Goal: Transaction & Acquisition: Purchase product/service

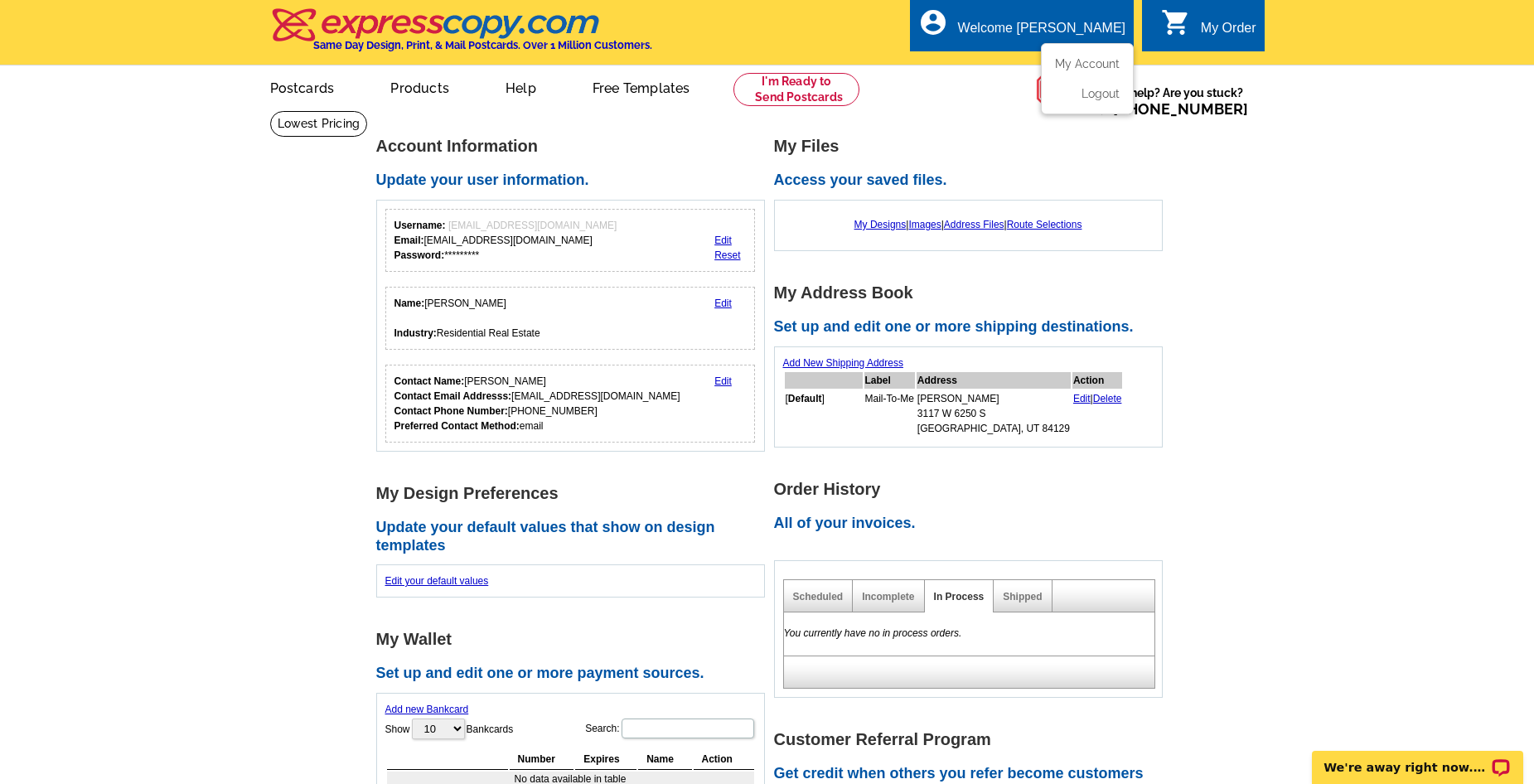
click at [1082, 42] on div "Welcome [PERSON_NAME]" at bounding box center [1041, 32] width 167 height 23
click at [1088, 65] on link "My Account" at bounding box center [1084, 64] width 72 height 15
click at [871, 225] on link "My Designs" at bounding box center [880, 225] width 52 height 12
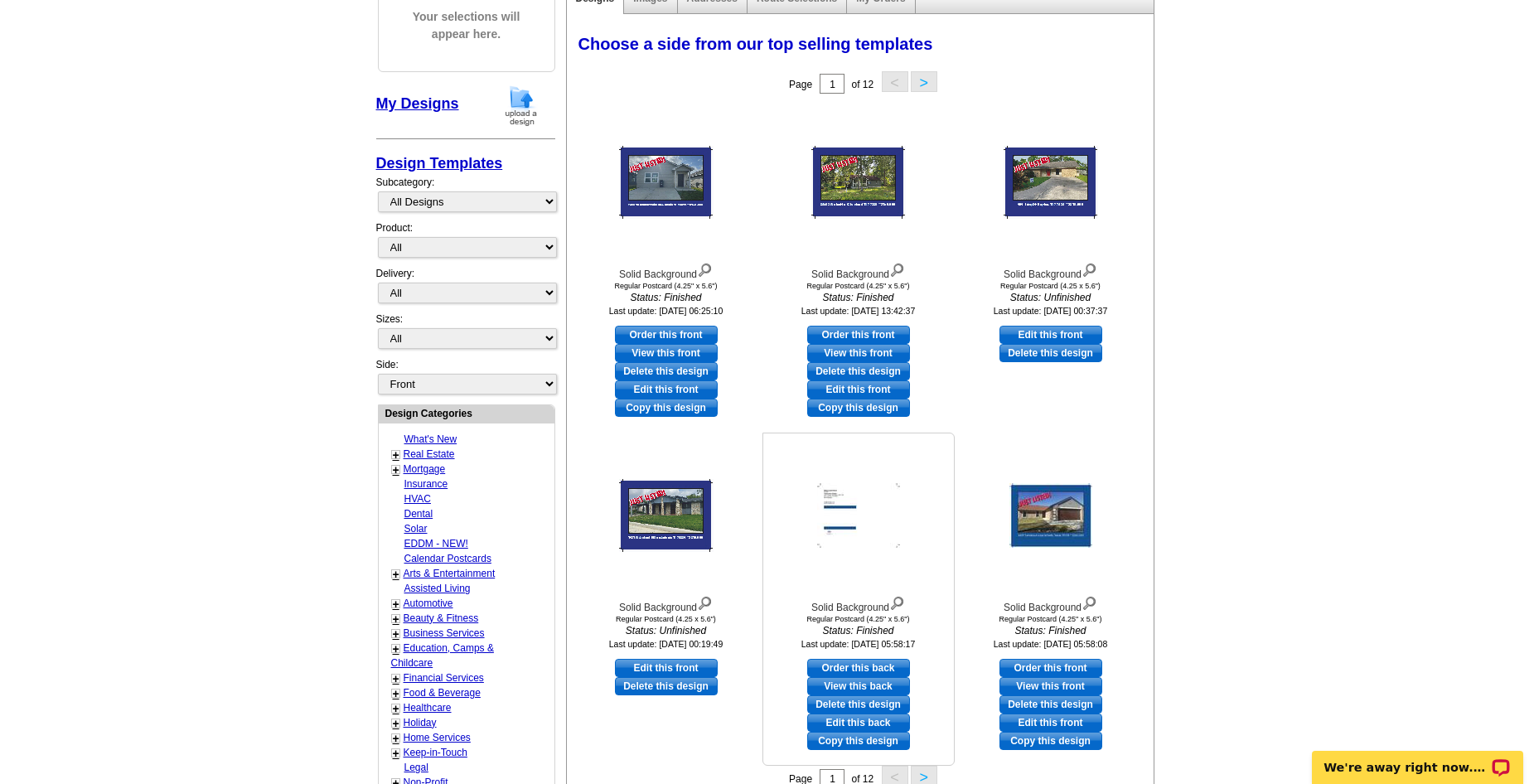
scroll to position [249, 0]
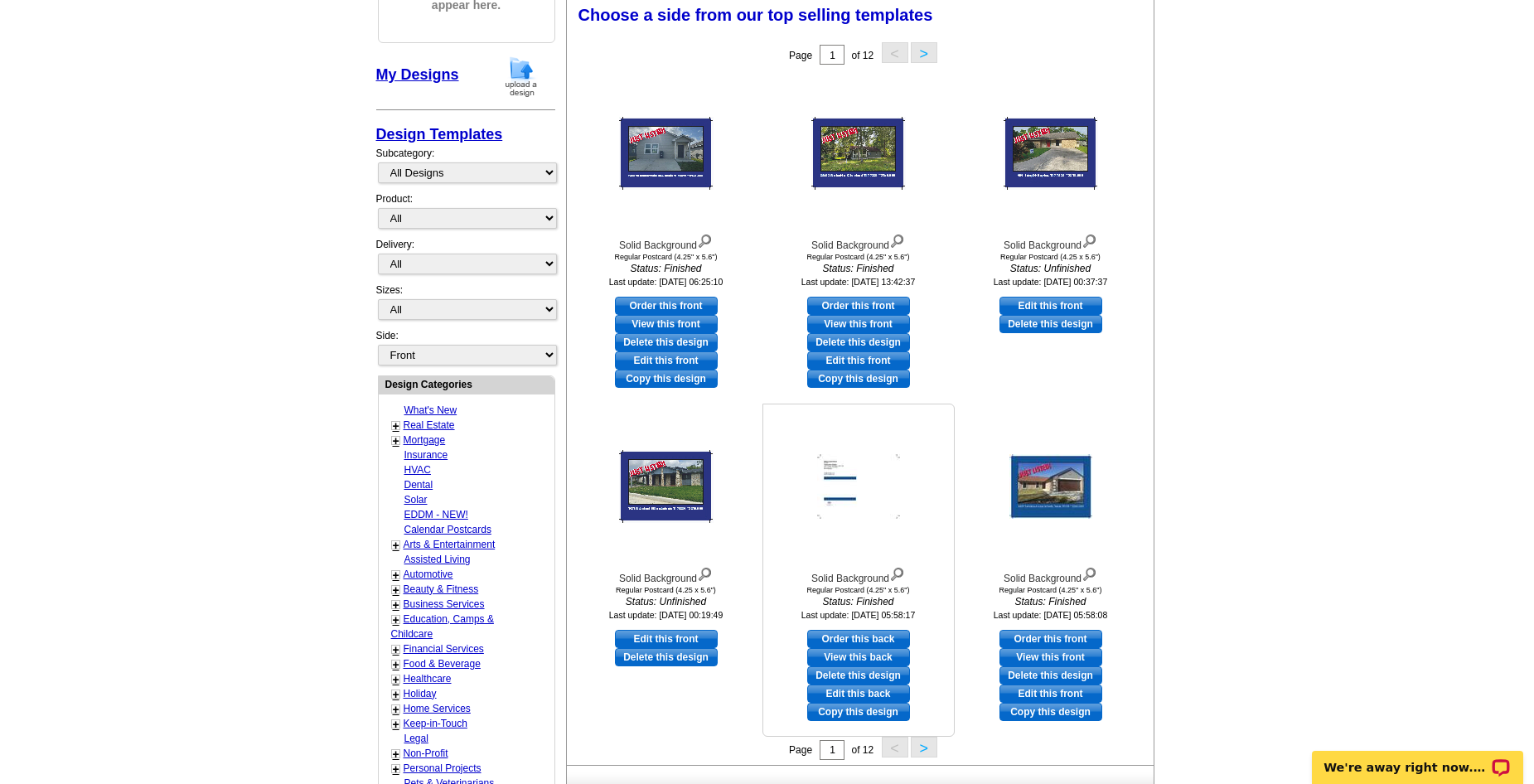
click at [884, 693] on link "Edit this back" at bounding box center [858, 693] width 102 height 18
select select "1"
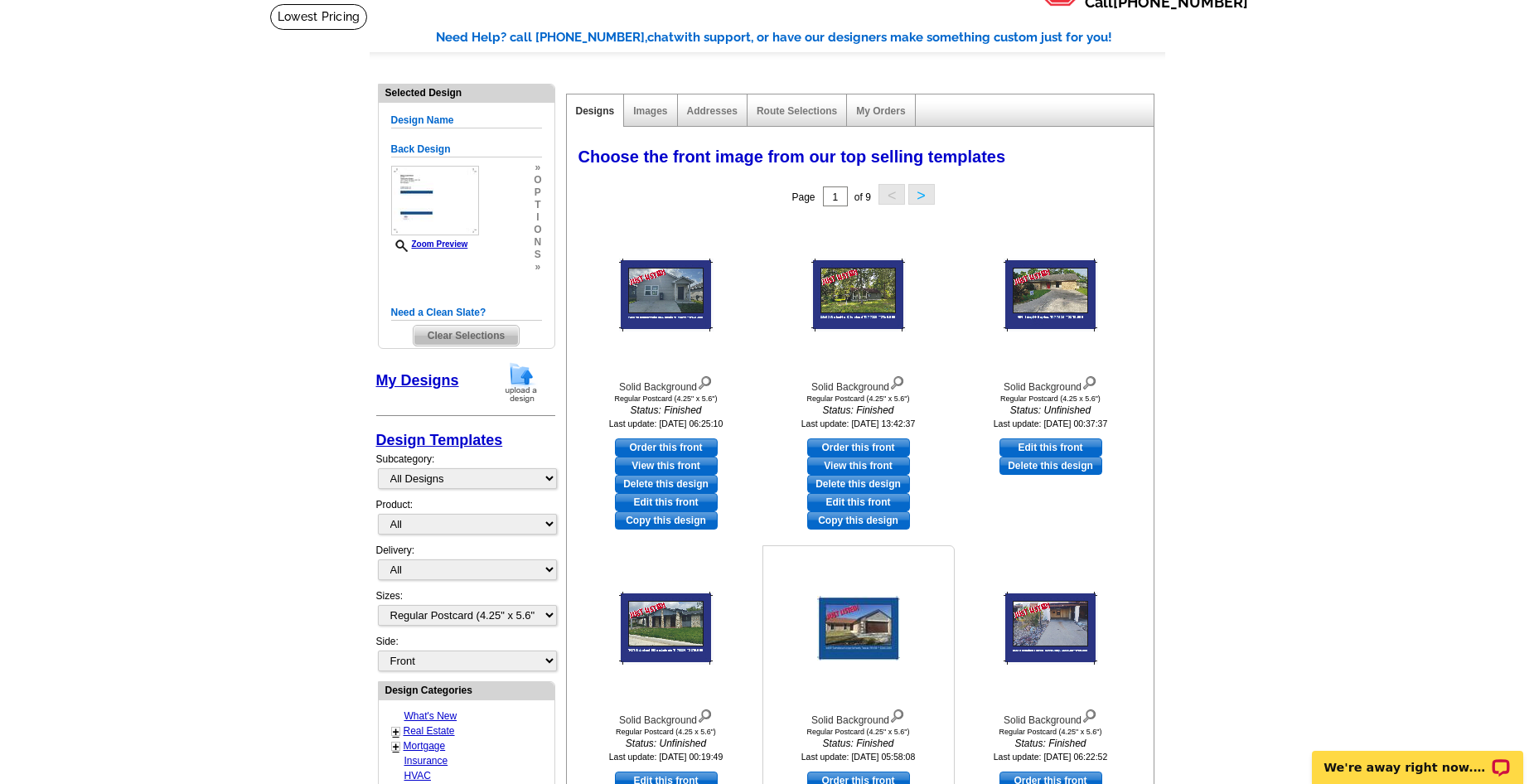
scroll to position [83, 0]
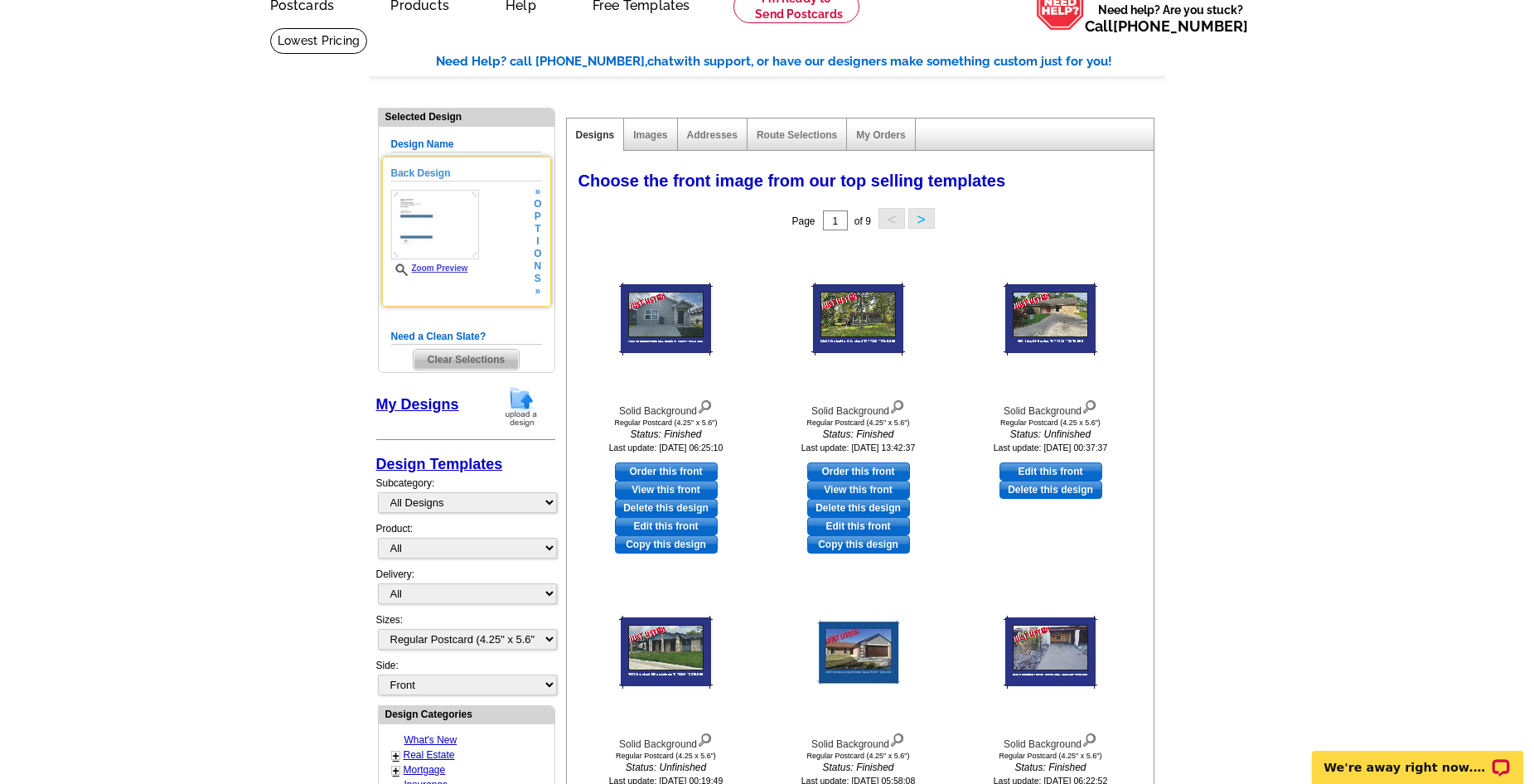
click at [434, 235] on img at bounding box center [435, 225] width 88 height 70
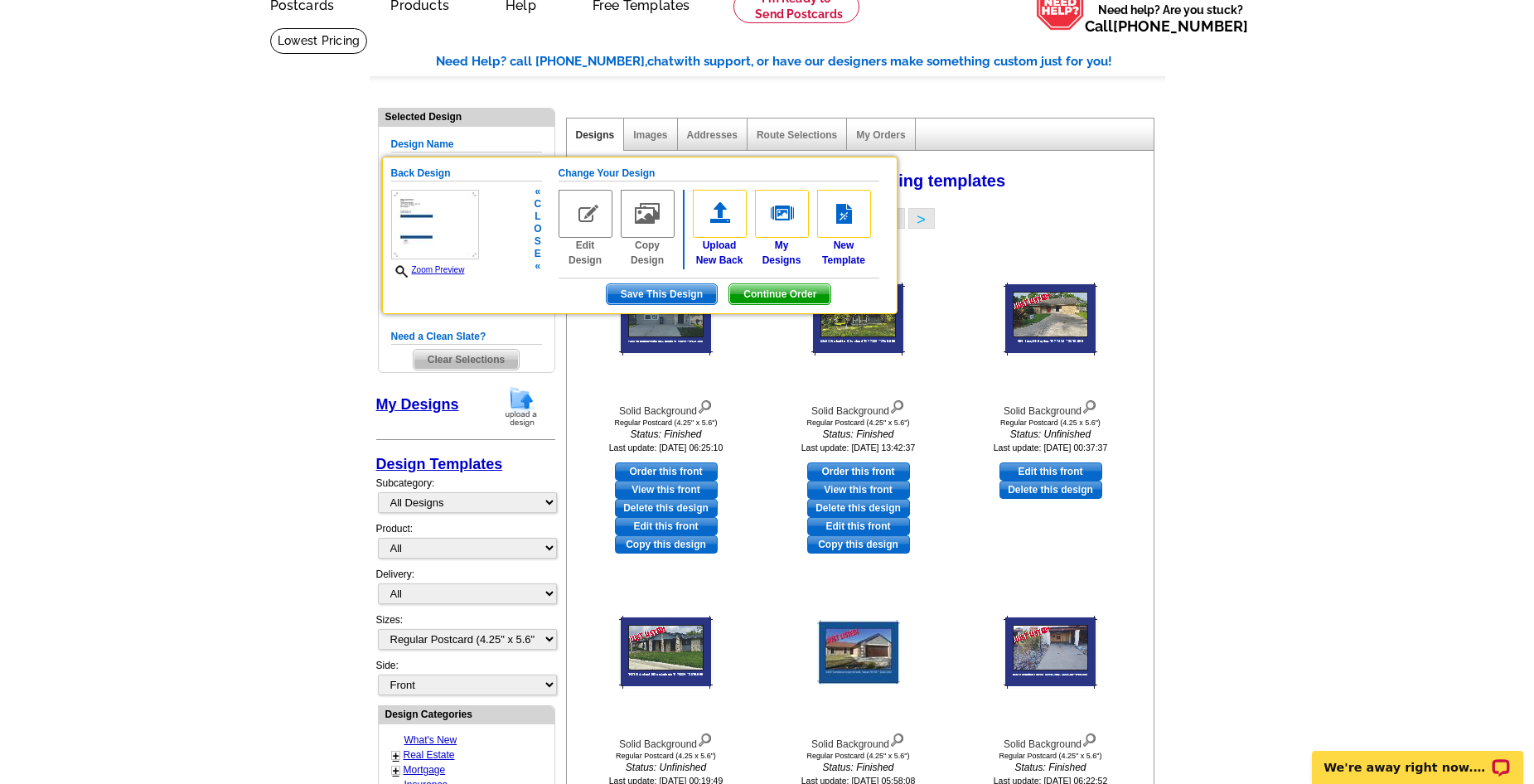
click at [581, 251] on link "Edit Design" at bounding box center [585, 229] width 54 height 78
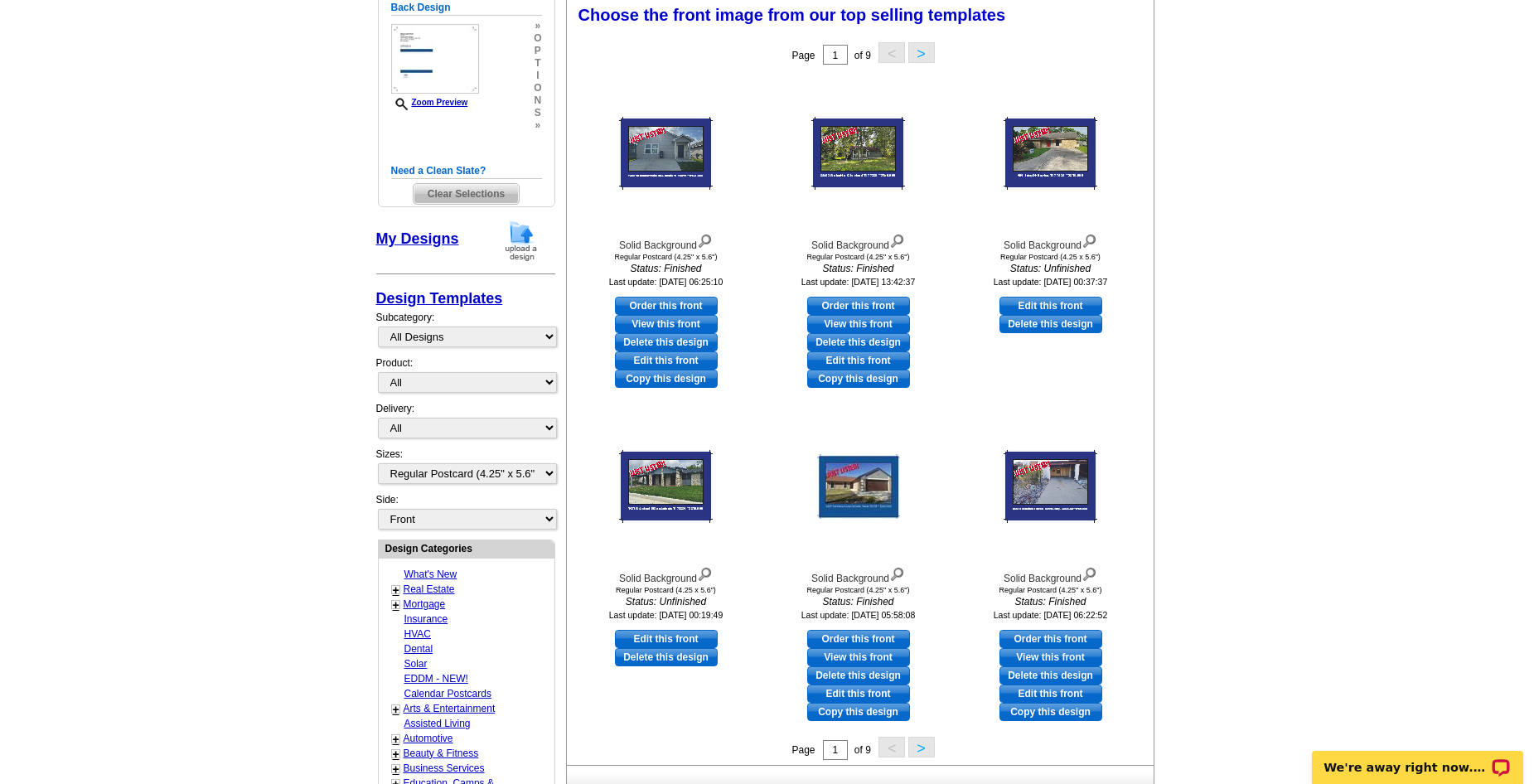
scroll to position [0, 0]
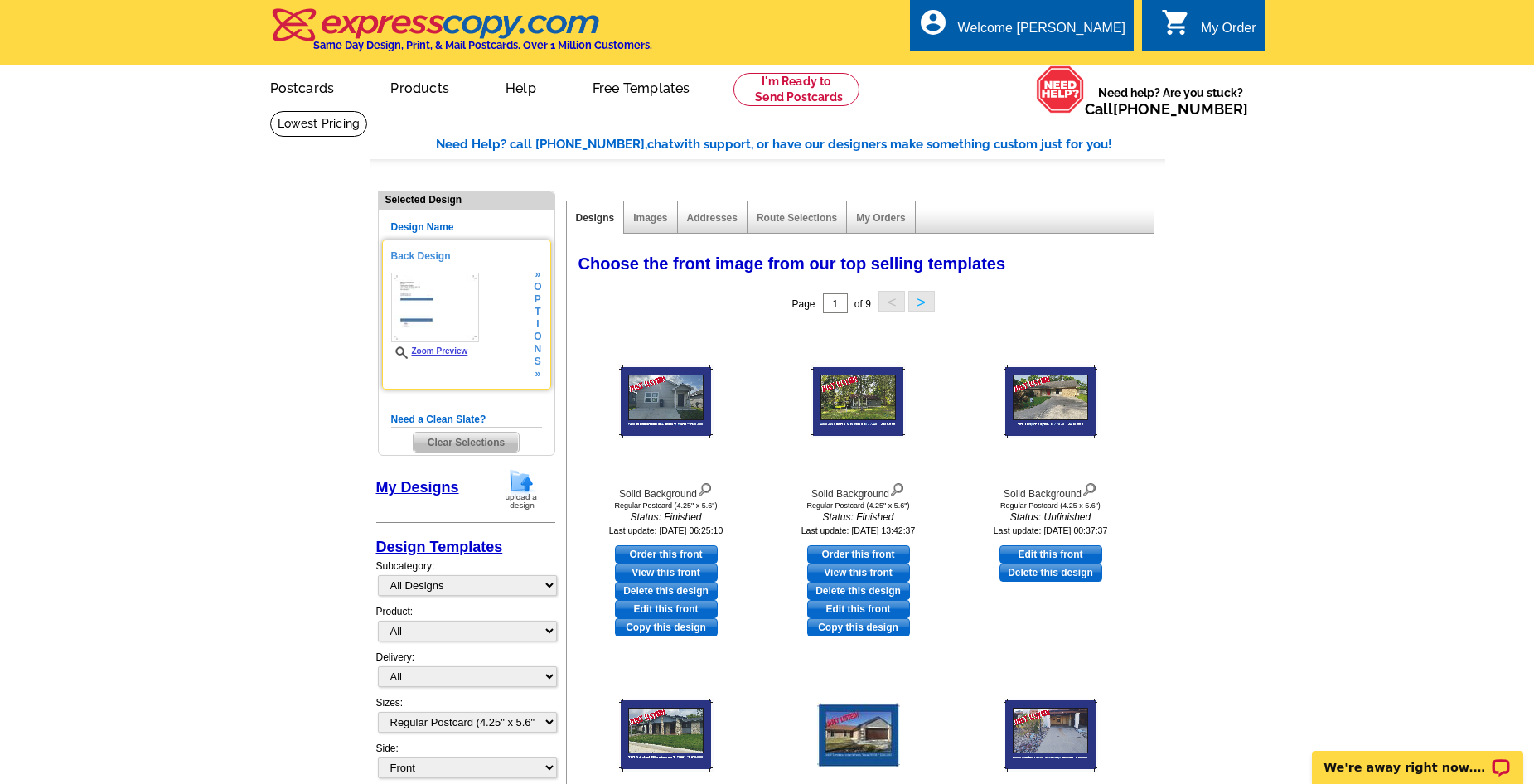
click at [456, 351] on link "Zoom Preview" at bounding box center [429, 350] width 77 height 9
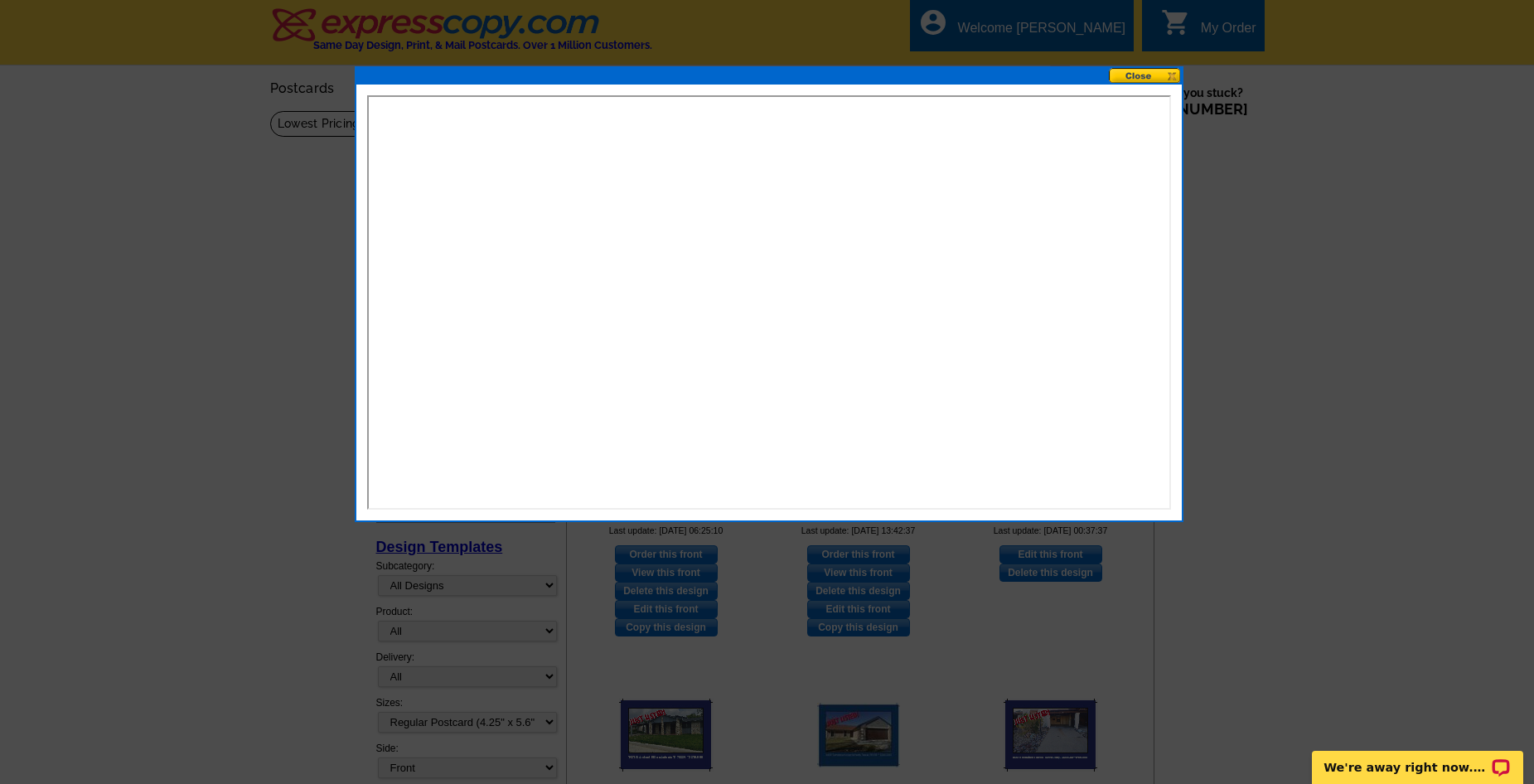
click at [1139, 76] on button at bounding box center [1145, 76] width 73 height 16
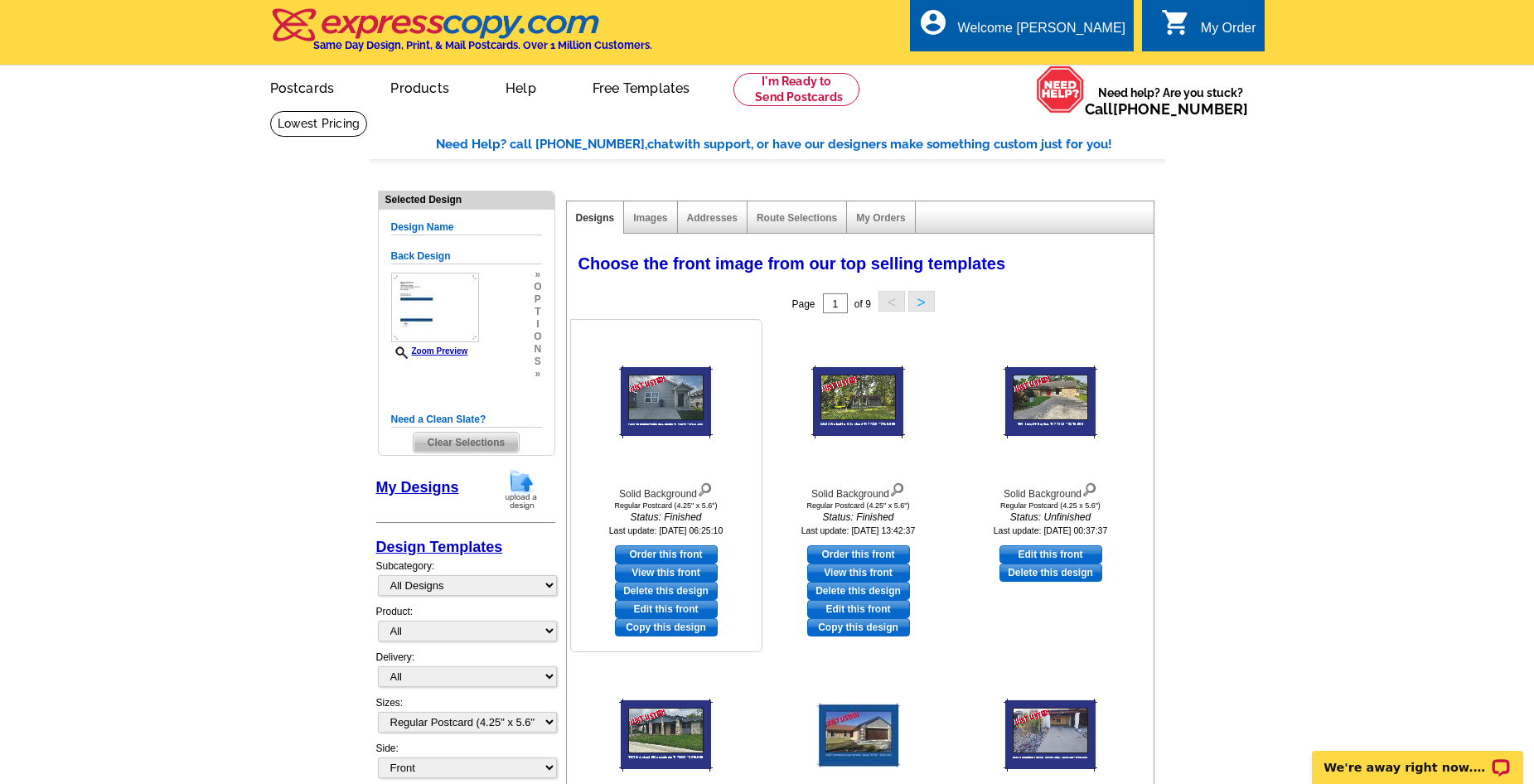
click at [678, 608] on link "Edit this front" at bounding box center [666, 609] width 102 height 18
select select "back"
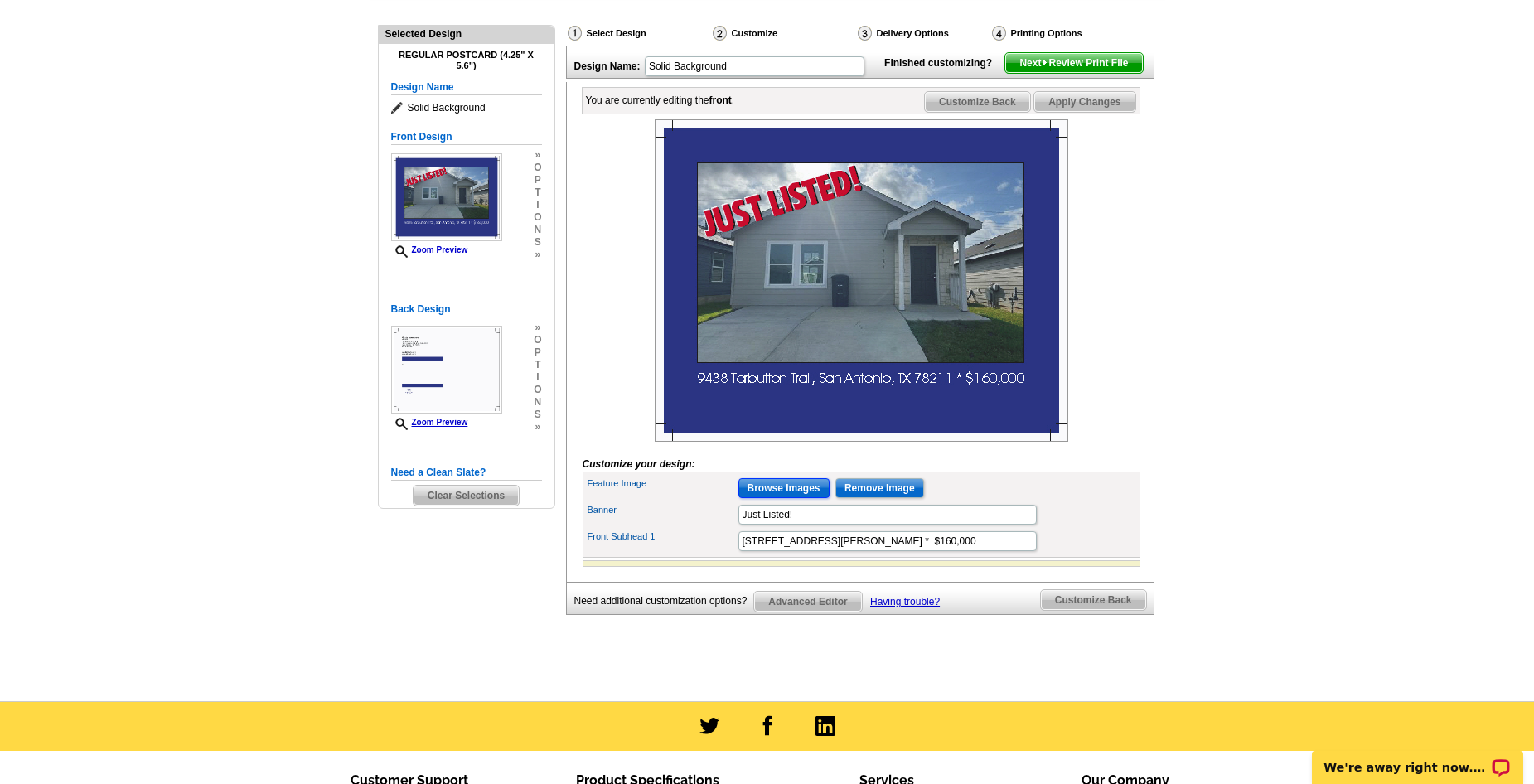
click at [777, 498] on input "Browse Images" at bounding box center [784, 488] width 92 height 20
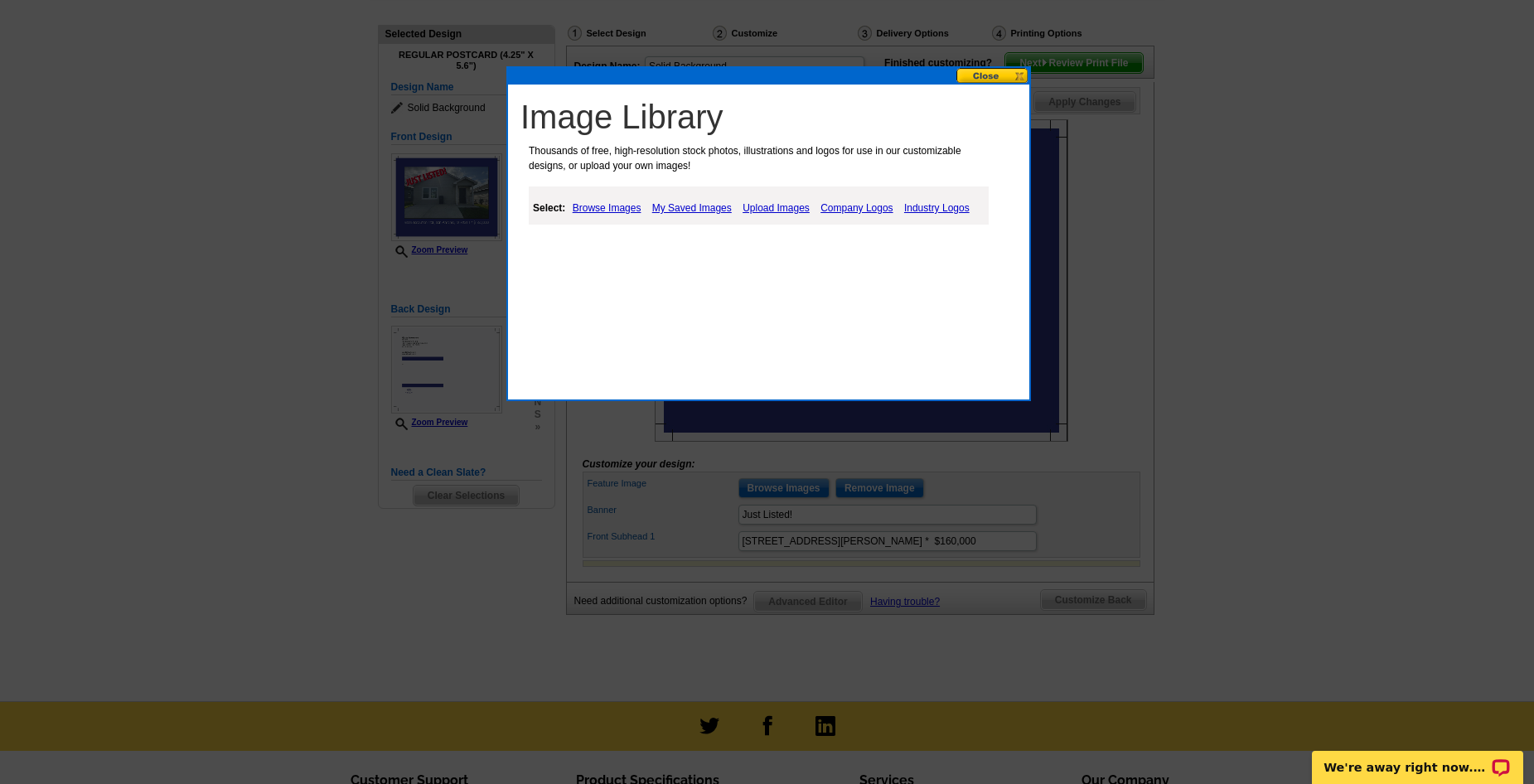
click at [603, 204] on link "Browse Images" at bounding box center [607, 208] width 77 height 20
click at [761, 206] on link "Upload Images" at bounding box center [777, 208] width 76 height 20
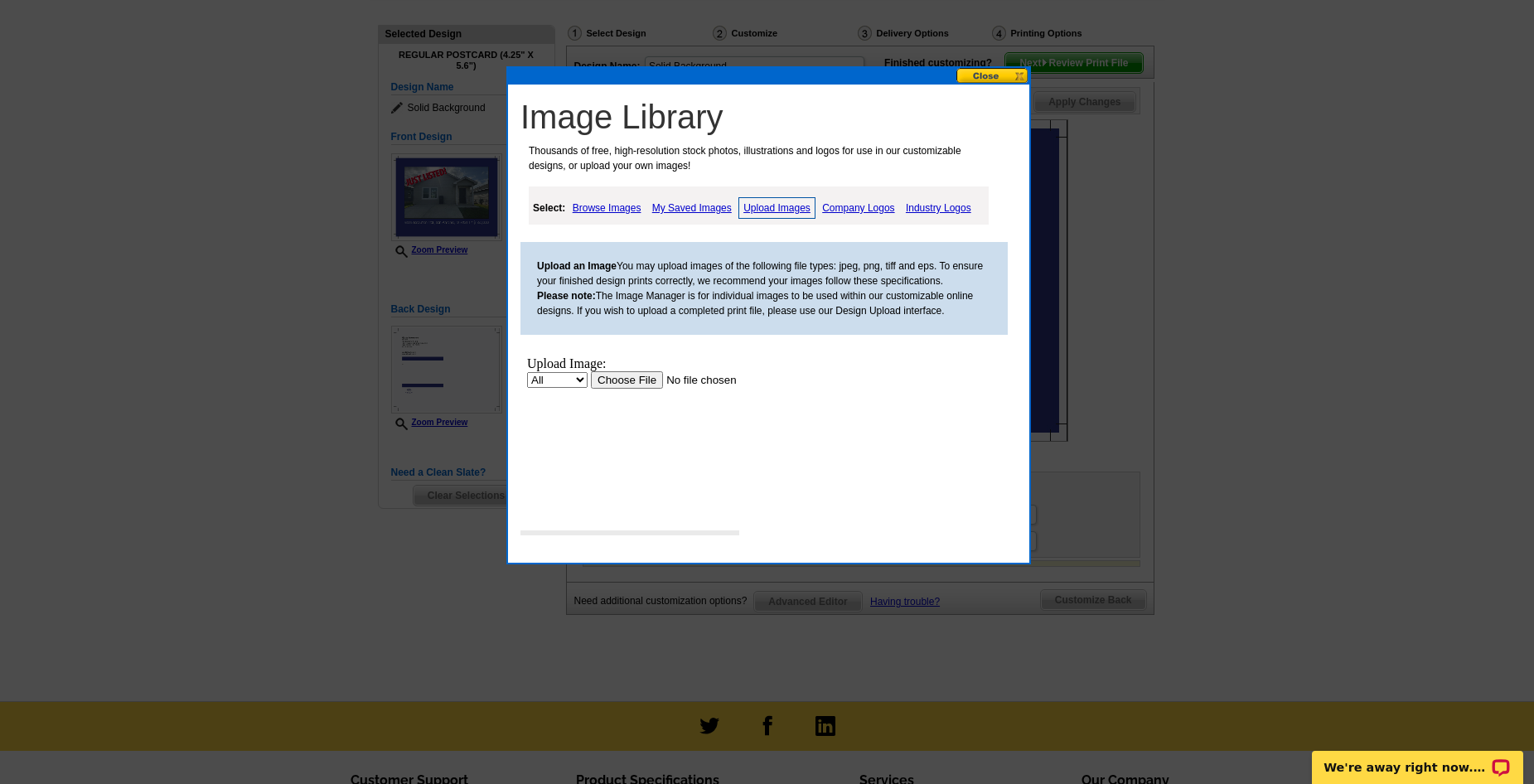
click at [628, 380] on input "file" at bounding box center [696, 380] width 210 height 17
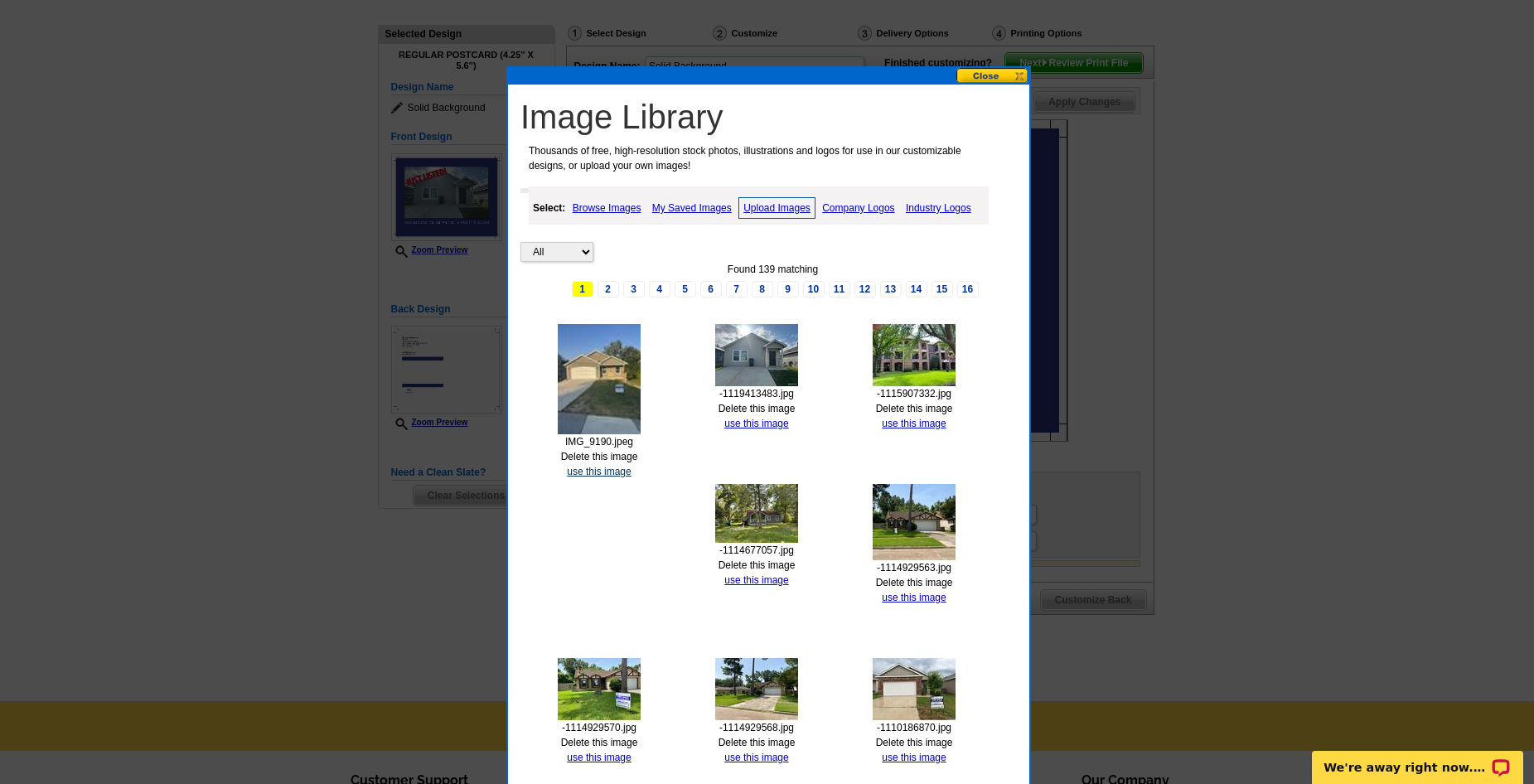
click at [605, 471] on link "use this image" at bounding box center [598, 472] width 64 height 12
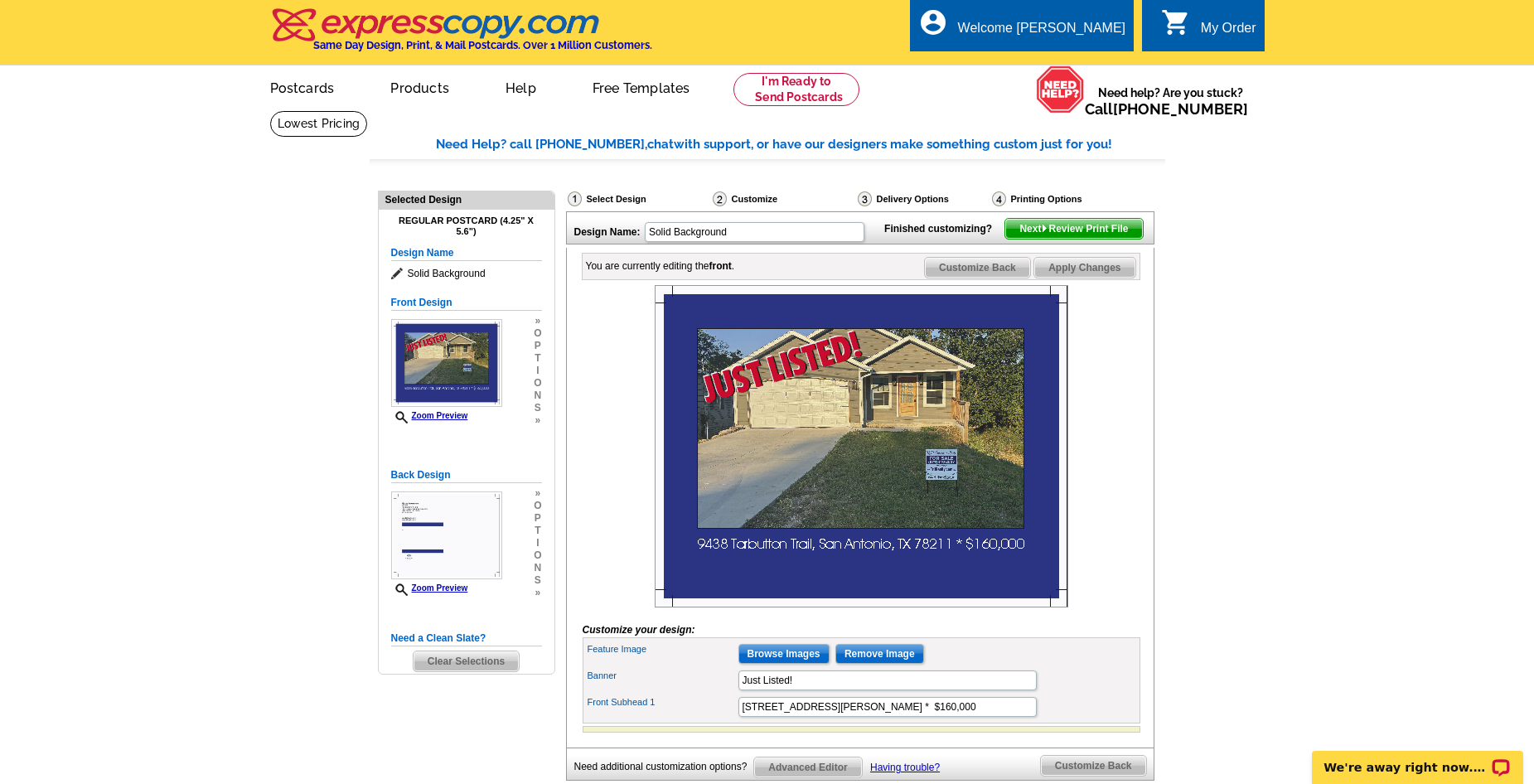
click at [619, 412] on div at bounding box center [861, 445] width 558 height 322
click at [792, 663] on input "Browse Images" at bounding box center [784, 654] width 92 height 20
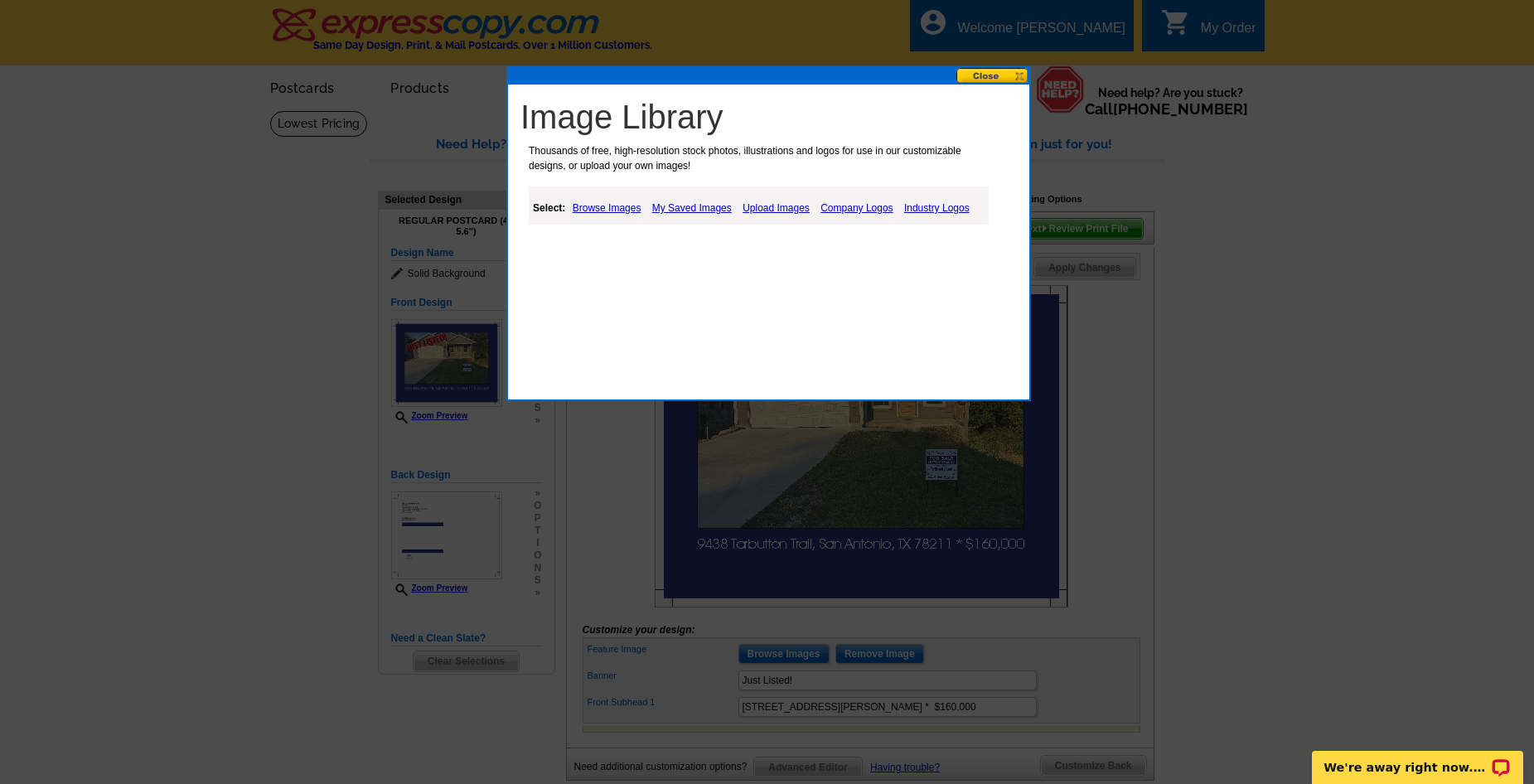
click at [769, 210] on link "Upload Images" at bounding box center [776, 208] width 76 height 20
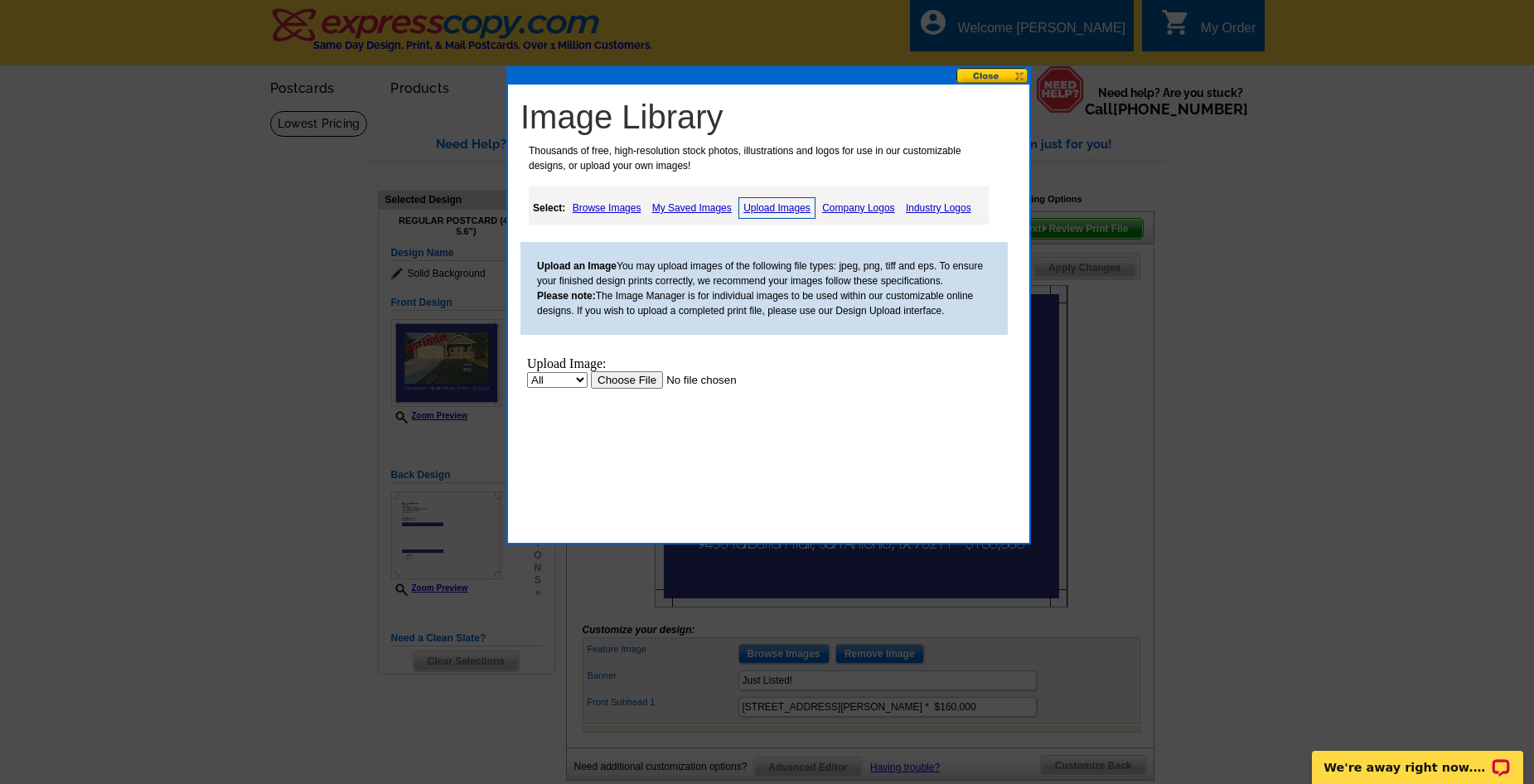
click at [648, 380] on input "file" at bounding box center [696, 380] width 210 height 17
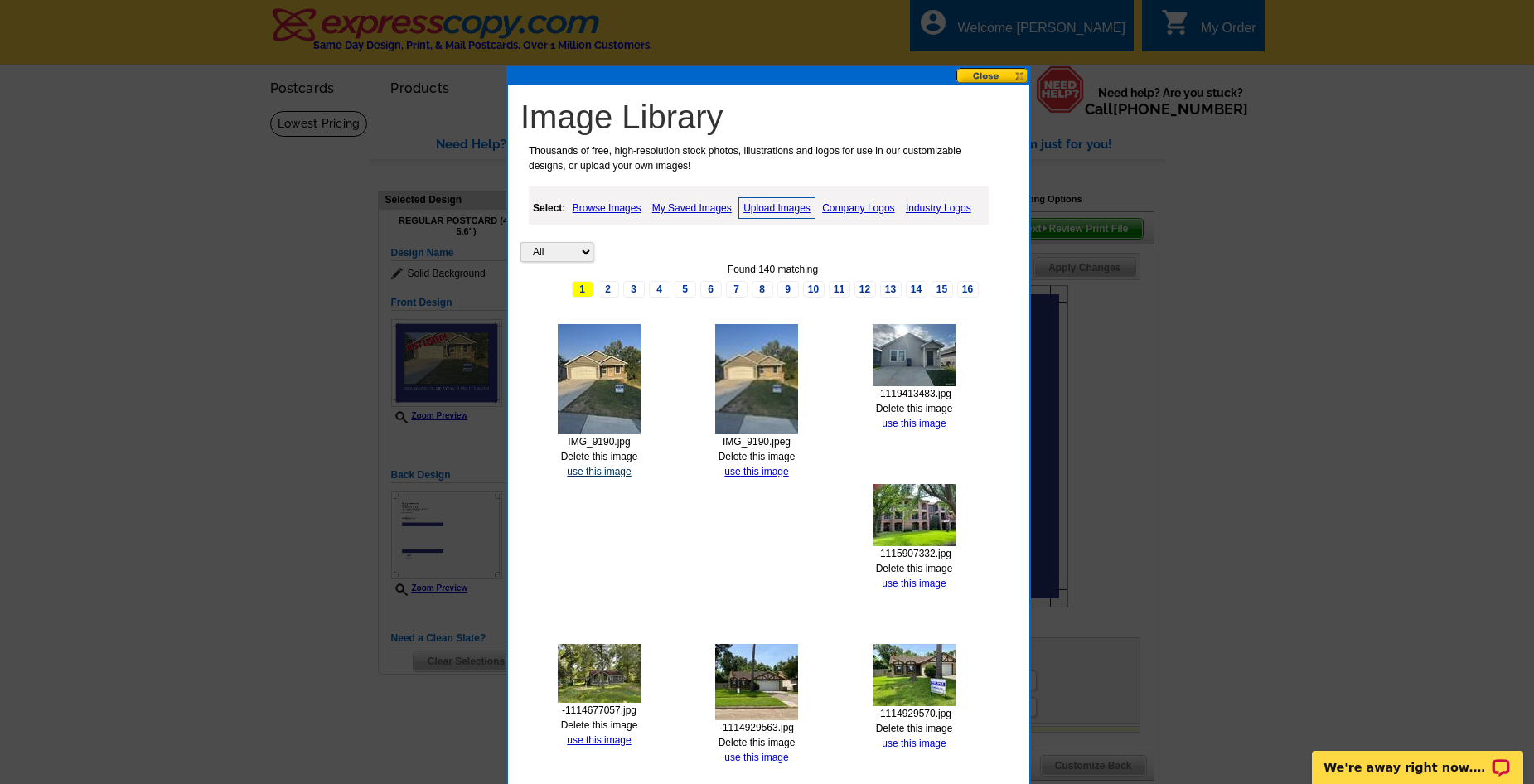
click at [589, 473] on link "use this image" at bounding box center [598, 472] width 64 height 12
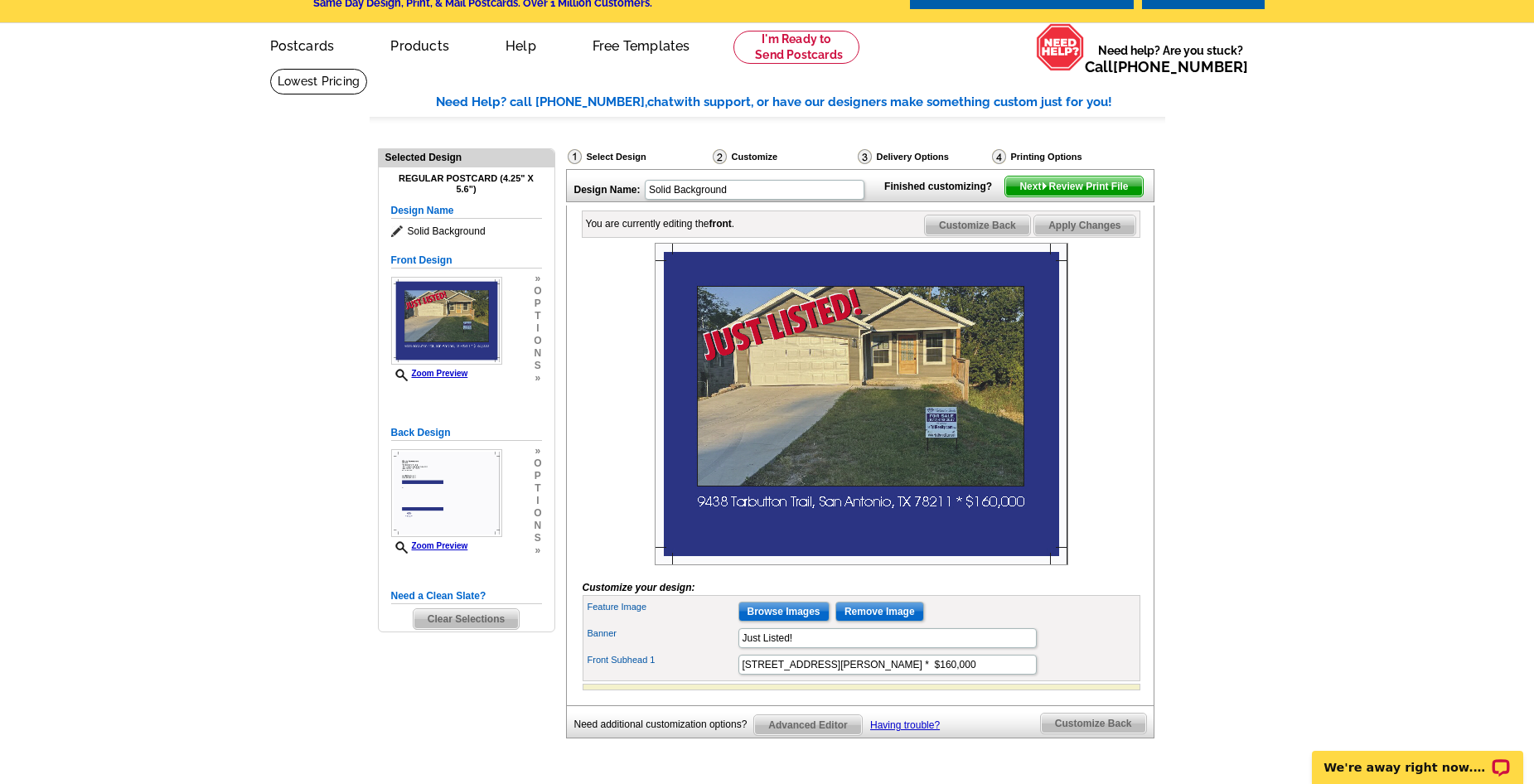
scroll to position [83, 0]
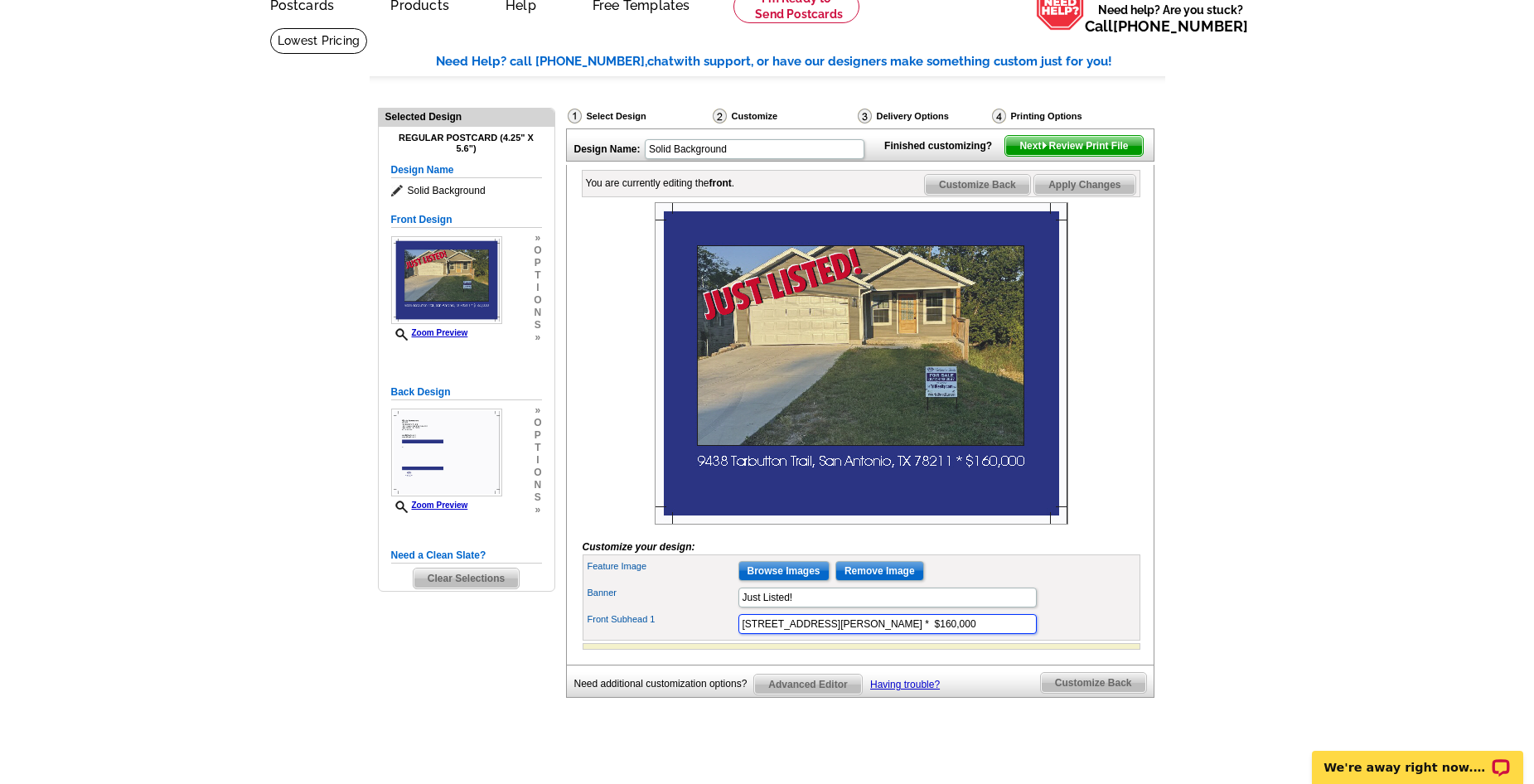
drag, startPoint x: 742, startPoint y: 652, endPoint x: 937, endPoint y: 655, distance: 195.0
click at [937, 634] on input "9438 Tarbutton Trail, San Antonio, TX 78211 * $160,000" at bounding box center [887, 624] width 298 height 20
paste input "3152 Maple Street, Hollister, MO 65672"
click at [1230, 635] on main "Need Help? call 800-260-5887, chat with support, or have our designers make som…" at bounding box center [767, 405] width 1534 height 757
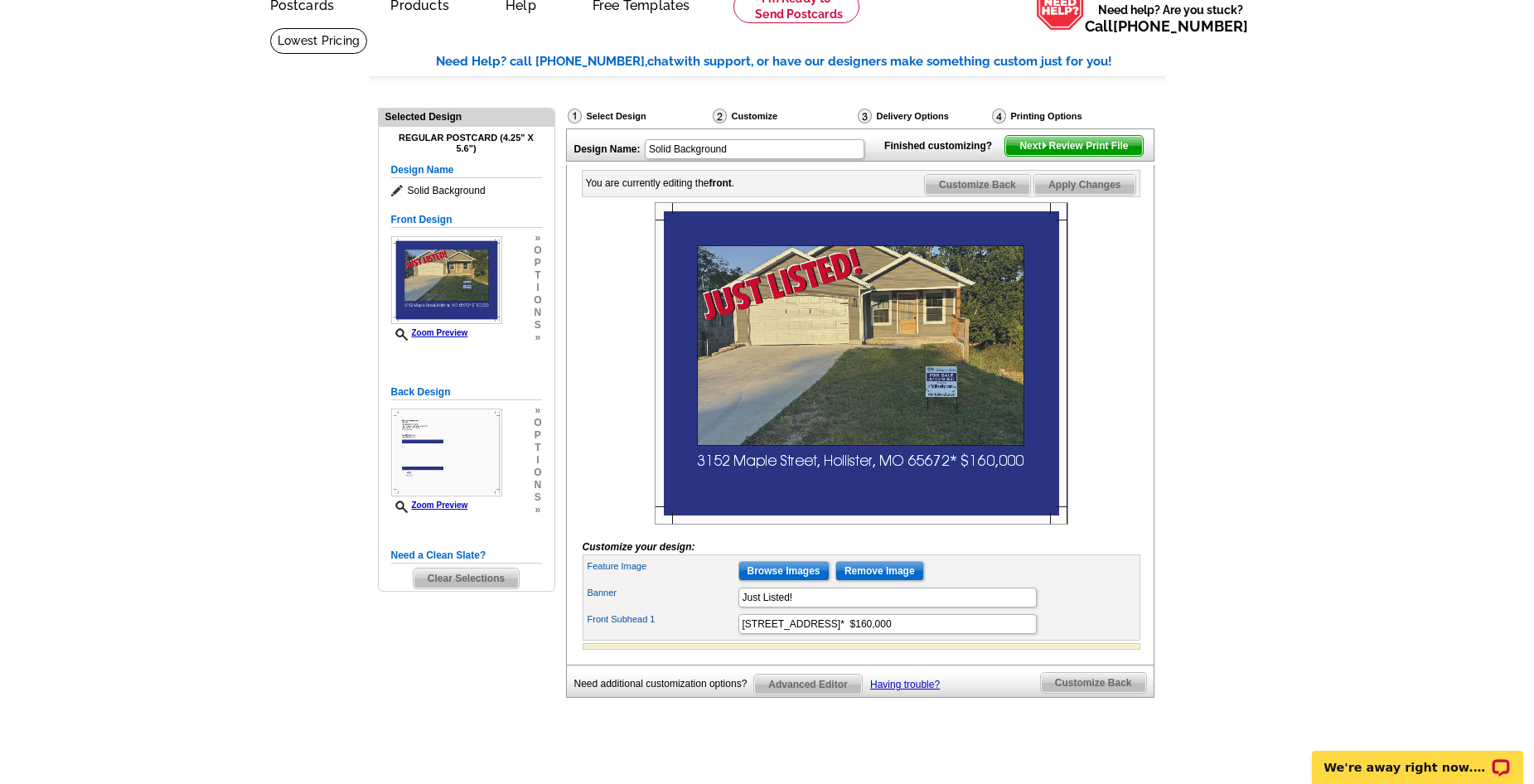
click at [1331, 689] on main "Need Help? call 800-260-5887, chat with support, or have our designers make som…" at bounding box center [767, 405] width 1534 height 757
drag, startPoint x: 932, startPoint y: 653, endPoint x: 946, endPoint y: 653, distance: 14.0
click at [946, 634] on input "3152 Maple Street, Hollister, MO 65672* $160,000" at bounding box center [887, 624] width 298 height 20
type input "3152 Maple Street, Hollister, MO 65672* $398,000"
click at [1230, 640] on main "Need Help? call 800-260-5887, chat with support, or have our designers make som…" at bounding box center [767, 405] width 1534 height 757
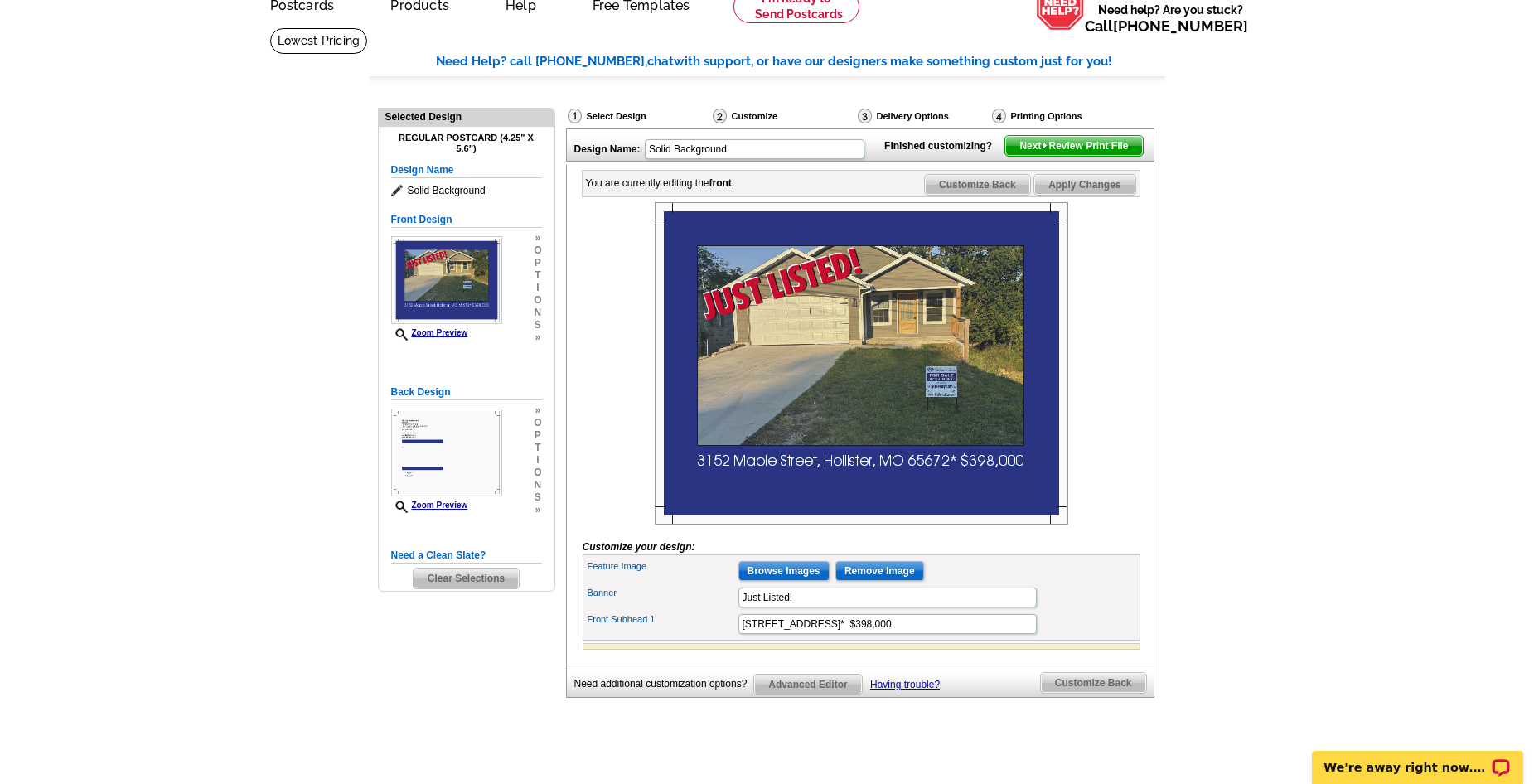
click at [982, 195] on span "Customize Back" at bounding box center [977, 185] width 105 height 20
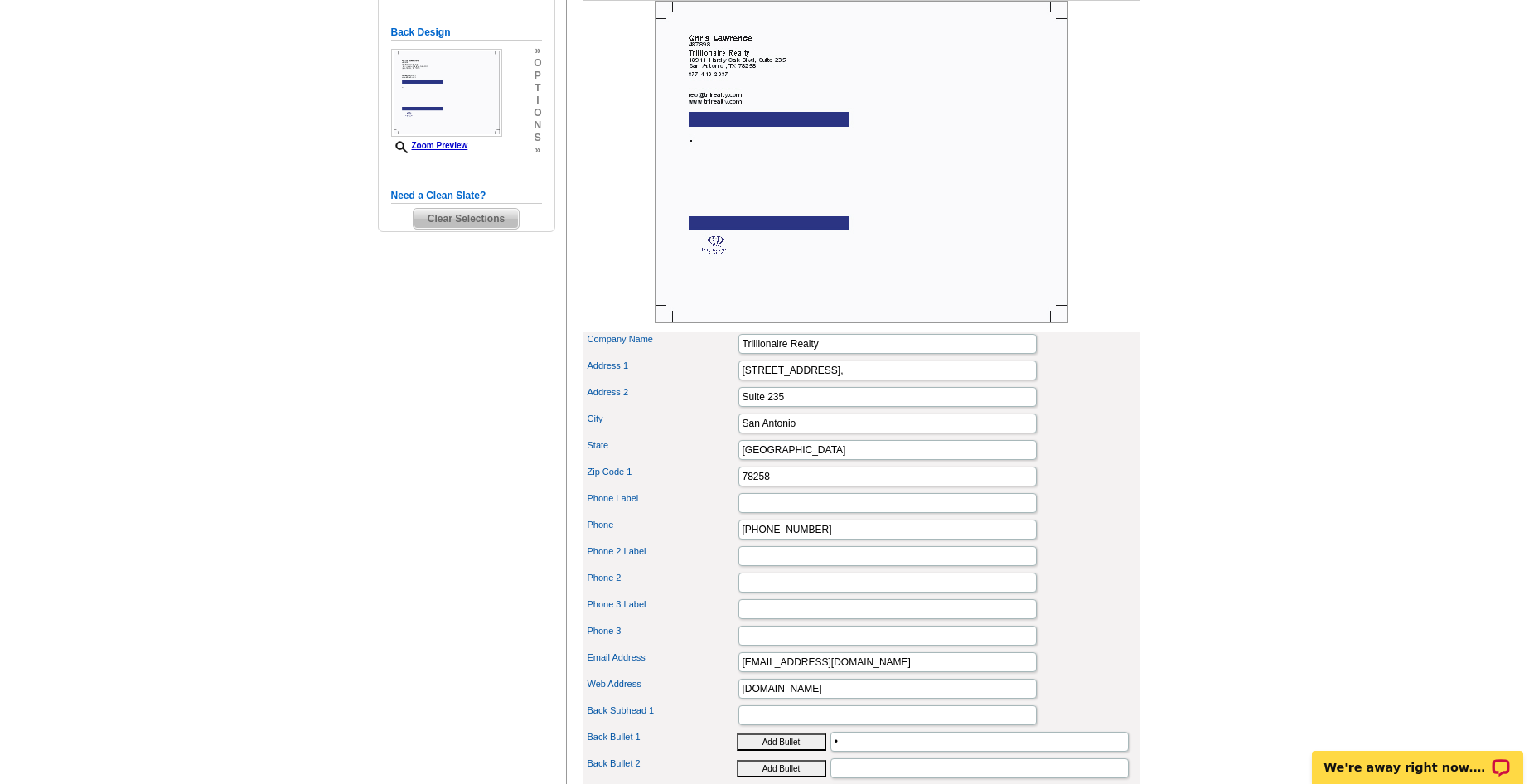
scroll to position [414, 0]
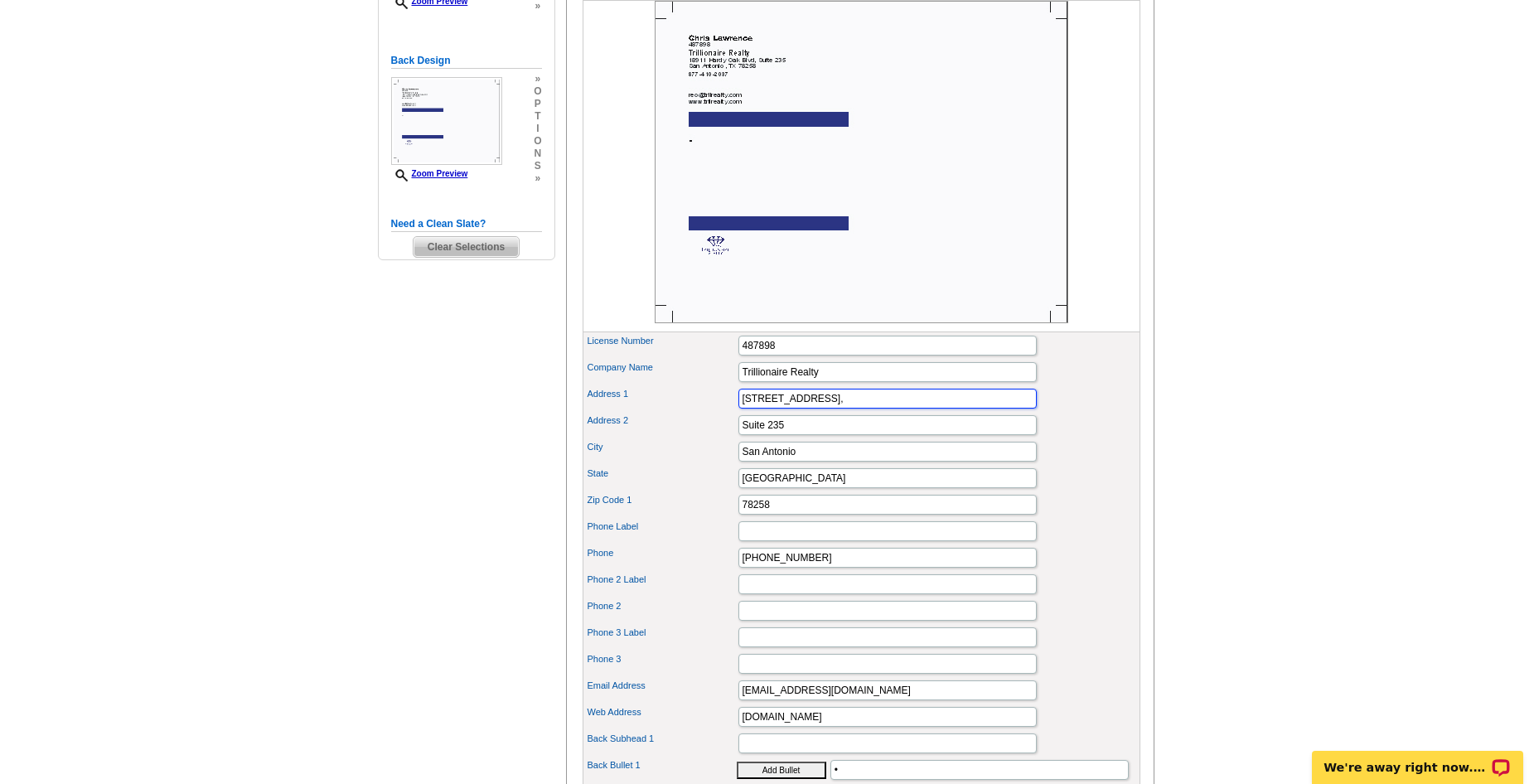
drag, startPoint x: 869, startPoint y: 429, endPoint x: 692, endPoint y: 426, distance: 177.0
click at [692, 412] on div "Address 1 18911 Hardy Oak Blvd," at bounding box center [861, 399] width 551 height 27
paste input "3044 Shepherd of the Hills Expy, Ste206"
drag, startPoint x: 891, startPoint y: 425, endPoint x: 973, endPoint y: 425, distance: 82.0
click at [973, 409] on input "3044 Shepherd of the Hills Expy, Ste206" at bounding box center [887, 399] width 298 height 20
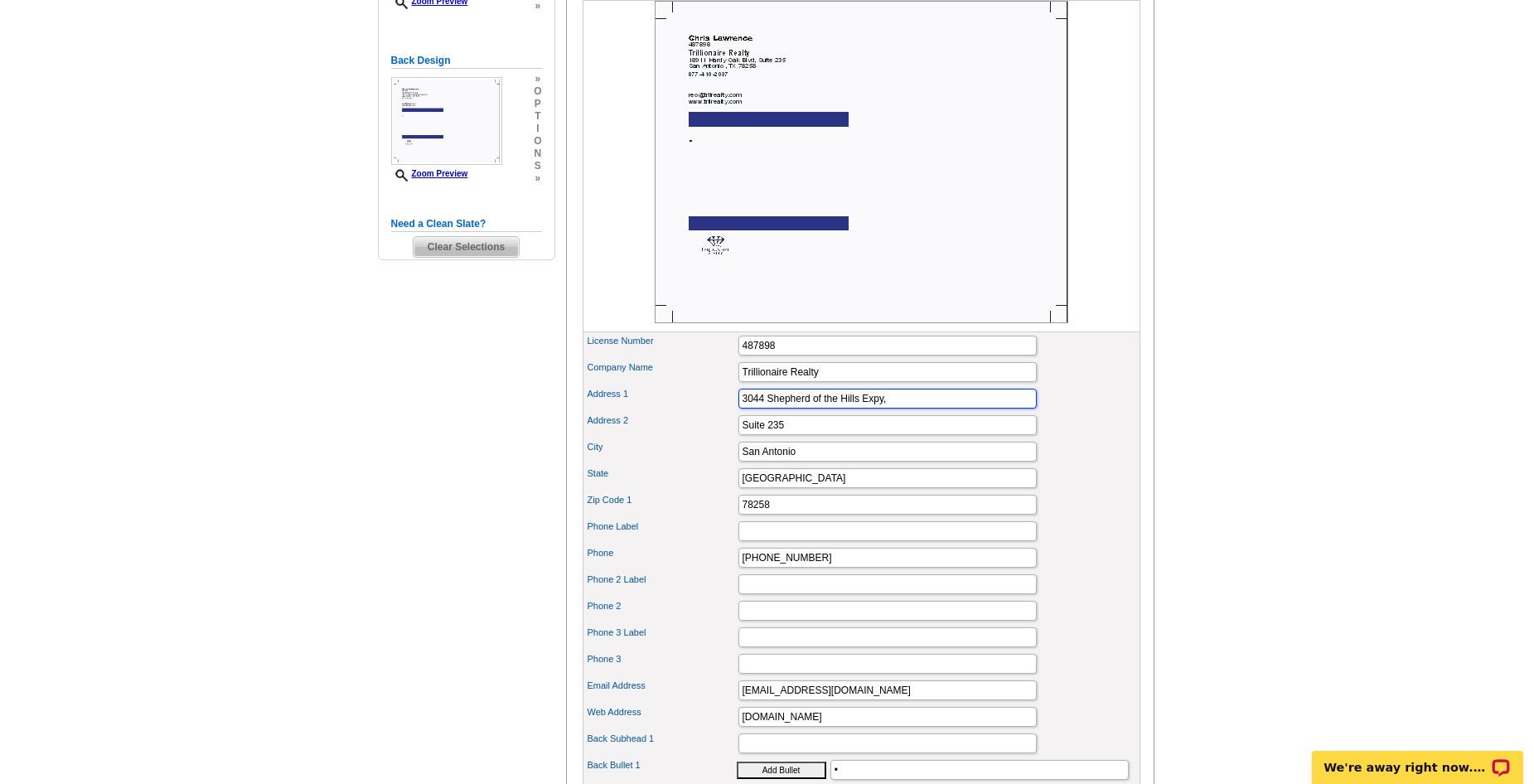
type input "3044 Shepherd of the Hills Expy,"
drag, startPoint x: 838, startPoint y: 456, endPoint x: 618, endPoint y: 457, distance: 220.0
click at [618, 439] on div "Address 2 Suite 235" at bounding box center [861, 425] width 551 height 27
paste input "te206"
type input "Ste206"
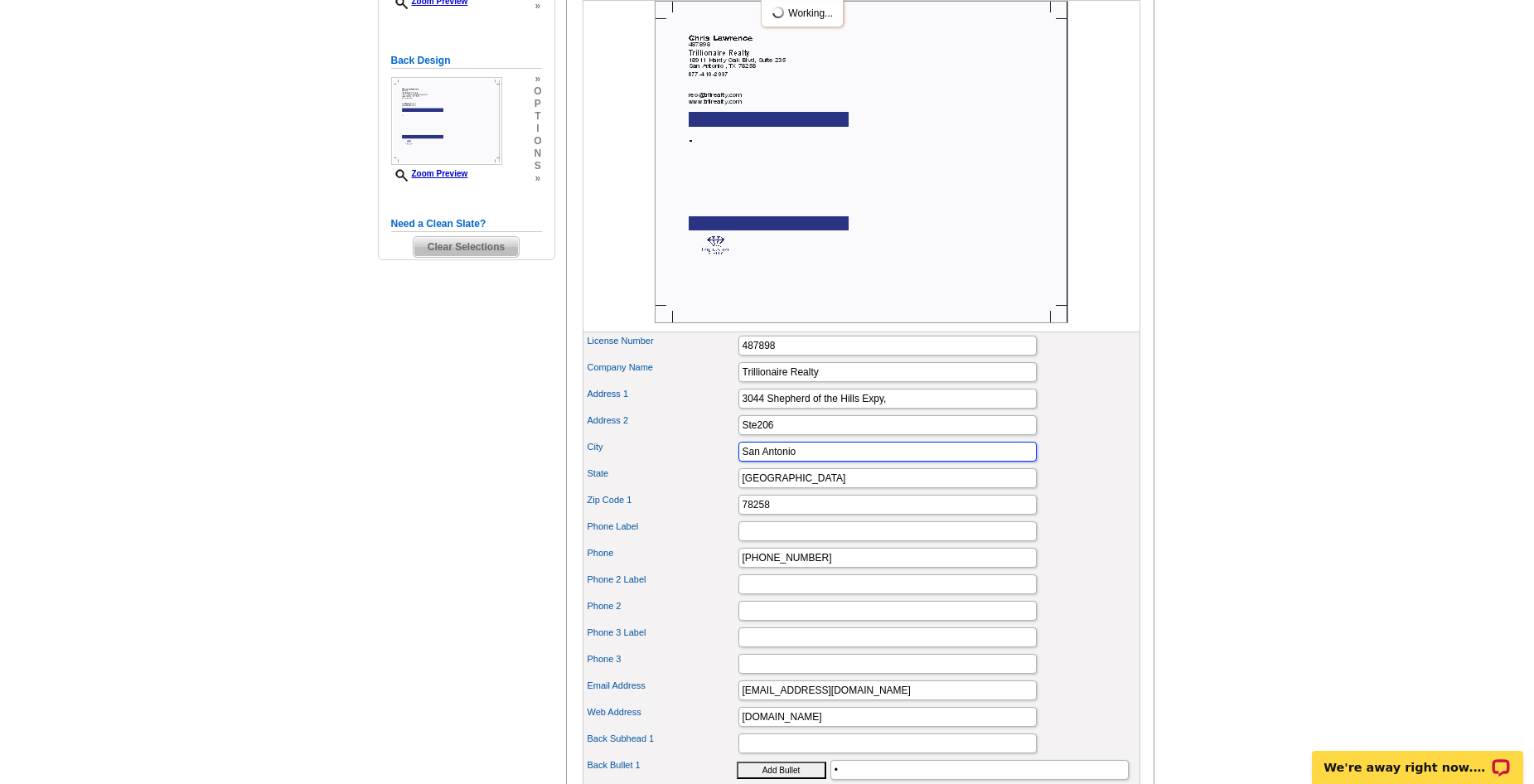
drag, startPoint x: 822, startPoint y: 477, endPoint x: 601, endPoint y: 474, distance: 221.0
click at [601, 465] on div "City San Antonio" at bounding box center [861, 452] width 551 height 27
type input "Branson"
drag, startPoint x: 795, startPoint y: 507, endPoint x: 663, endPoint y: 502, distance: 132.1
click at [665, 491] on div "State TX" at bounding box center [861, 479] width 551 height 27
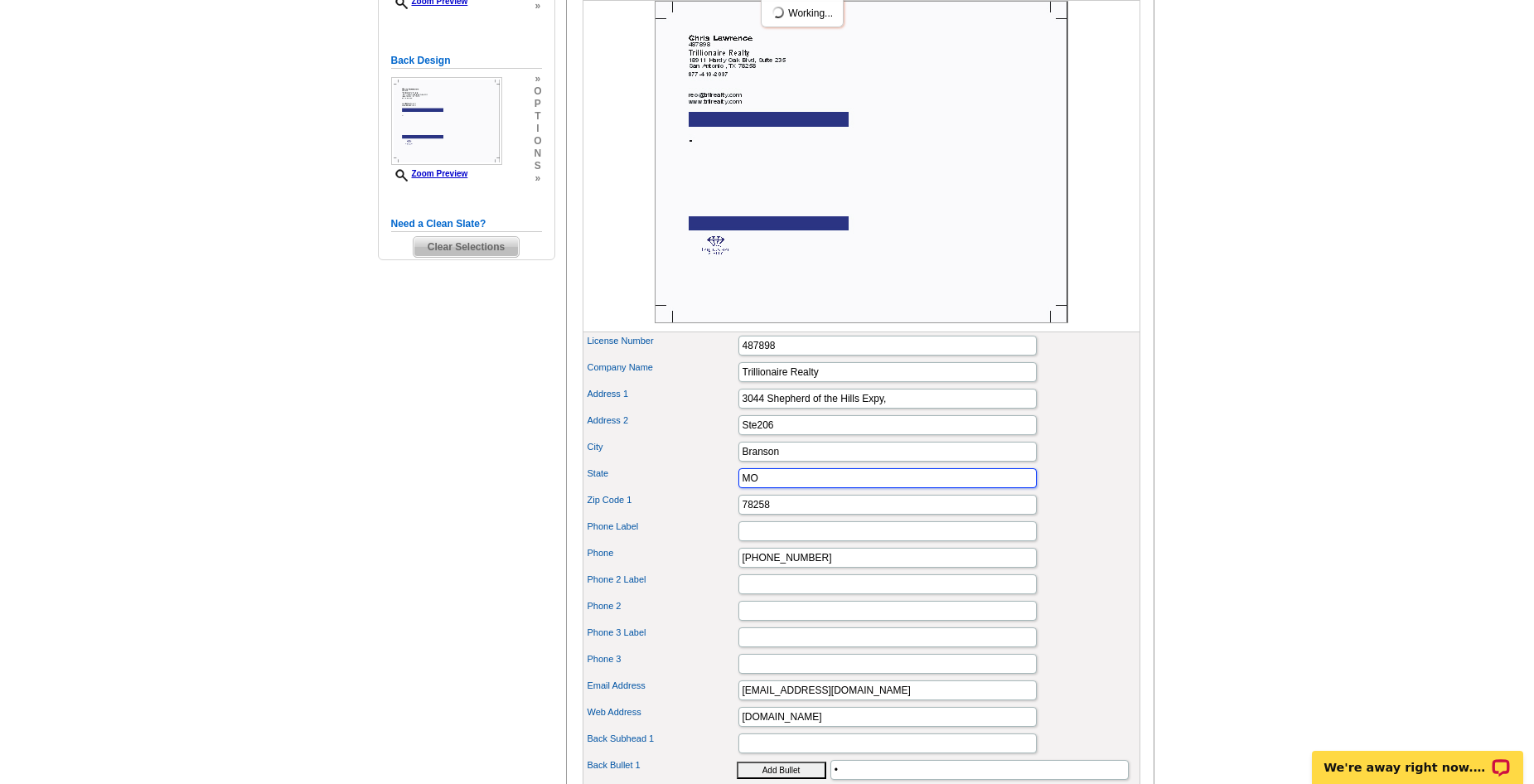
type input "MO"
drag, startPoint x: 776, startPoint y: 533, endPoint x: 659, endPoint y: 518, distance: 118.0
click at [670, 518] on div "Zip Code 1 78258" at bounding box center [861, 504] width 551 height 27
click at [780, 514] on input "Zip Code 1" at bounding box center [887, 504] width 298 height 20
paste input "65616"
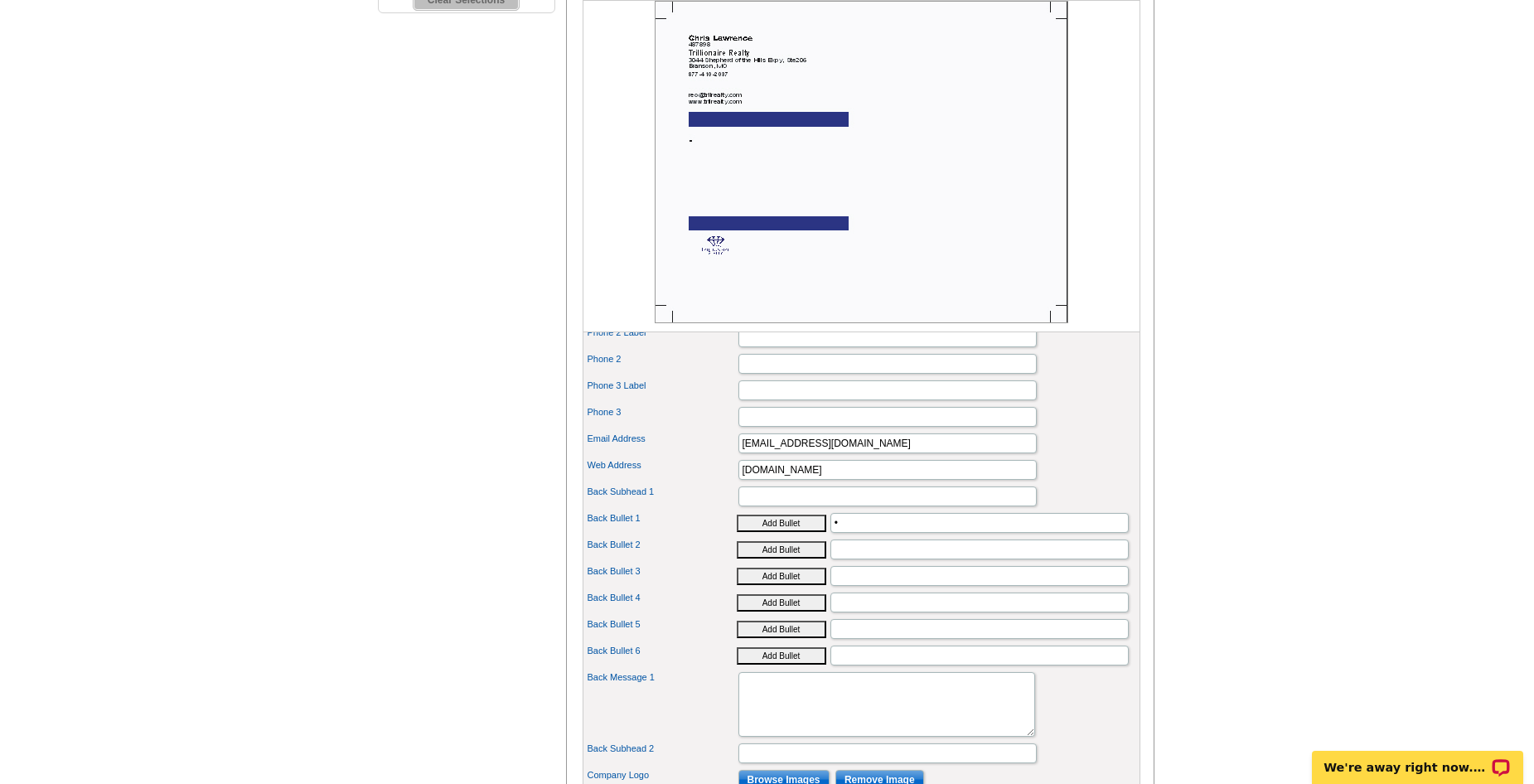
scroll to position [497, 0]
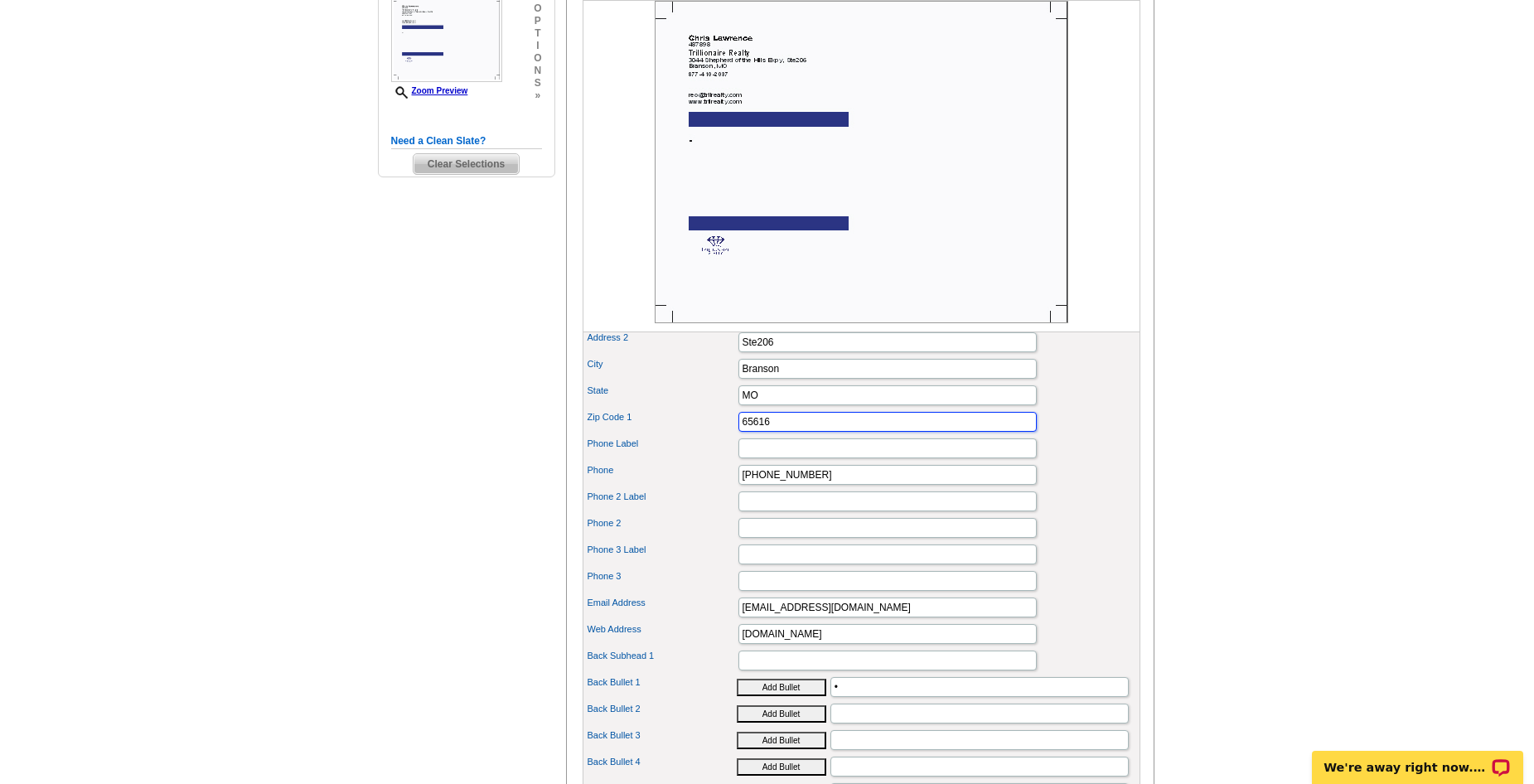
type input "65616"
click at [1214, 597] on main "Need Help? call 800-260-5887, chat with support, or have our designers make som…" at bounding box center [767, 411] width 1534 height 1597
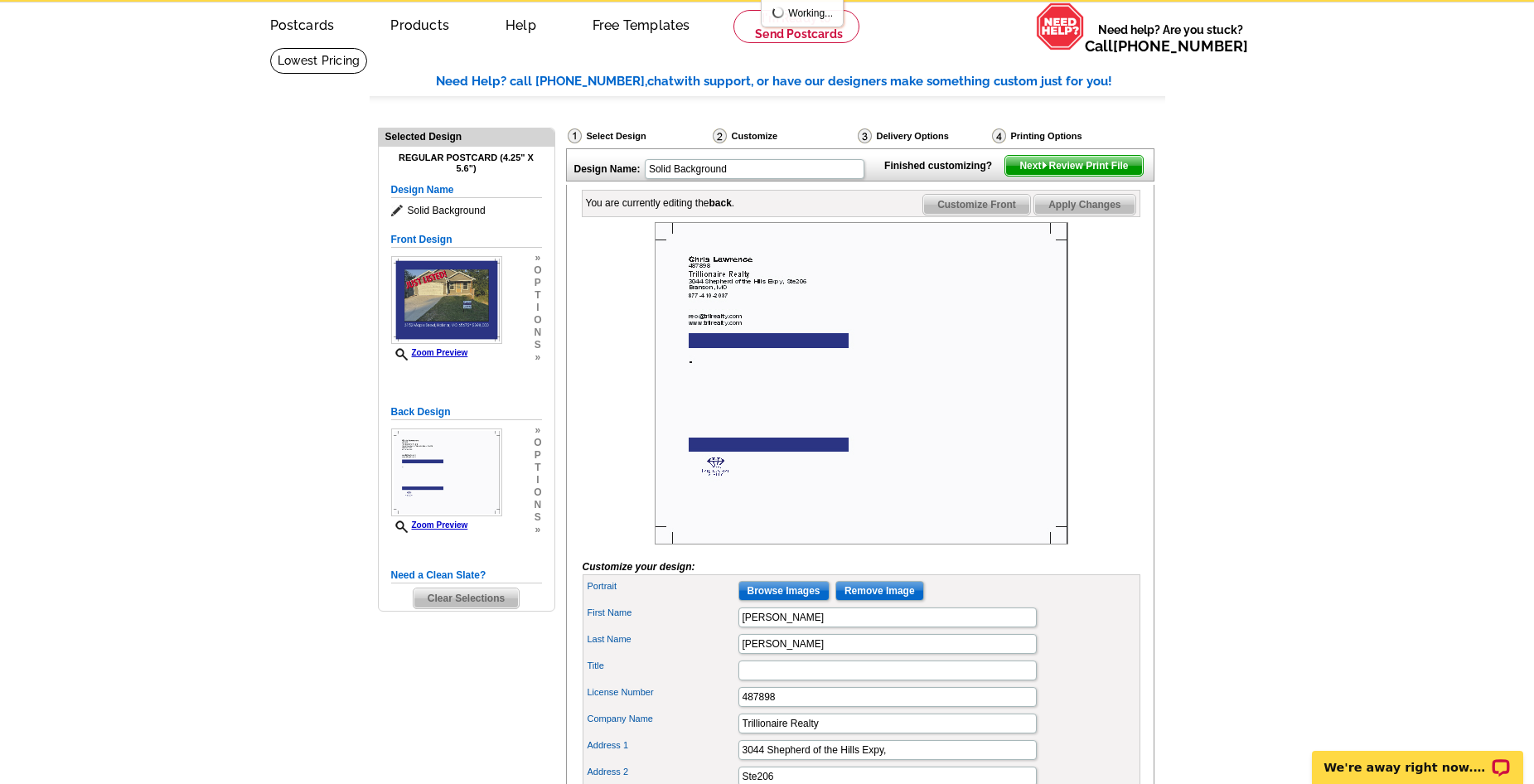
scroll to position [0, 0]
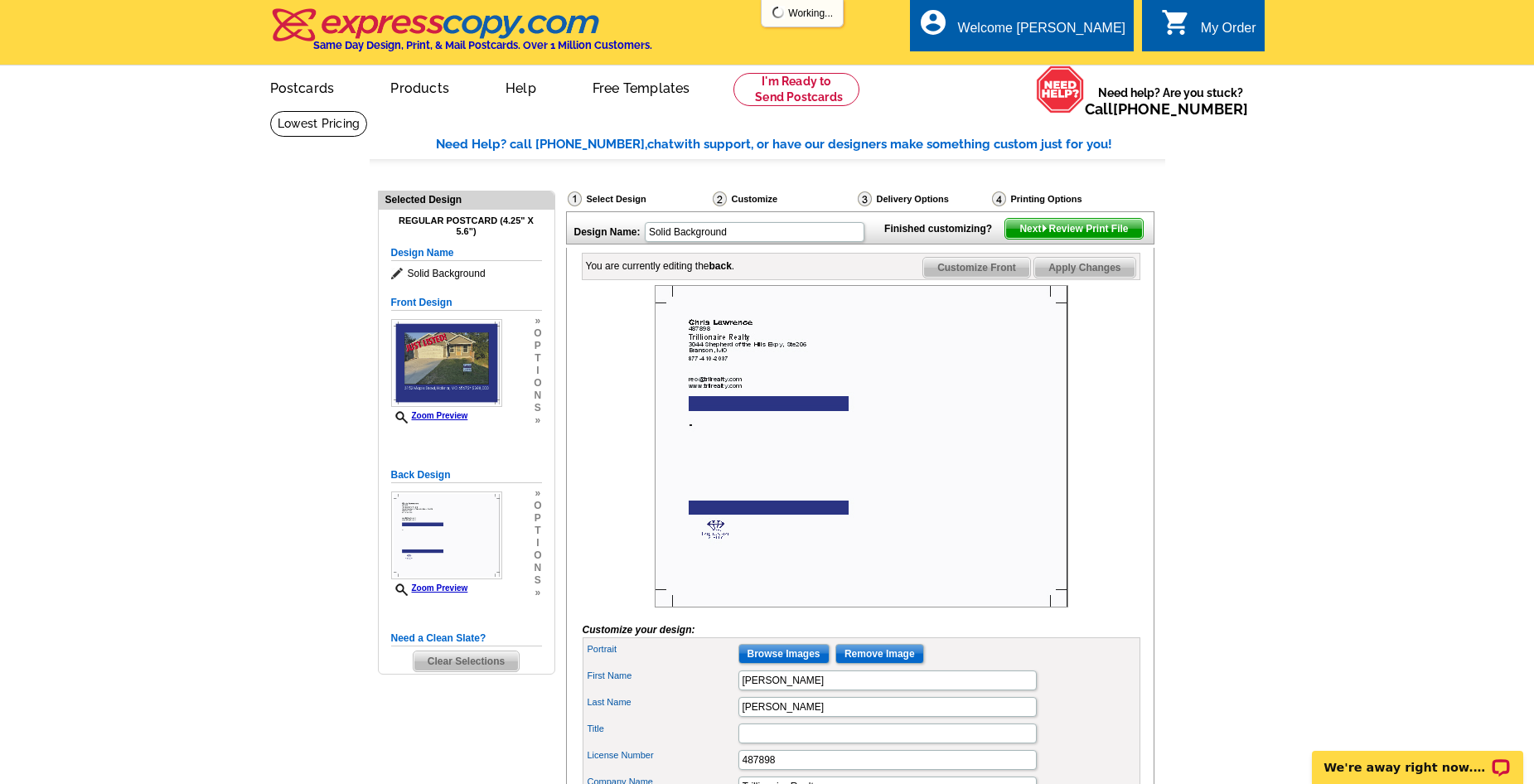
click at [1093, 239] on span "Next Review Print File" at bounding box center [1074, 229] width 137 height 20
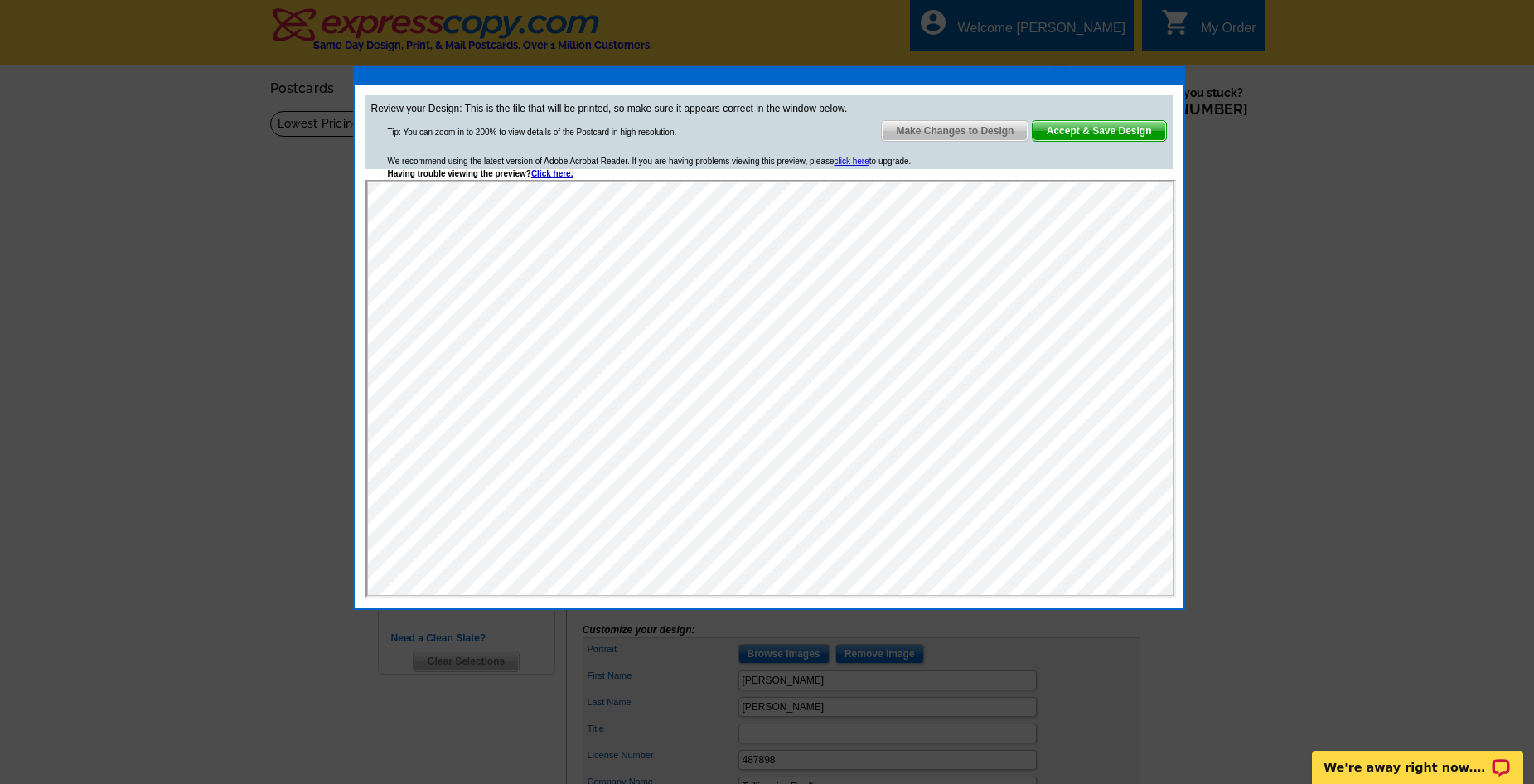
click at [1110, 132] on span "Accept & Save Design" at bounding box center [1100, 131] width 133 height 20
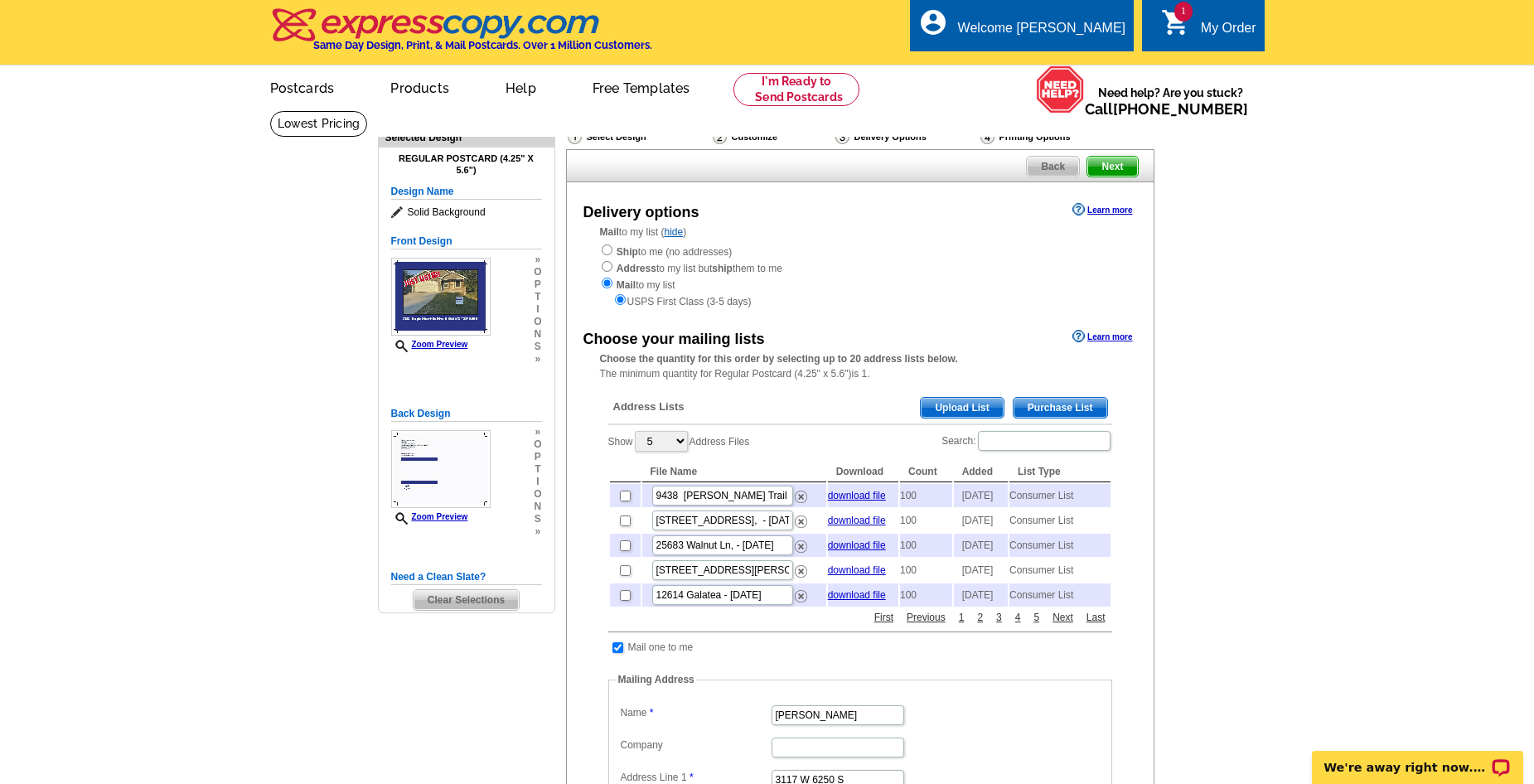
click at [1069, 409] on span "Purchase List" at bounding box center [1060, 408] width 94 height 20
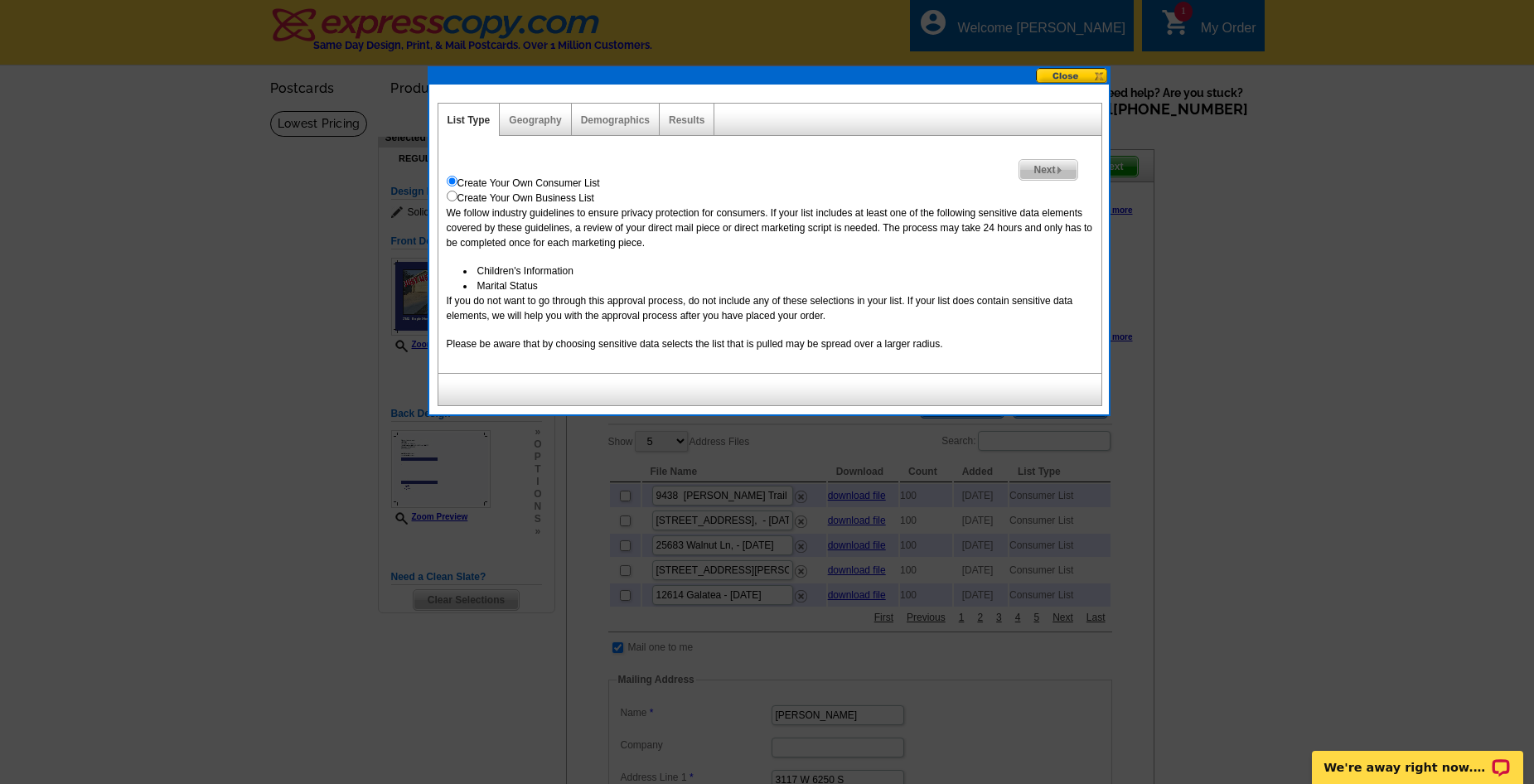
click at [1055, 169] on img at bounding box center [1059, 170] width 7 height 7
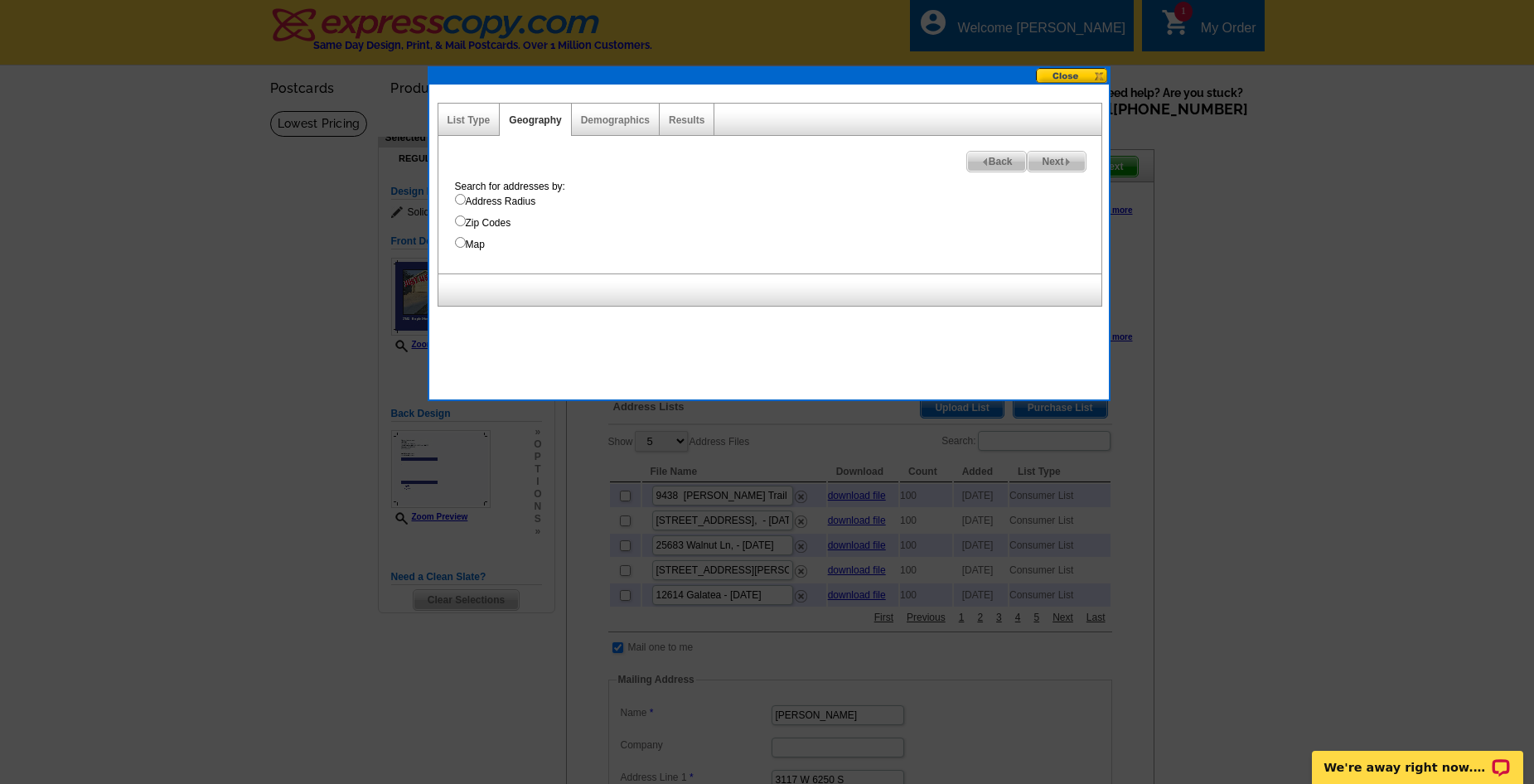
click at [459, 201] on input "Address Radius" at bounding box center [460, 199] width 11 height 11
radio input "true"
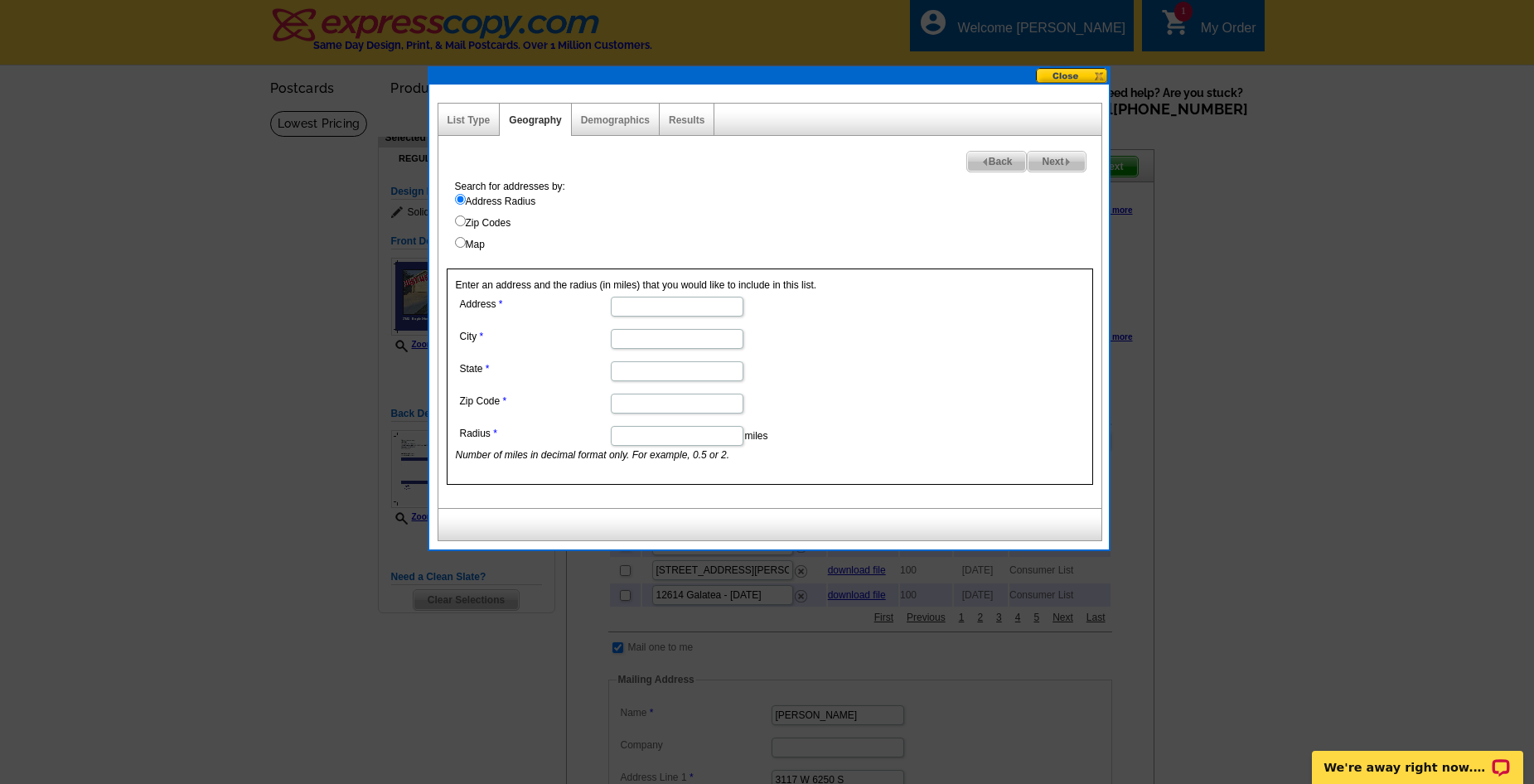
click at [1075, 72] on button at bounding box center [1072, 76] width 73 height 16
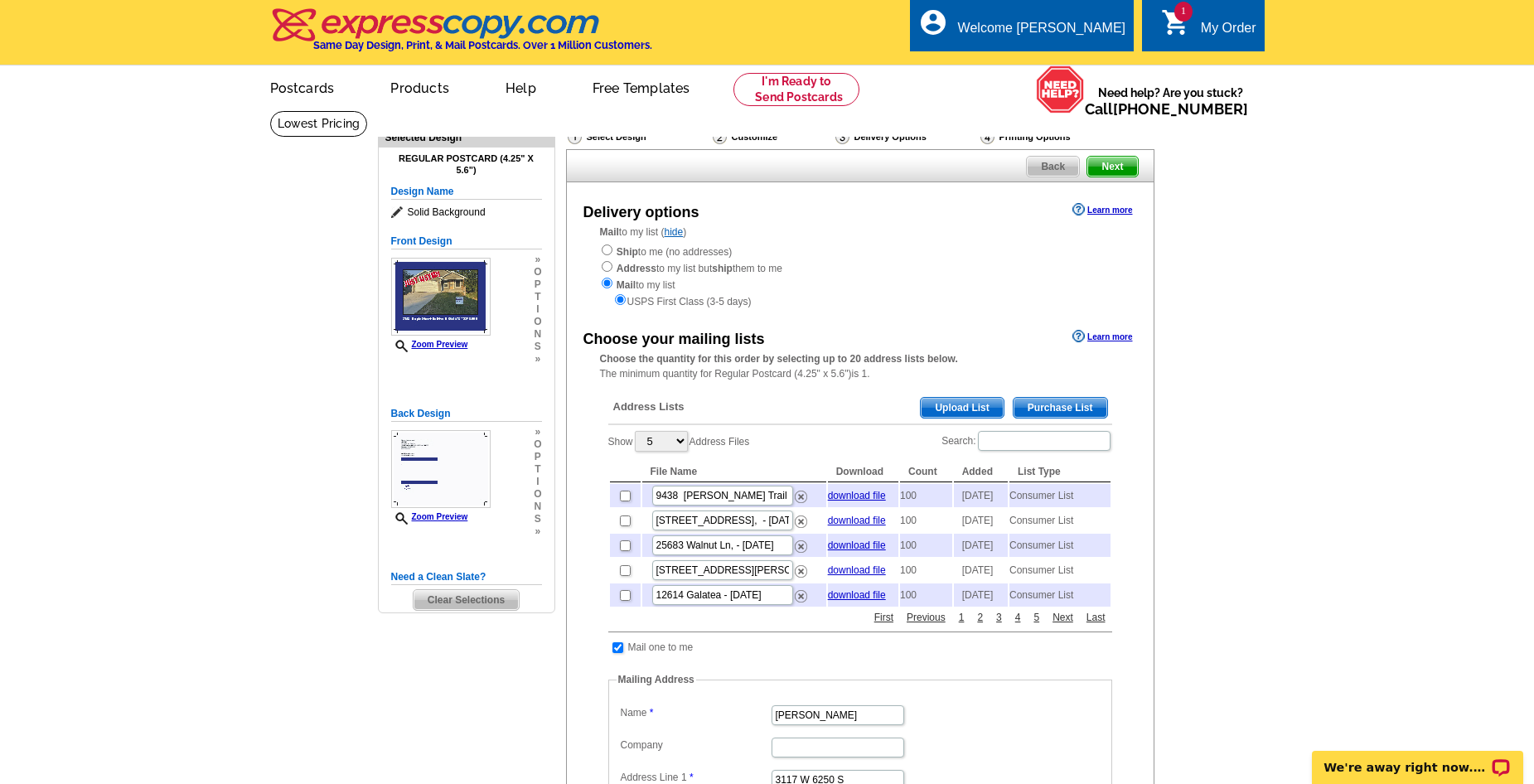
click at [1219, 319] on main "Need Help? call 800-260-5887, chat with support, or have our designers make som…" at bounding box center [767, 651] width 1534 height 1082
click at [1067, 414] on span "Purchase List" at bounding box center [1060, 408] width 94 height 20
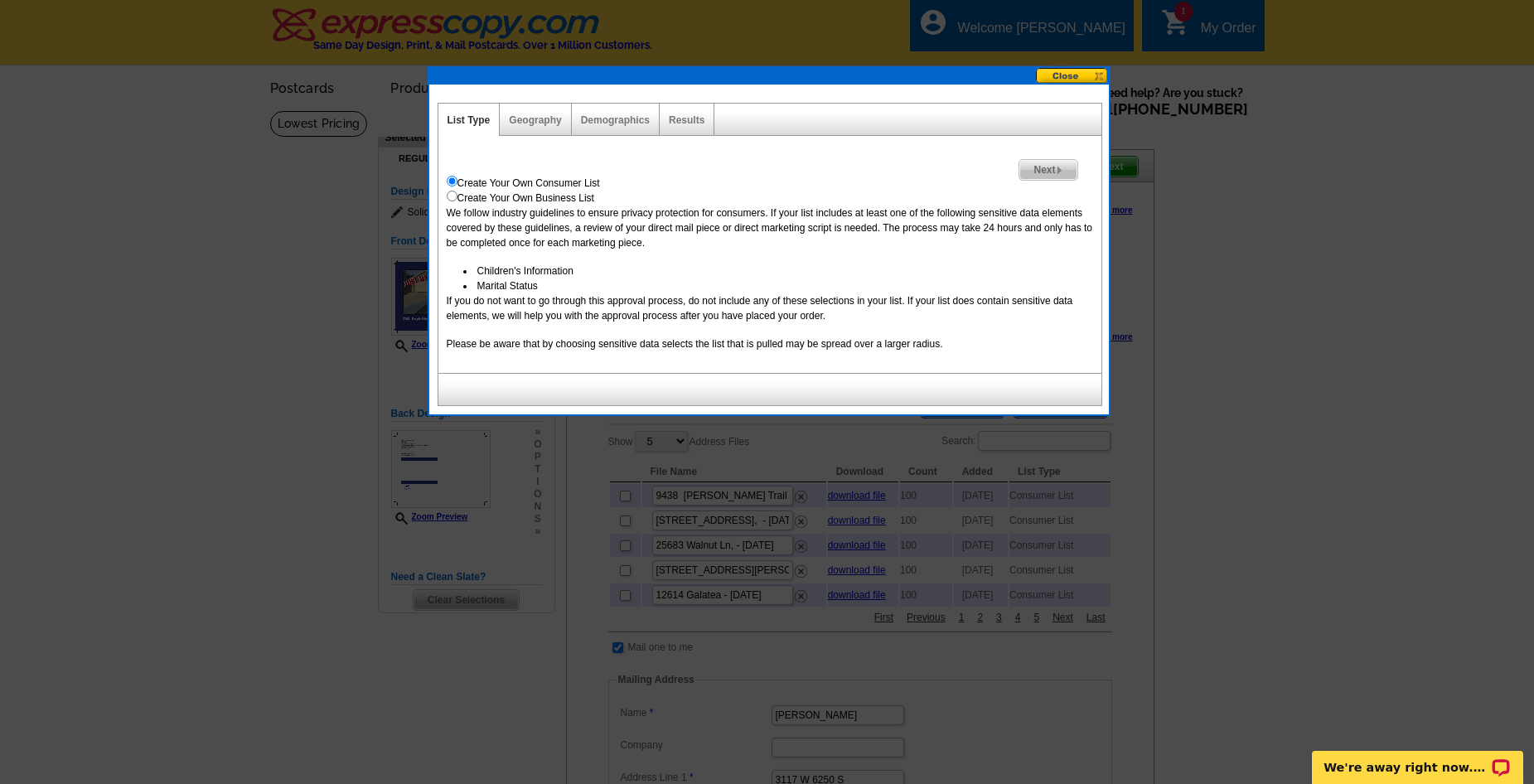
click at [1061, 172] on img at bounding box center [1059, 170] width 7 height 7
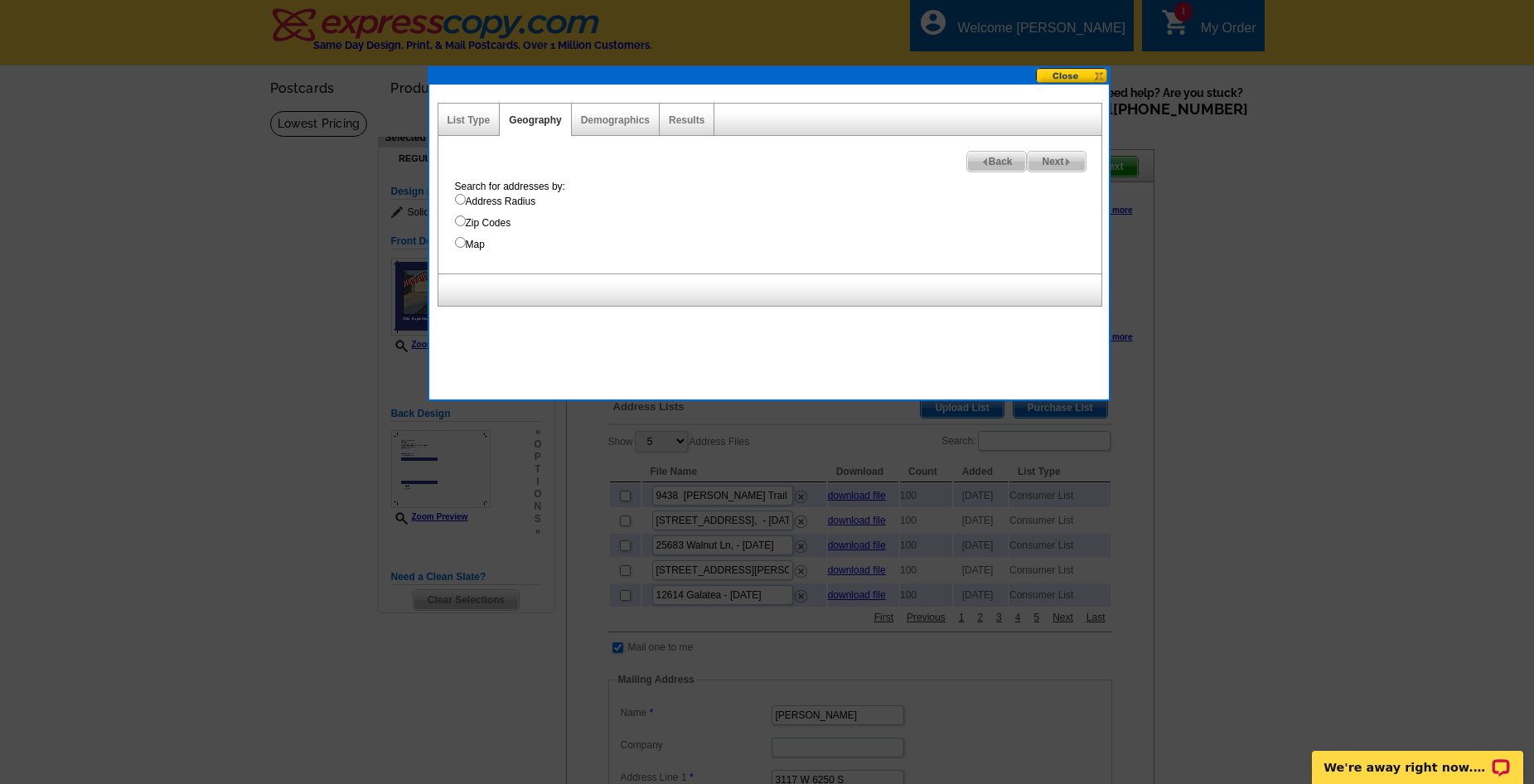
click at [462, 199] on input "Address Radius" at bounding box center [460, 199] width 11 height 11
radio input "true"
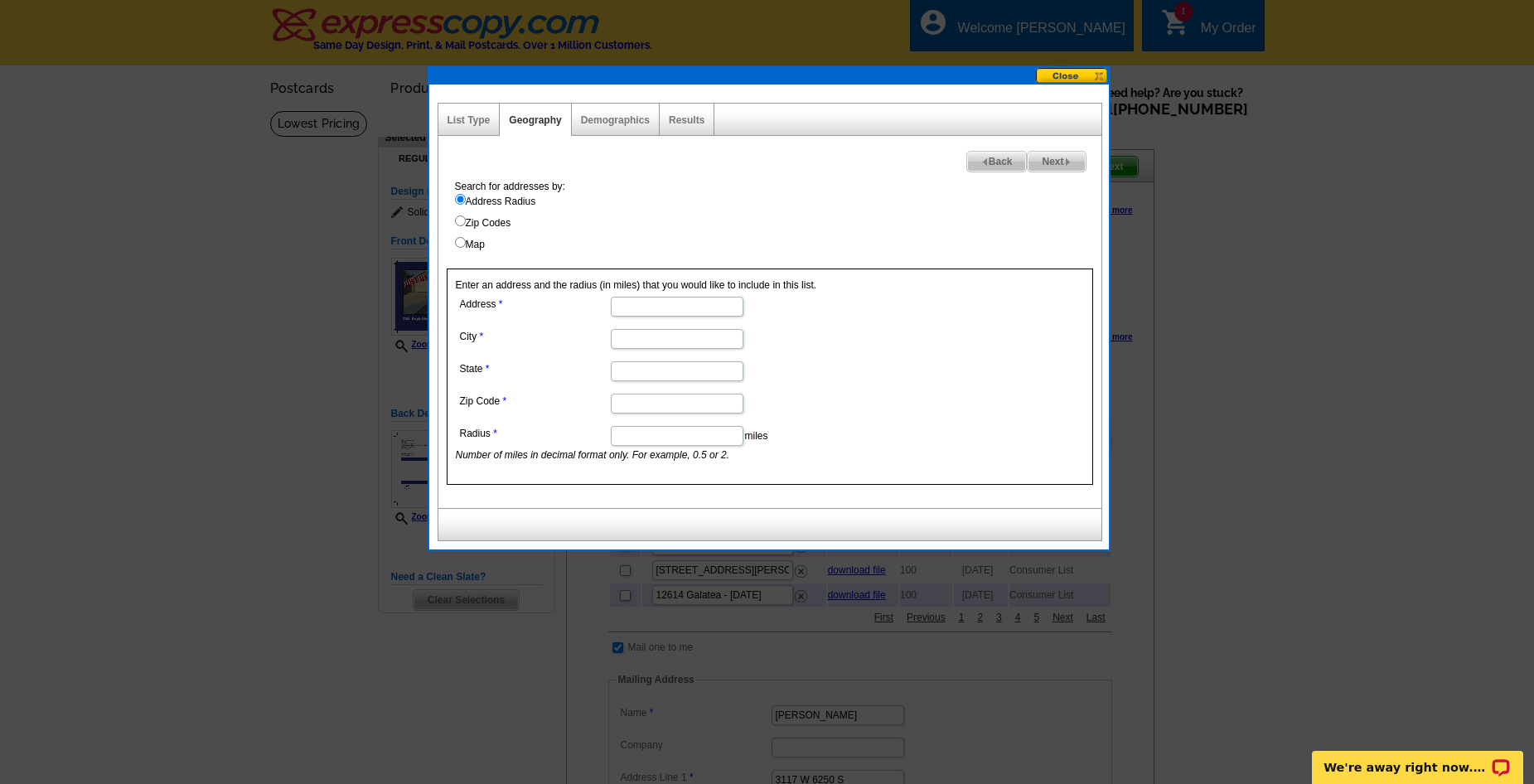
click at [660, 306] on input "Address" at bounding box center [677, 306] width 132 height 20
click at [648, 304] on input "Address" at bounding box center [677, 306] width 132 height 20
paste input "3152 Maple Street, Hollister, MO 65672"
drag, startPoint x: 709, startPoint y: 305, endPoint x: 782, endPoint y: 305, distance: 73.0
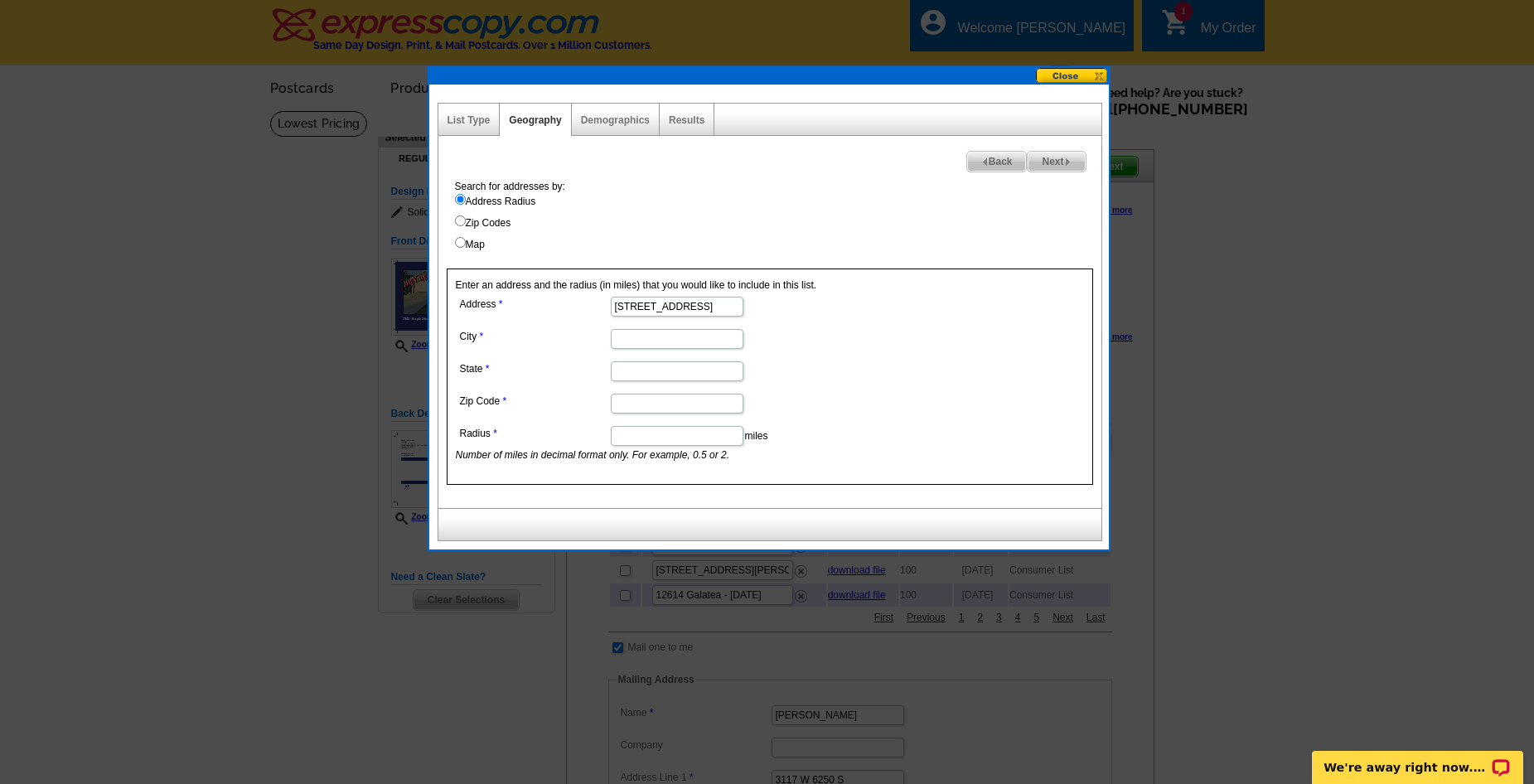
click at [782, 305] on dd "3152 Maple Street, Hollister, MO 65672" at bounding box center [677, 305] width 441 height 26
type input "3152 Maple Street, Hollister, MO"
click at [655, 404] on input "Zip Code" at bounding box center [677, 404] width 132 height 20
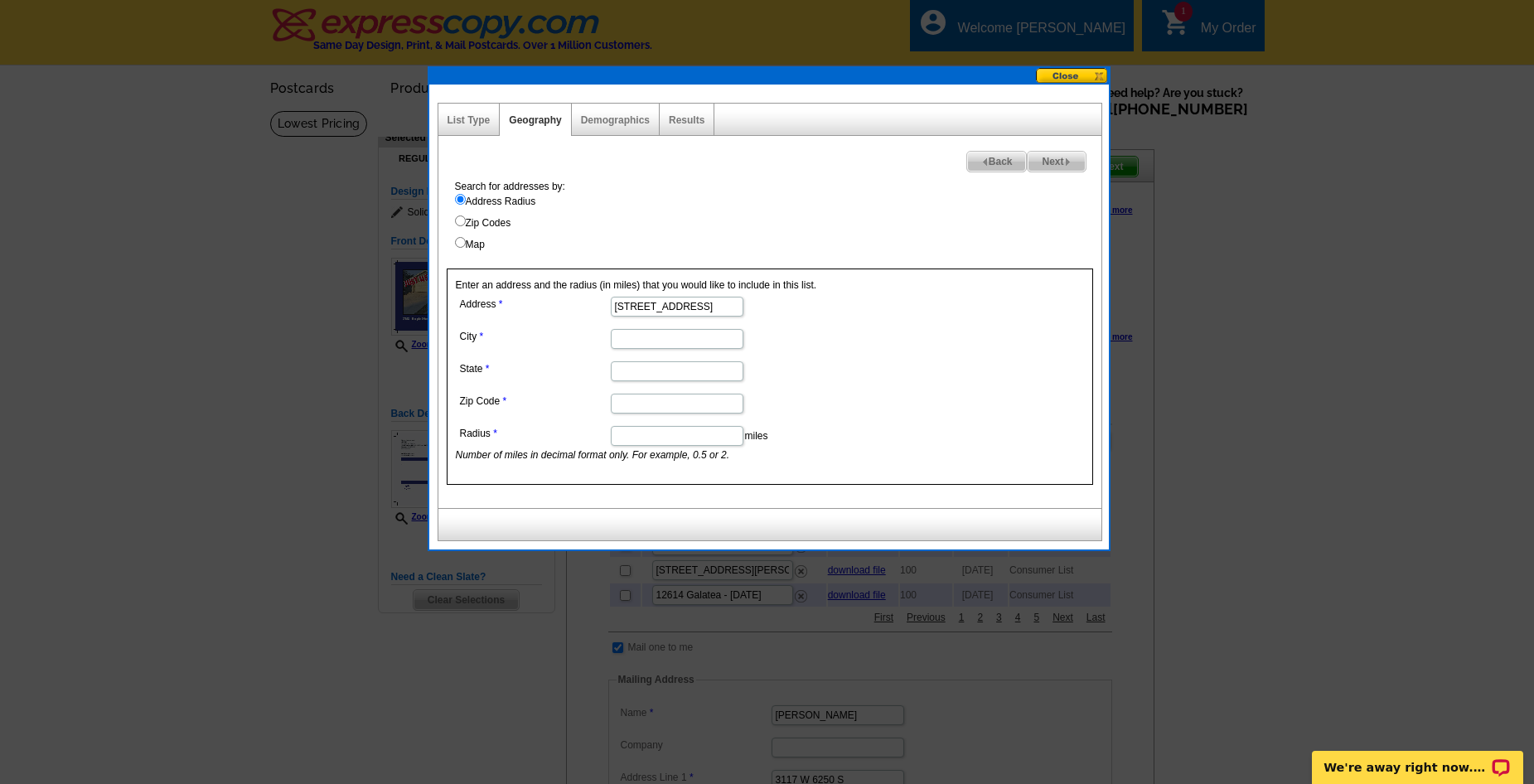
paste input "65672"
type input "65672"
click at [644, 436] on input "Radius" at bounding box center [677, 436] width 132 height 20
type input "1"
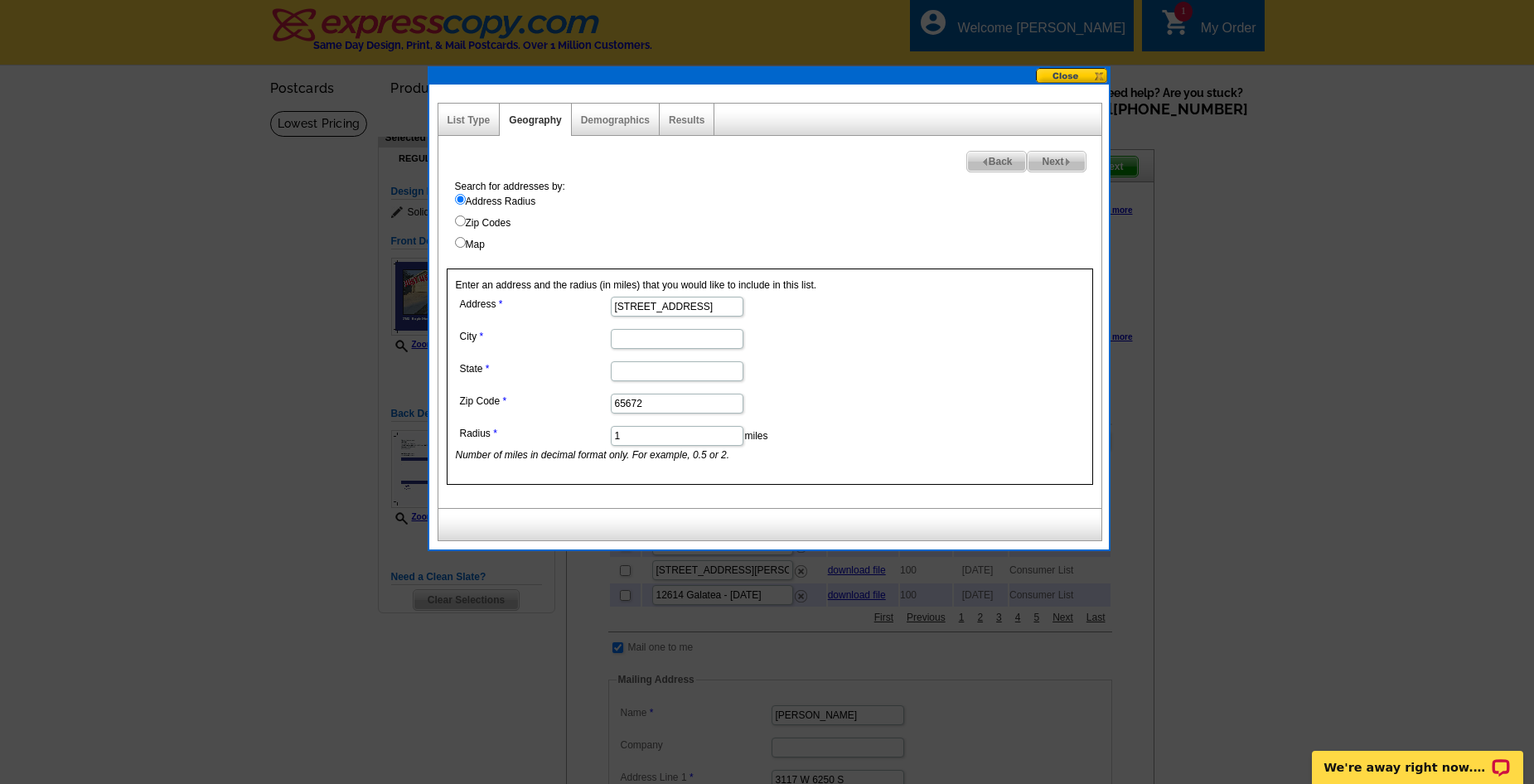
drag, startPoint x: 701, startPoint y: 306, endPoint x: 710, endPoint y: 305, distance: 9.1
click at [710, 305] on input "3152 Maple Street, Hollister, MO" at bounding box center [677, 306] width 132 height 20
type input "3152 Maple Street, , MO"
click at [628, 367] on input "State" at bounding box center [677, 371] width 132 height 20
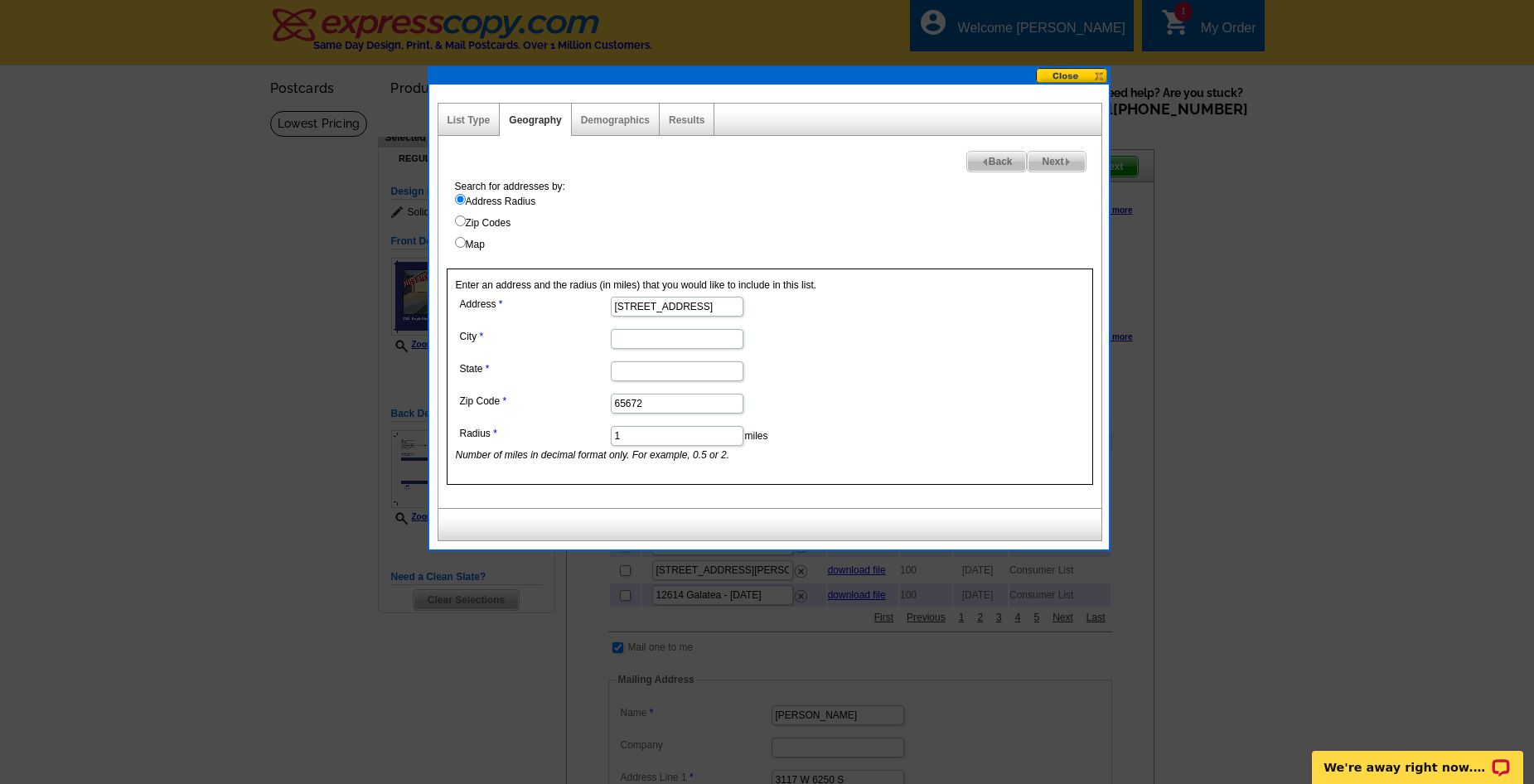
paste input "Hollister"
type input "Hollister"
click at [646, 336] on input "City" at bounding box center [677, 339] width 132 height 20
paste input "Hollister"
type input "Hollister"
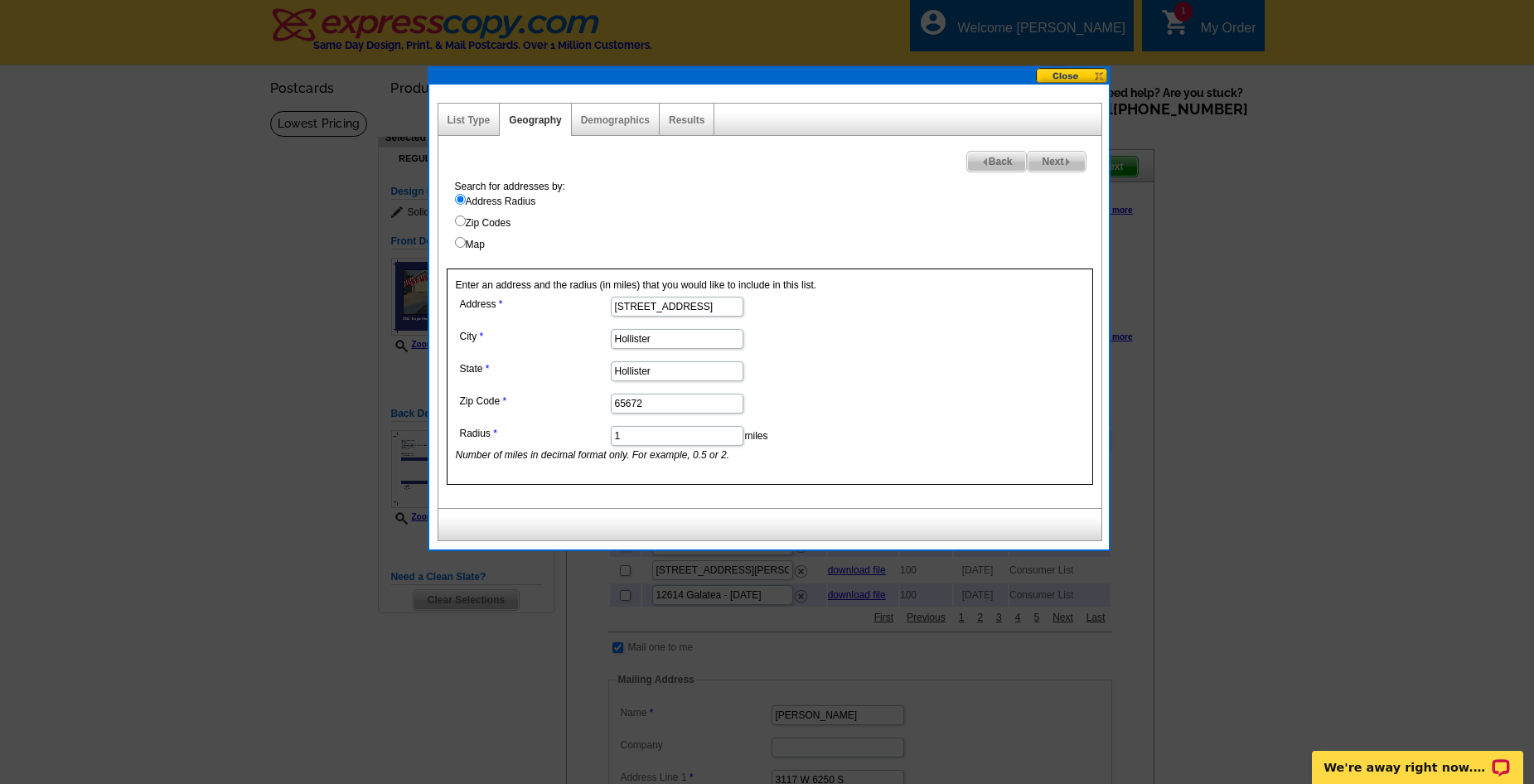
drag, startPoint x: 674, startPoint y: 369, endPoint x: 516, endPoint y: 366, distance: 158.0
click at [516, 366] on dl "Address 3152 Maple Street, , MO City Hollister State Hollister Zip Code 65672 R…" at bounding box center [677, 377] width 441 height 170
type input "MO"
click at [856, 400] on dd "65672" at bounding box center [677, 402] width 441 height 26
drag, startPoint x: 697, startPoint y: 305, endPoint x: 762, endPoint y: 305, distance: 65.0
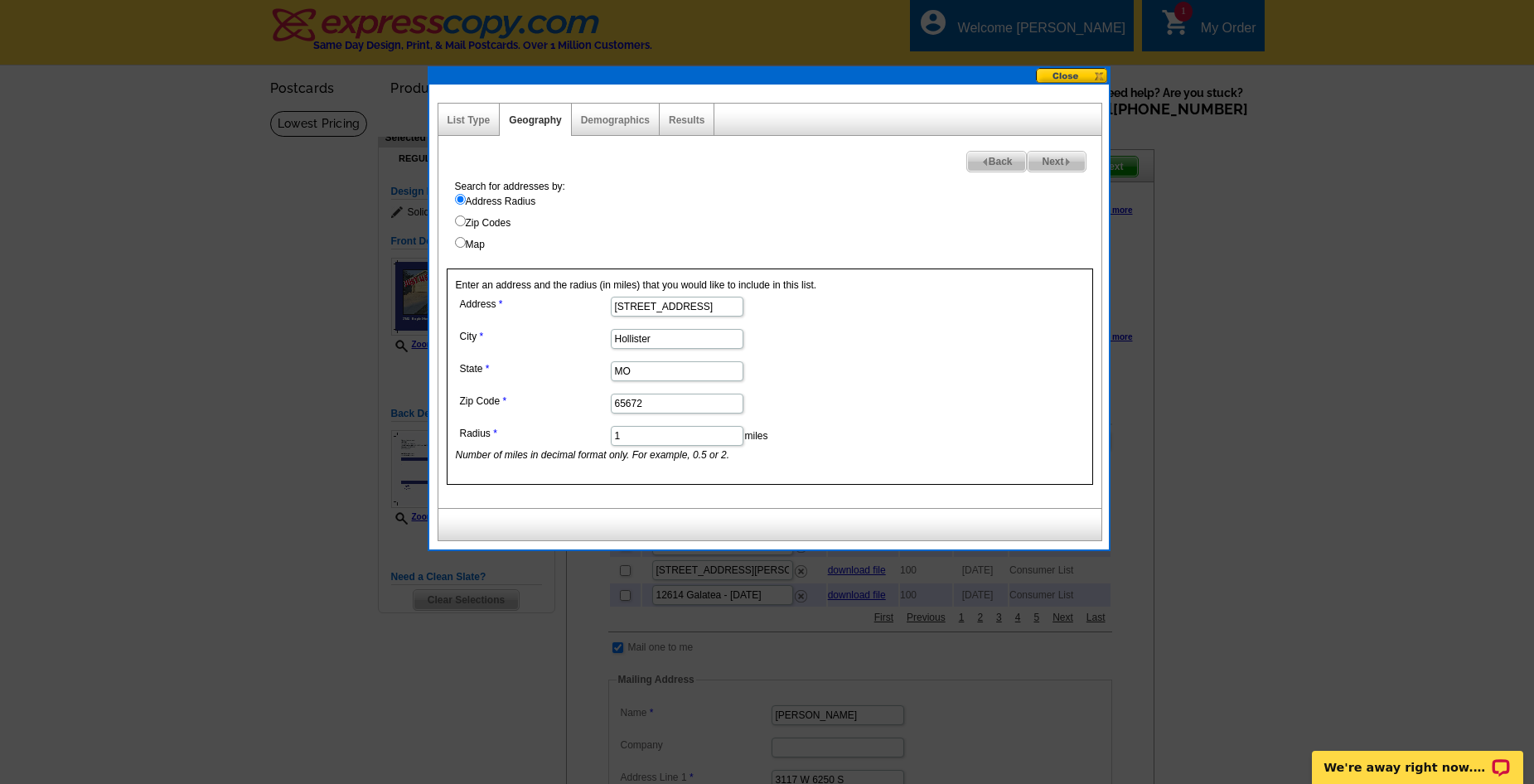
click at [762, 305] on dd "3152 Maple Street, , MO" at bounding box center [677, 305] width 441 height 26
type input "3152 Maple Street,"
click at [951, 363] on form "Address 3152 Maple Street, City Hollister State MO Zip Code 65672 Radius 1 mile…" at bounding box center [770, 377] width 628 height 170
click at [1065, 161] on img at bounding box center [1067, 161] width 7 height 7
select select
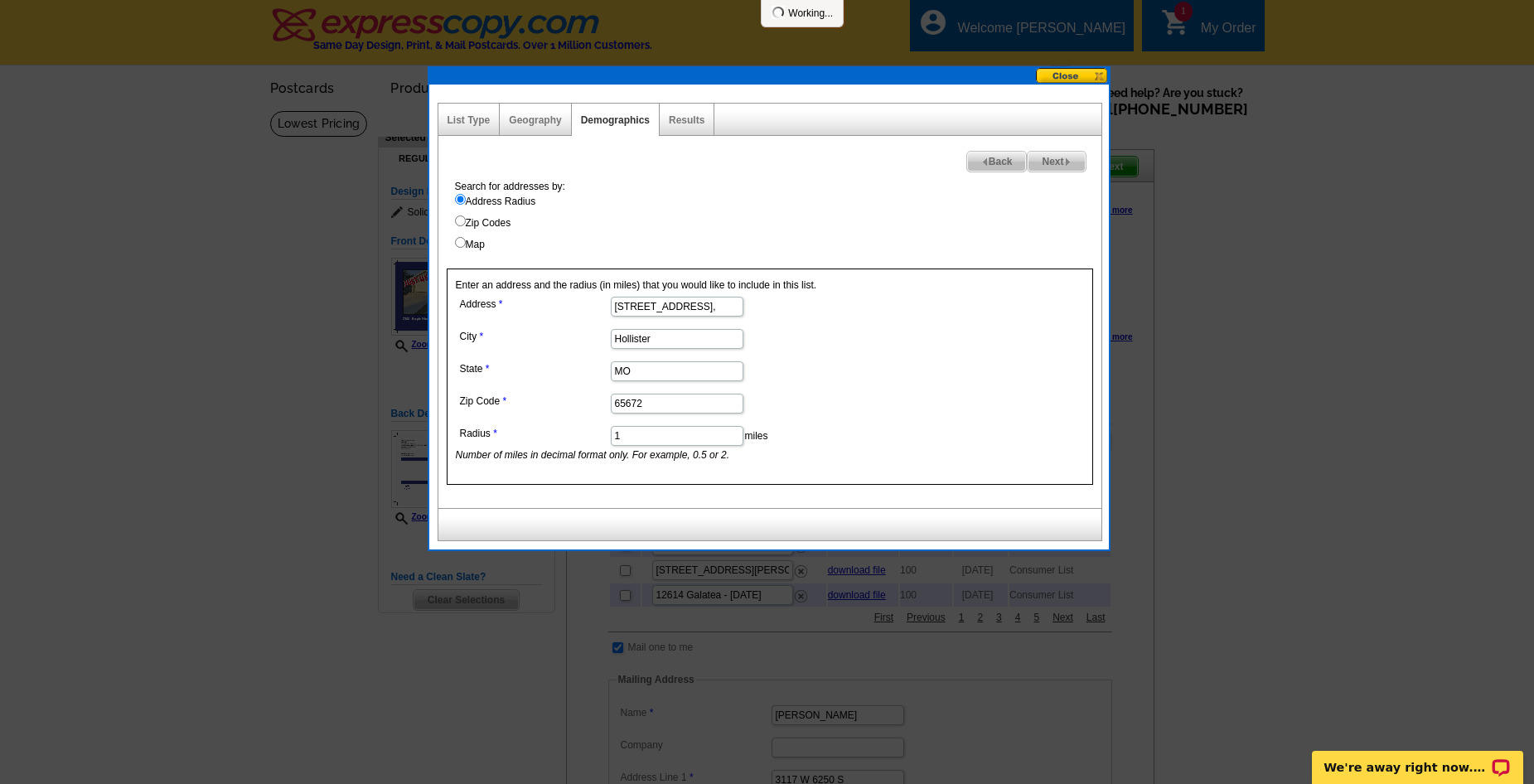
select select
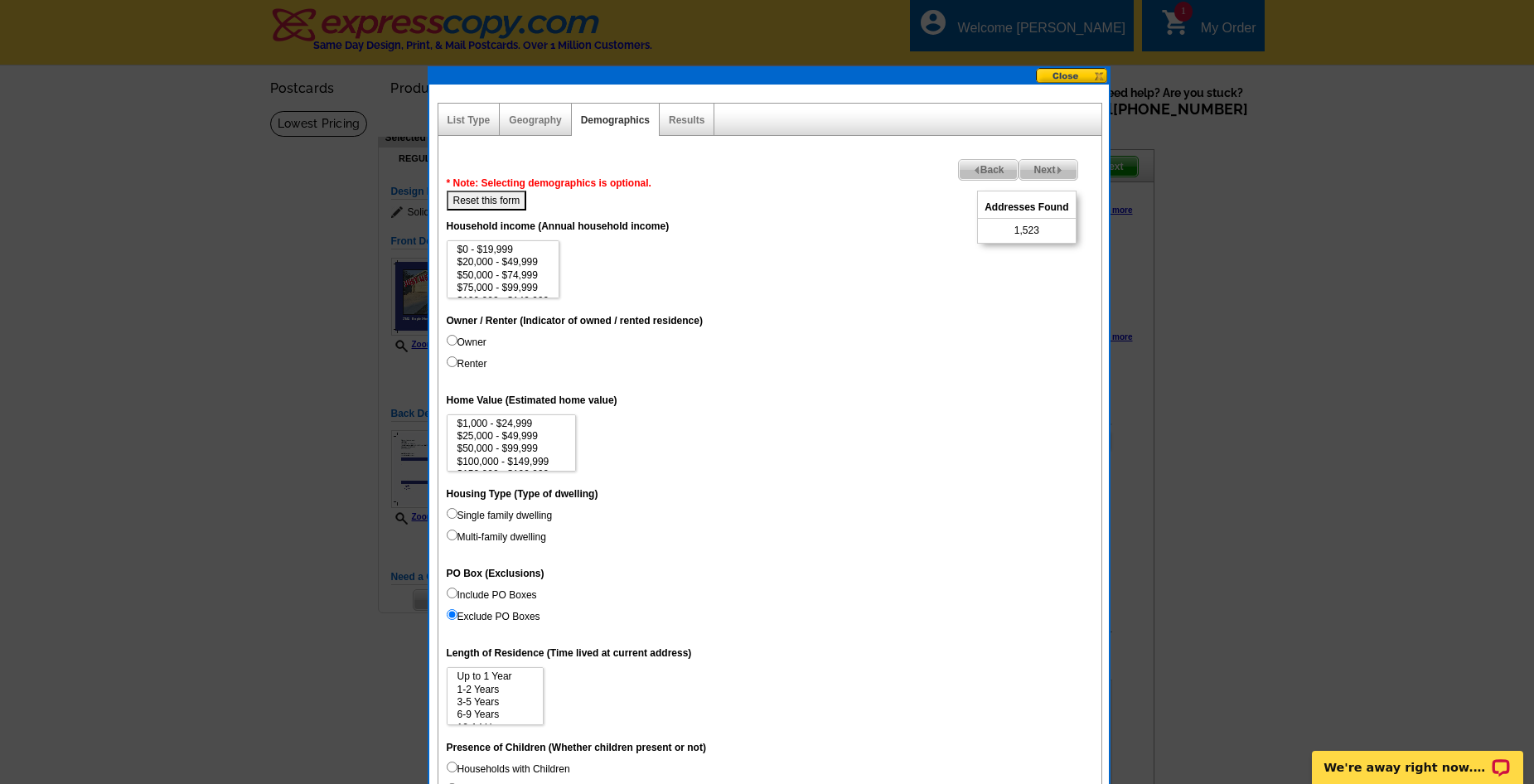
click at [1060, 170] on img at bounding box center [1059, 170] width 7 height 7
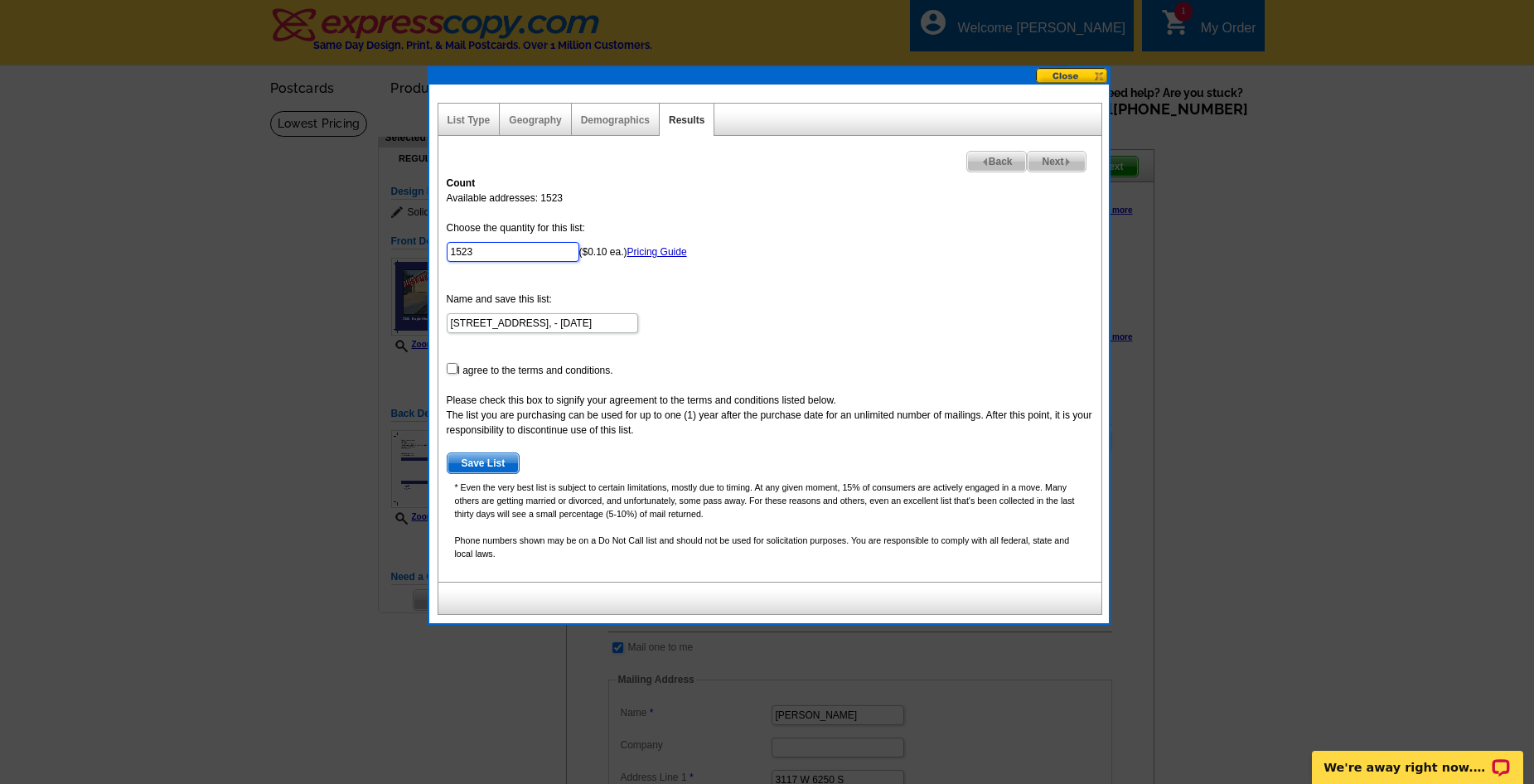
drag, startPoint x: 487, startPoint y: 256, endPoint x: 390, endPoint y: 258, distance: 97.0
click at [395, 257] on body "Welcome back Chris My Account Logout local_phone Same Day Design, Print, & Mail…" at bounding box center [767, 773] width 1534 height 1546
type input "100"
click at [811, 355] on form "Choose the quantity for this list: 100 ($0.10 ea.) Pricing Guide Name and save …" at bounding box center [770, 347] width 647 height 254
click at [451, 369] on input "checkbox" at bounding box center [452, 368] width 11 height 11
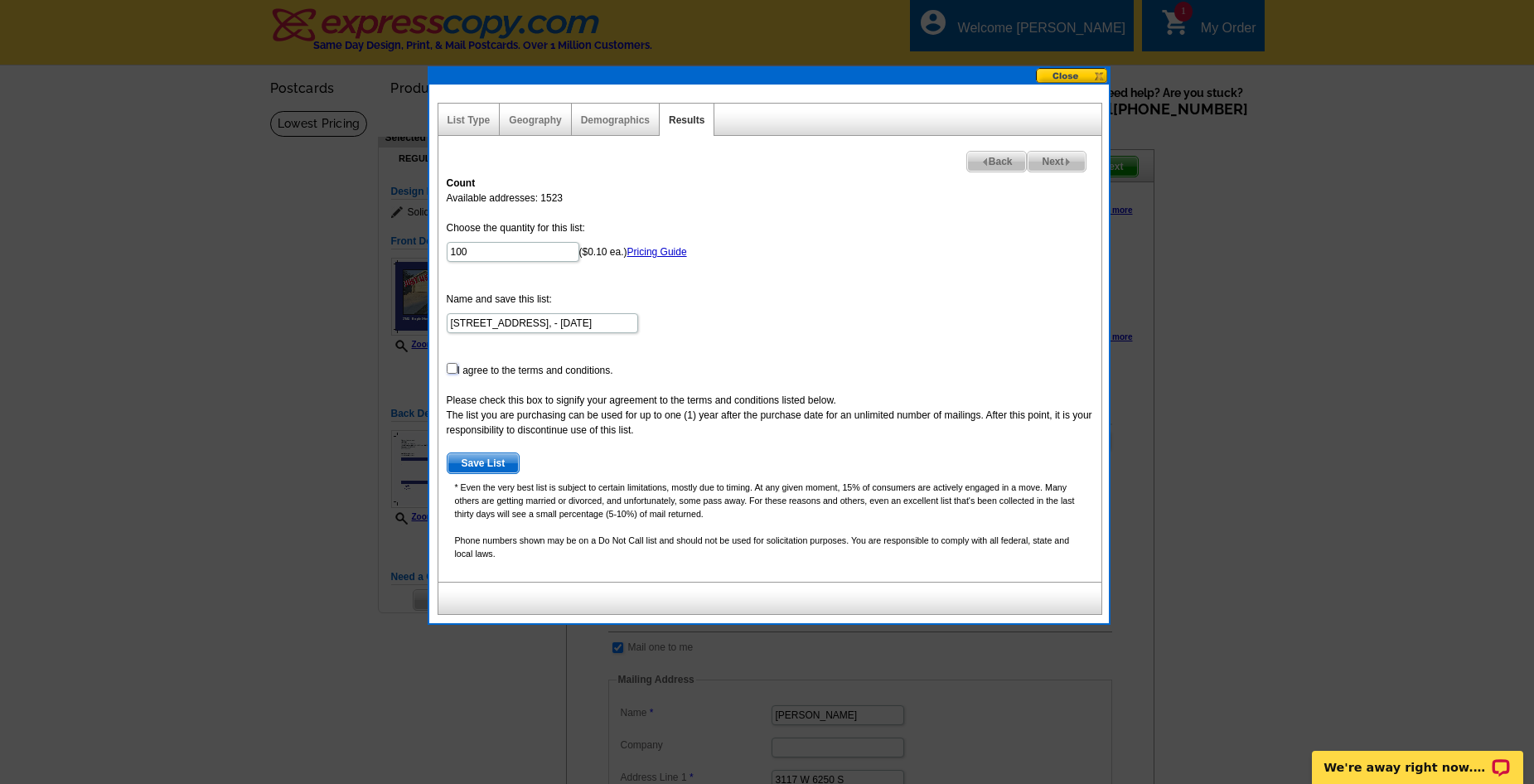
checkbox input "true"
click at [485, 463] on span "Save List" at bounding box center [484, 464] width 72 height 20
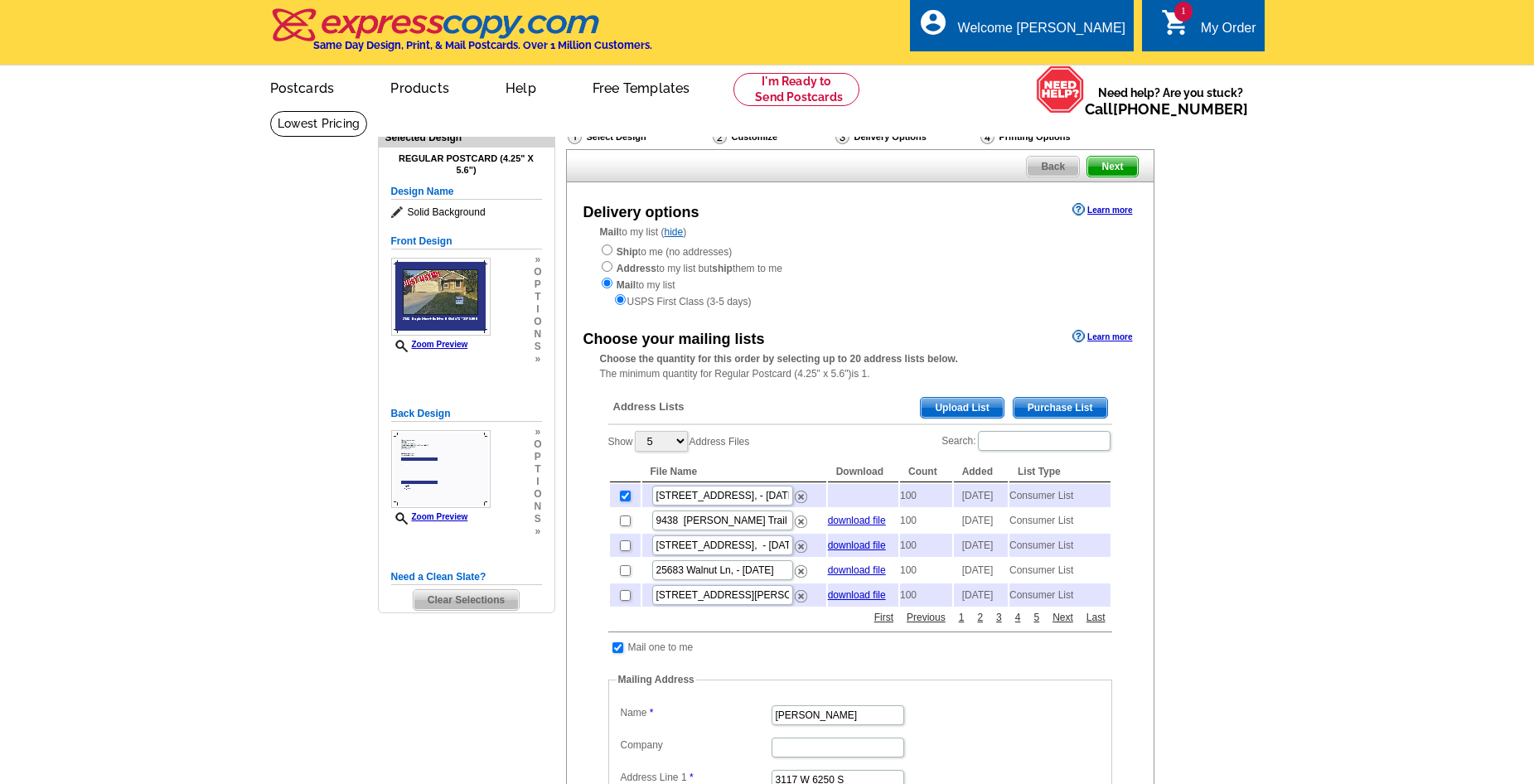
click at [1103, 165] on span "Next" at bounding box center [1112, 166] width 50 height 20
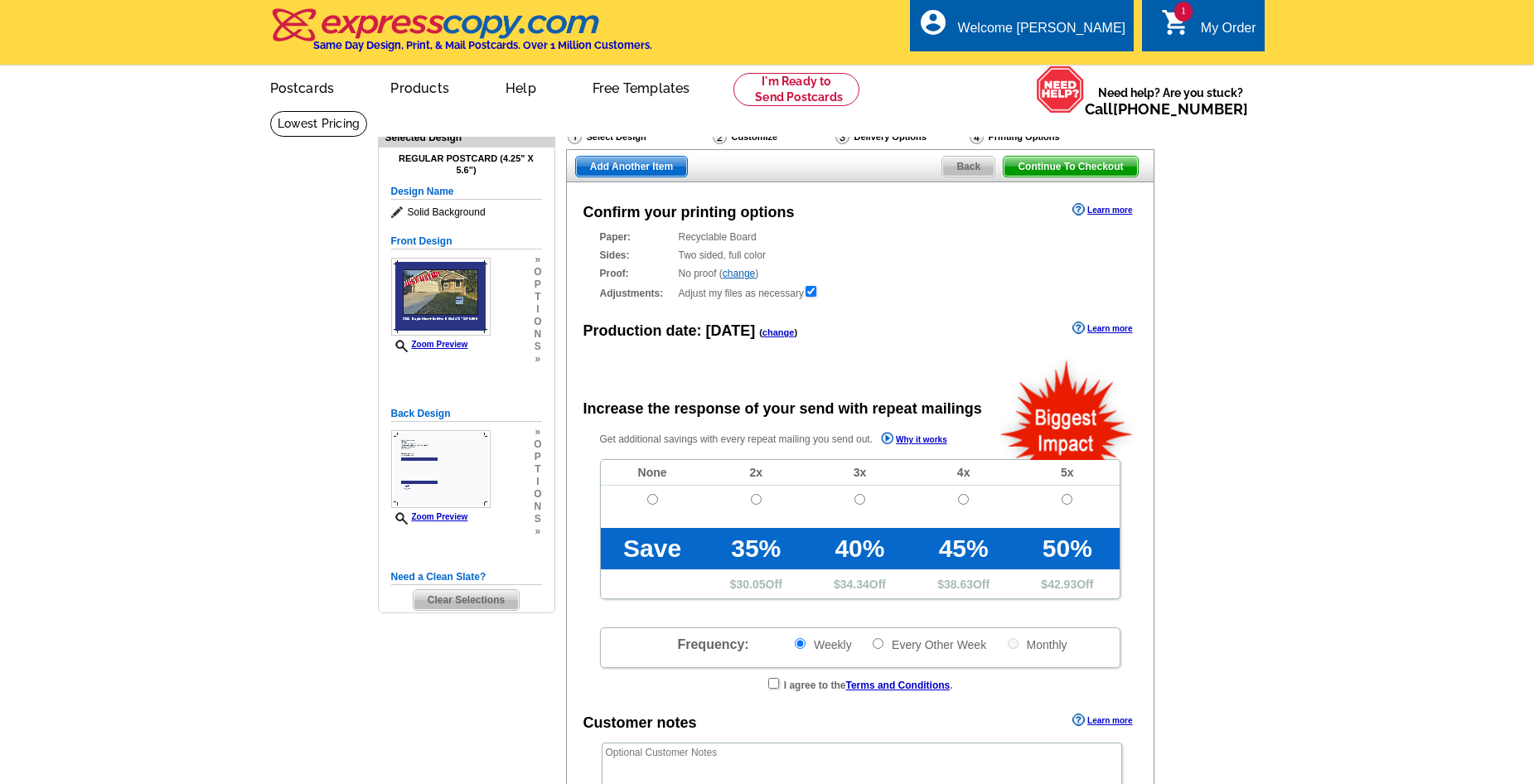
radio input "false"
click at [651, 502] on input "radio" at bounding box center [653, 499] width 11 height 11
radio input "true"
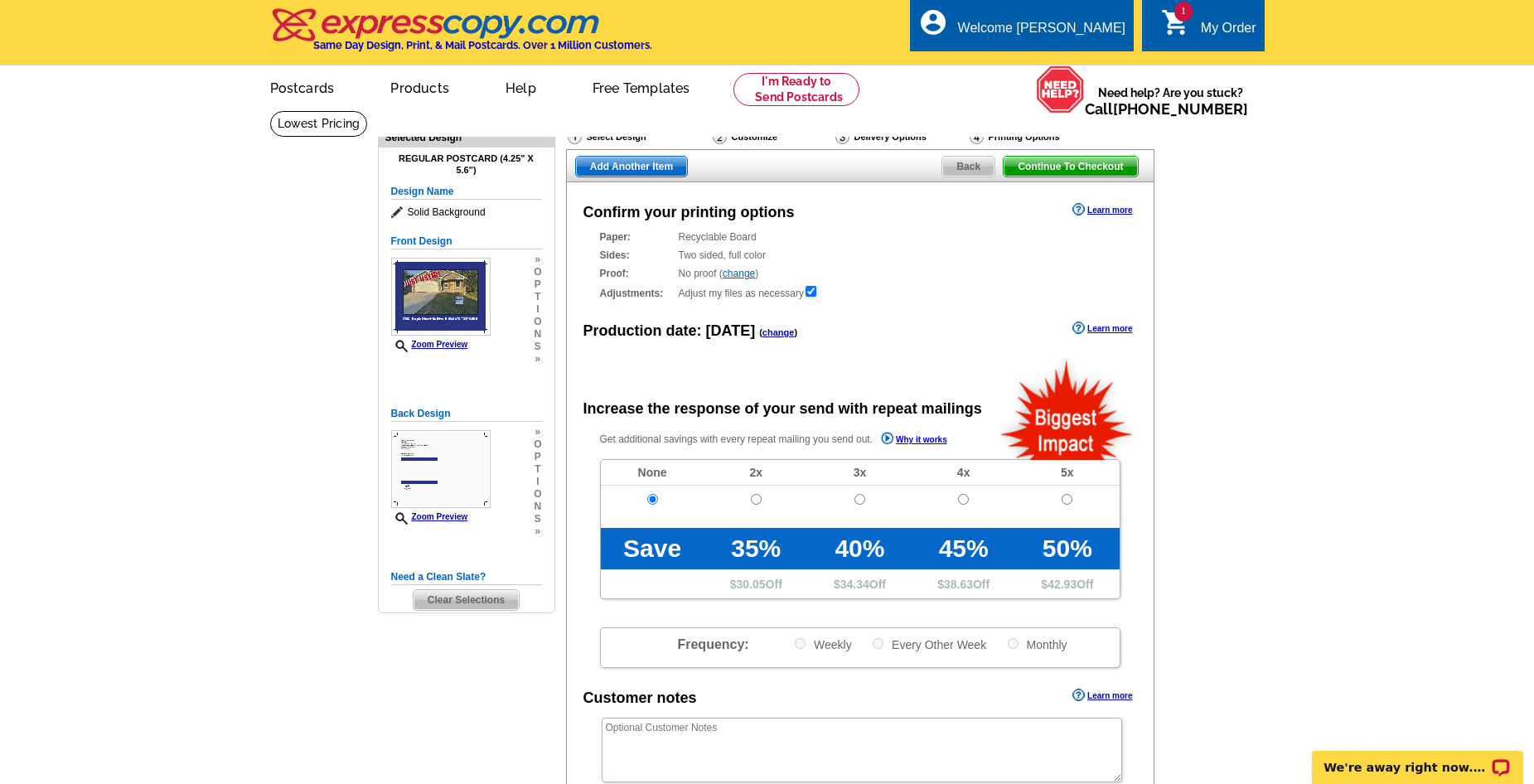
click at [1088, 171] on span "Continue To Checkout" at bounding box center [1070, 166] width 133 height 20
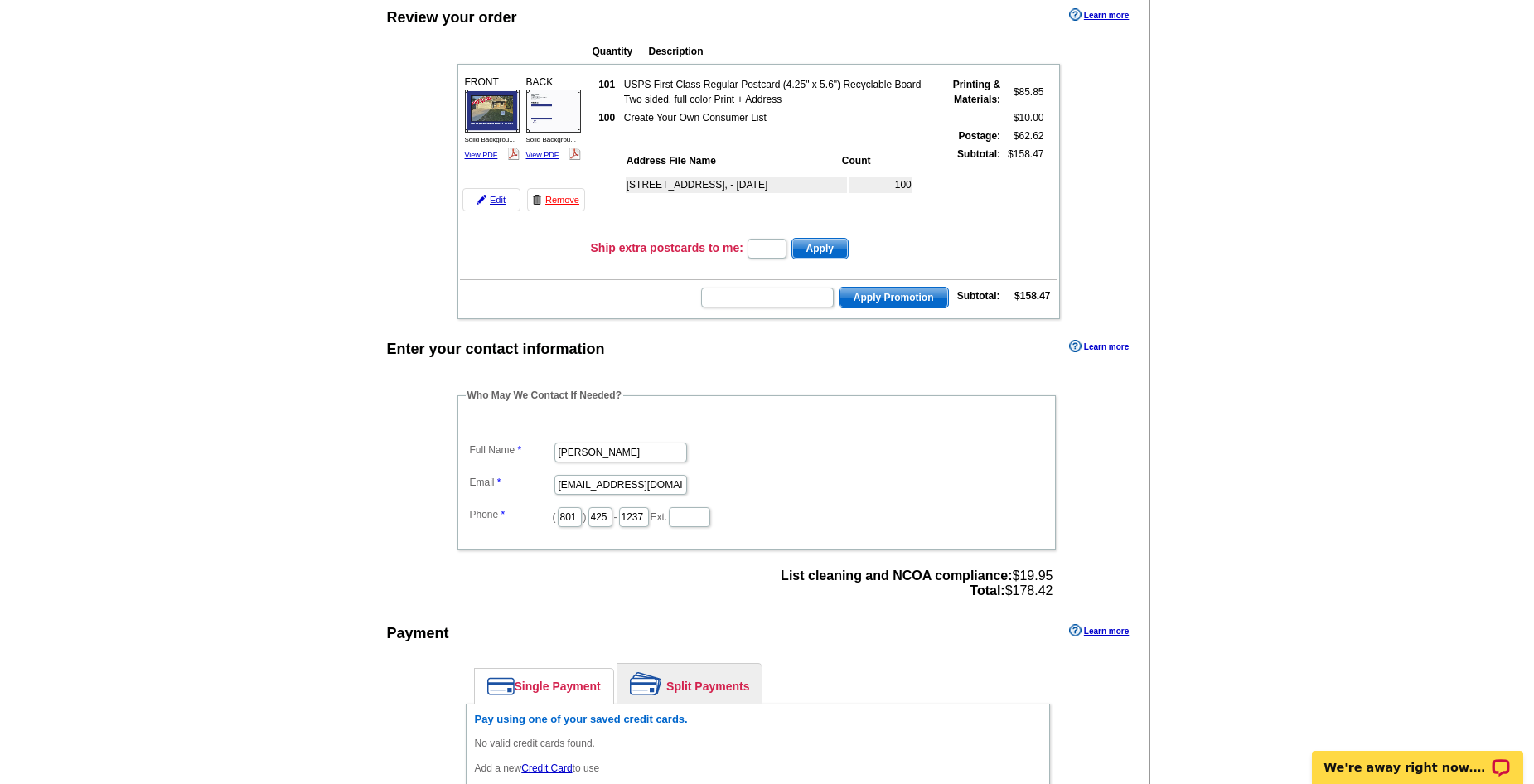
scroll to position [414, 0]
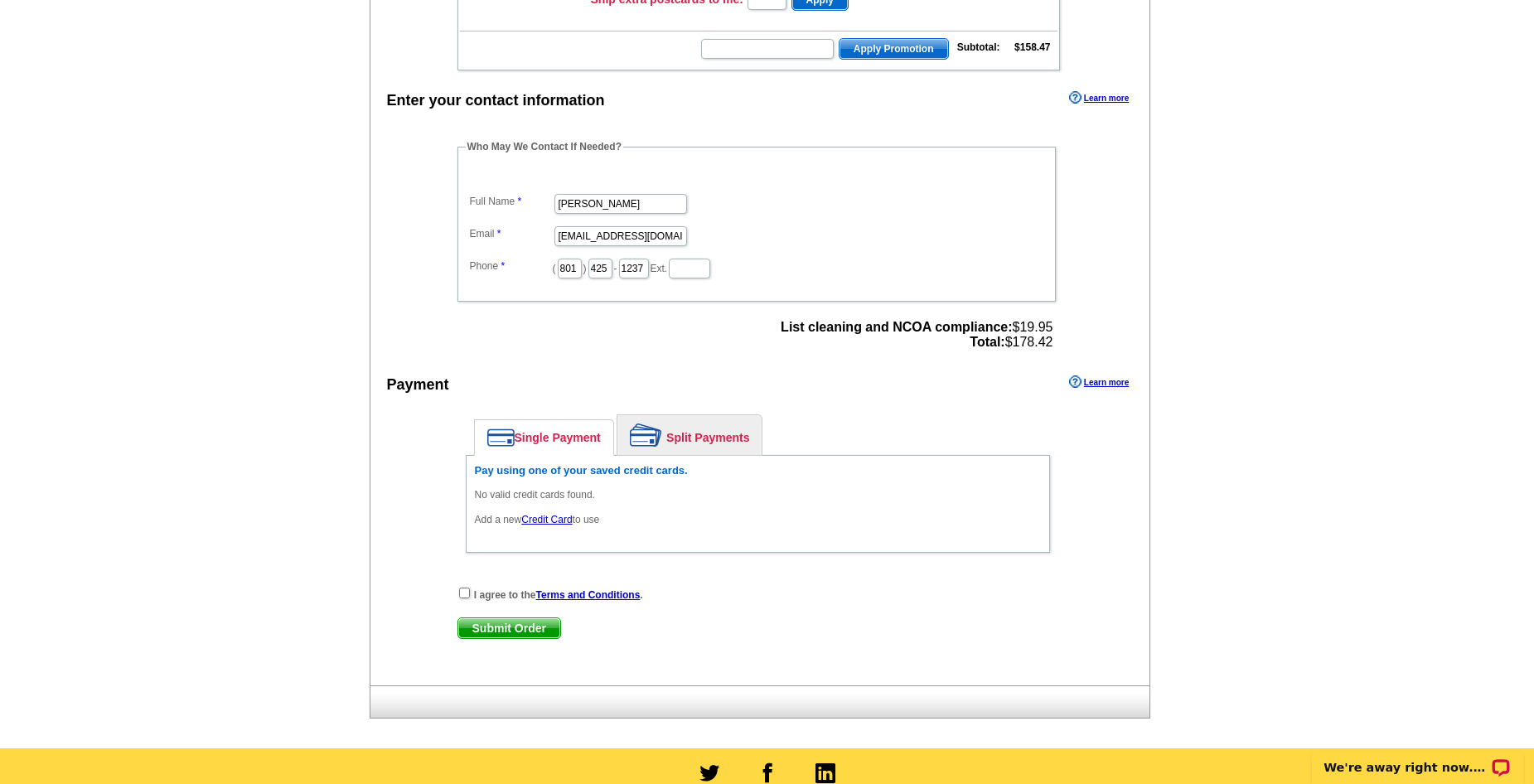
click at [552, 520] on link "Credit Card" at bounding box center [546, 519] width 51 height 12
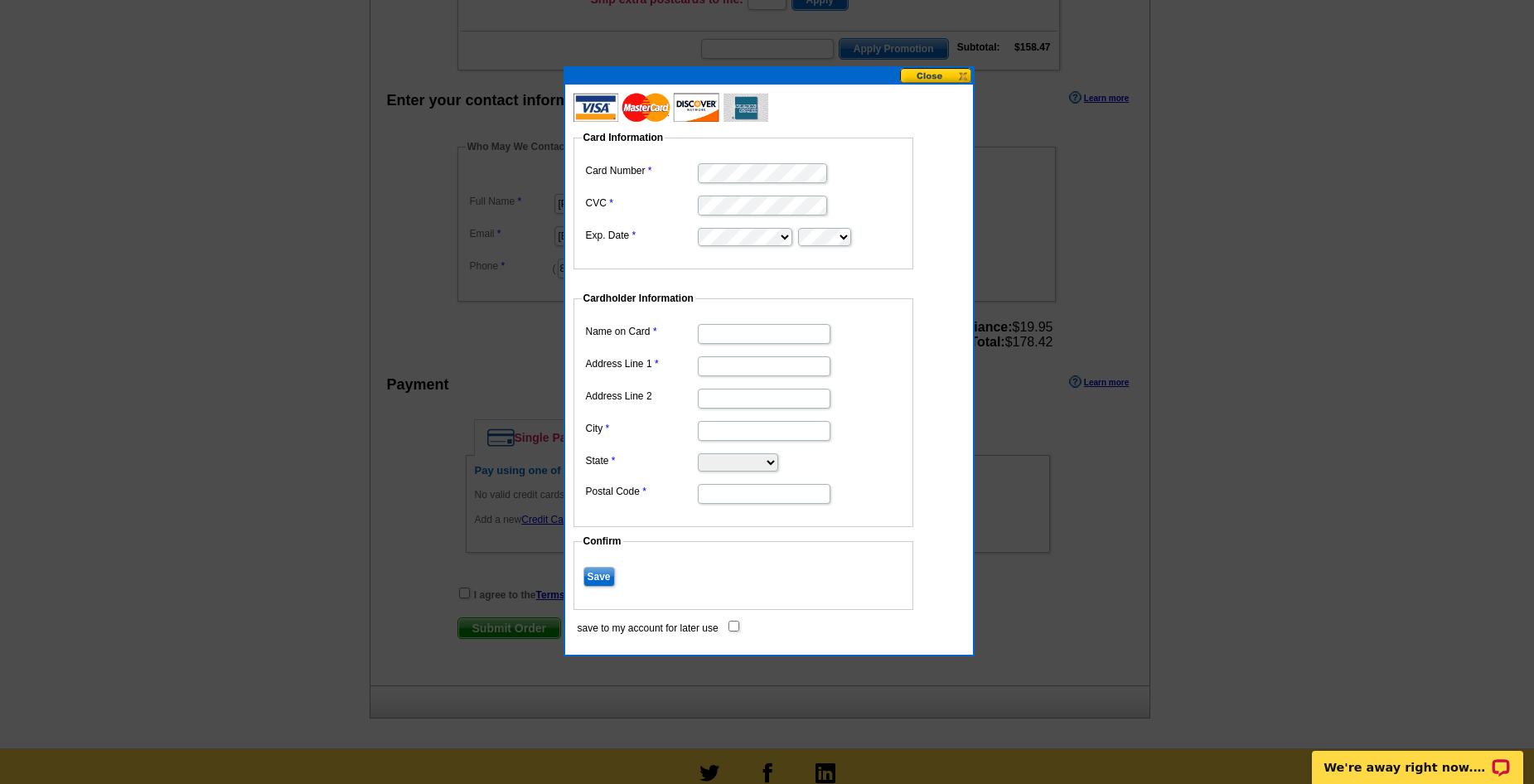
scroll to position [0, 0]
click at [608, 199] on dl "Card Number CVC Exp. Date" at bounding box center [743, 203] width 323 height 89
click at [908, 350] on fieldset "Cardholder Information Name on Card Address Line 1 Address Line 2 City State Al…" at bounding box center [743, 409] width 340 height 236
click at [742, 335] on input "Name on Card" at bounding box center [763, 334] width 132 height 20
type input "[PERSON_NAME]"
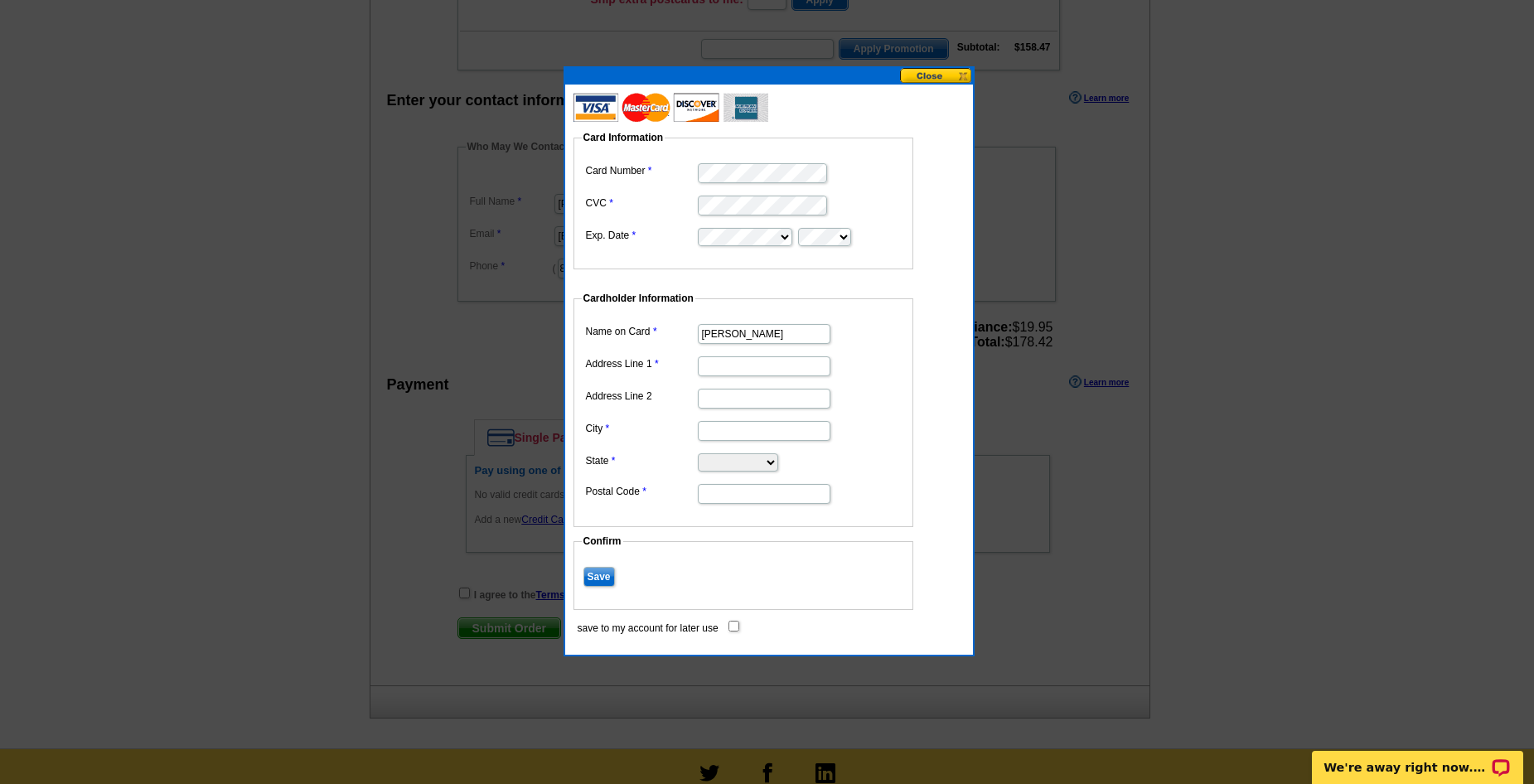
click at [760, 361] on input "Address Line 1" at bounding box center [763, 366] width 132 height 20
type input "[STREET_ADDRESS]"
click at [747, 424] on input "City" at bounding box center [763, 431] width 132 height 20
type input "Branson"
click at [742, 459] on select "Alabama Alaska Arizona Arkansas California Colorado Connecticut District of Col…" at bounding box center [737, 463] width 81 height 18
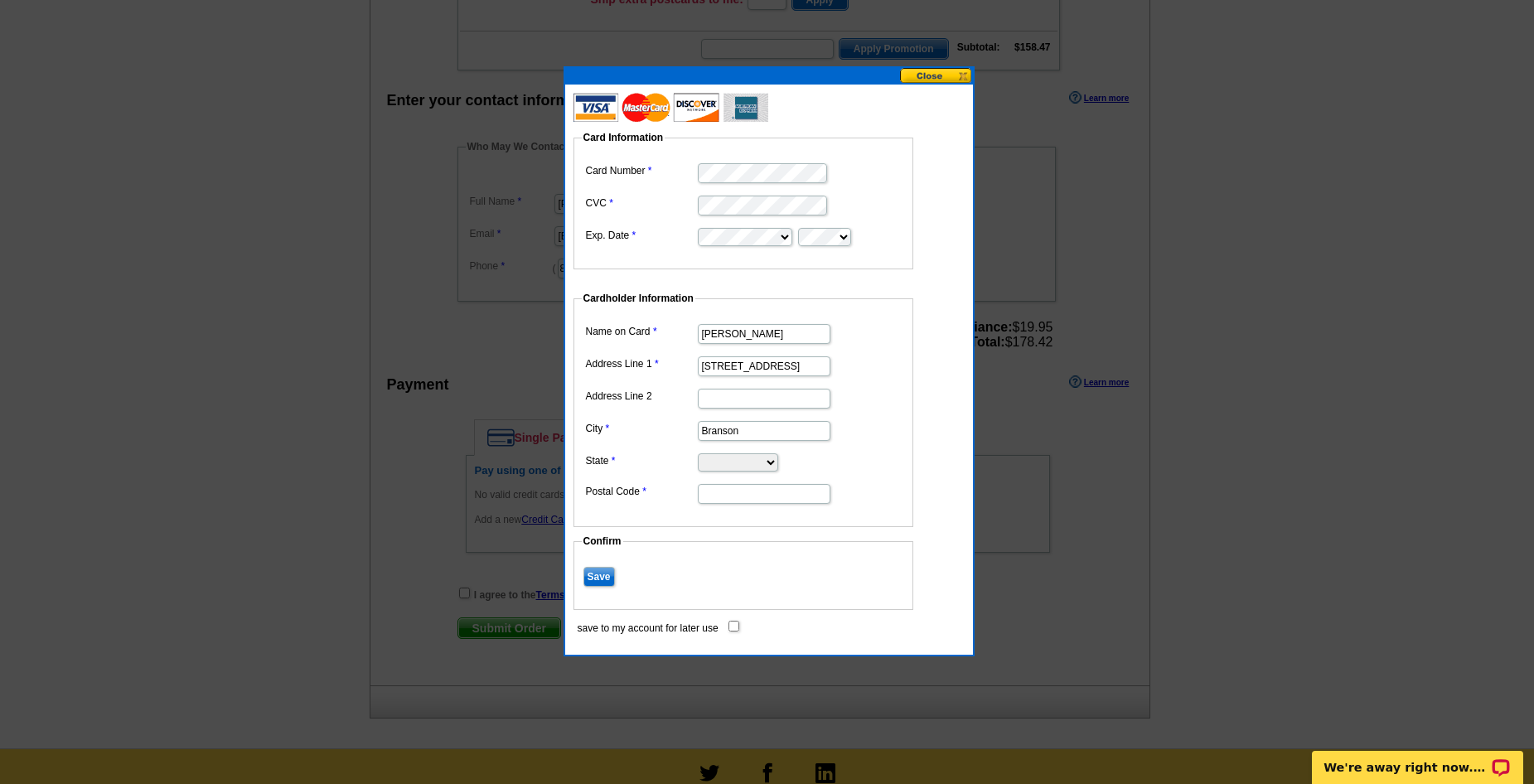
select select "MO"
click at [697, 454] on select "Alabama Alaska Arizona Arkansas California Colorado Connecticut District of Col…" at bounding box center [737, 463] width 81 height 18
click at [719, 495] on input "Postal Code" at bounding box center [763, 494] width 132 height 20
type input "65616"
click at [859, 515] on fieldset "Cardholder Information Name on Card Amber N Lawrence Address Line 1 100 Lakevie…" at bounding box center [743, 409] width 340 height 236
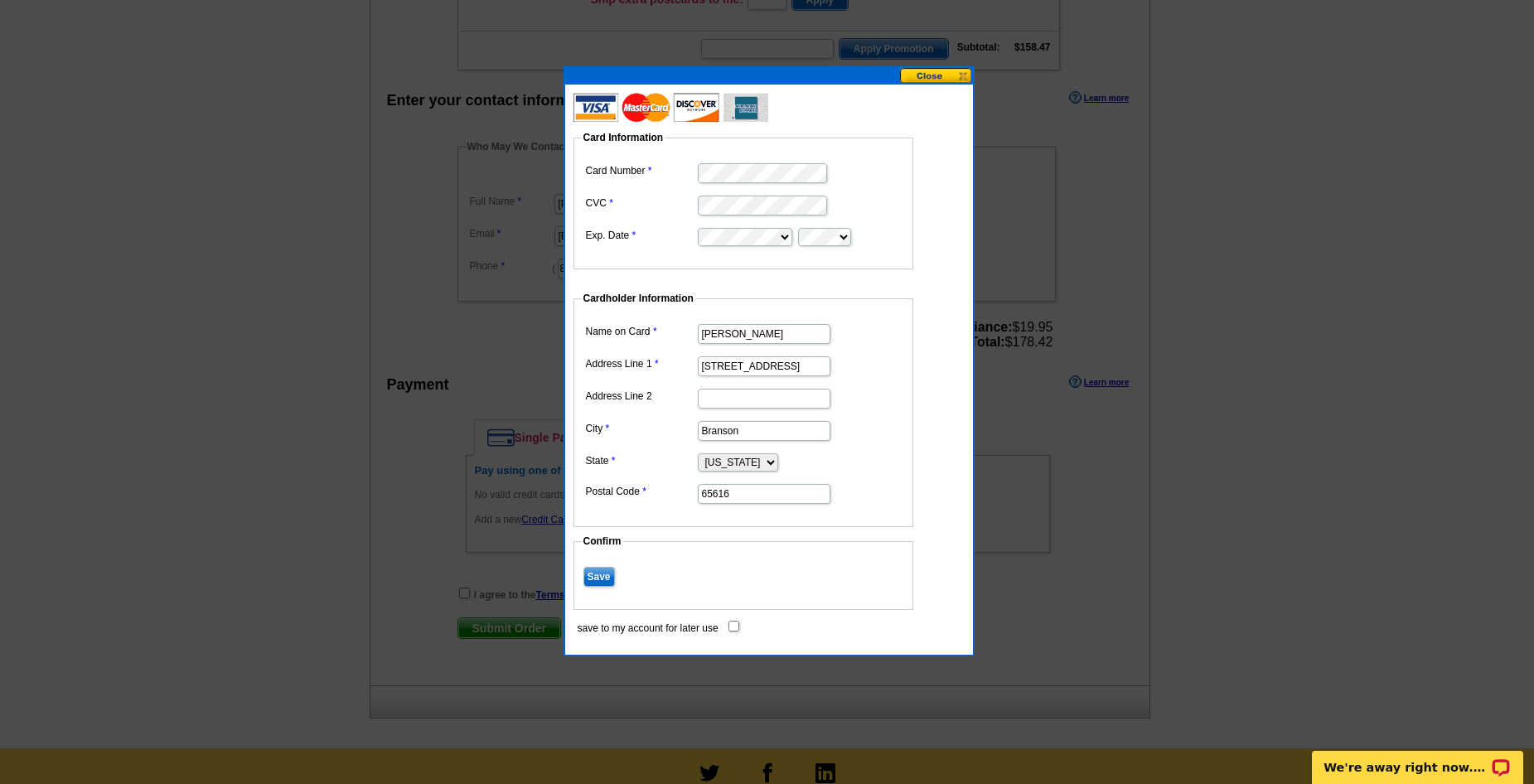
click at [599, 576] on input "Save" at bounding box center [599, 577] width 32 height 20
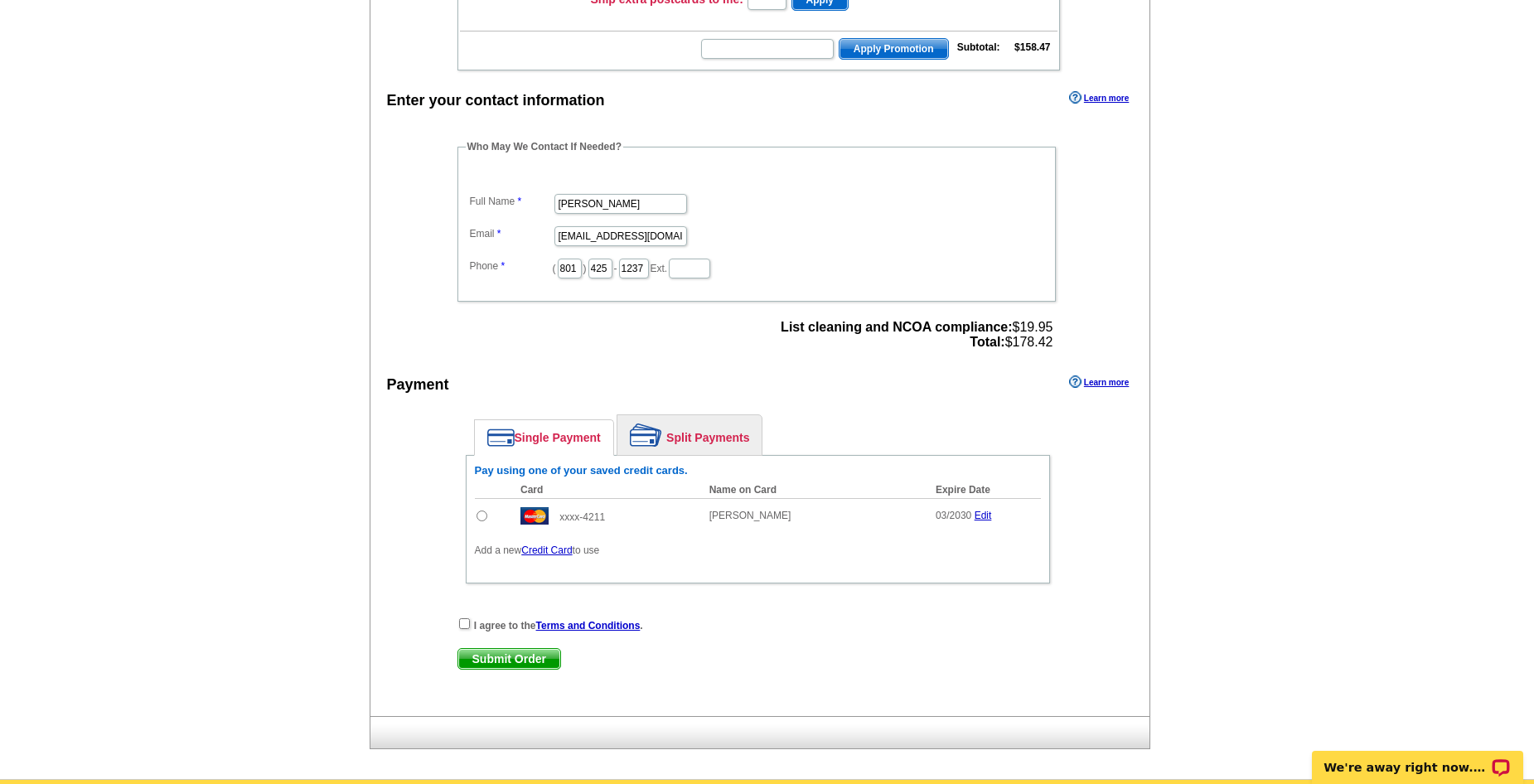
click at [482, 518] on input "radio" at bounding box center [481, 515] width 11 height 11
radio input "true"
click at [465, 624] on input "checkbox" at bounding box center [464, 623] width 11 height 11
checkbox input "true"
click at [526, 666] on span "Submit Order" at bounding box center [509, 659] width 102 height 20
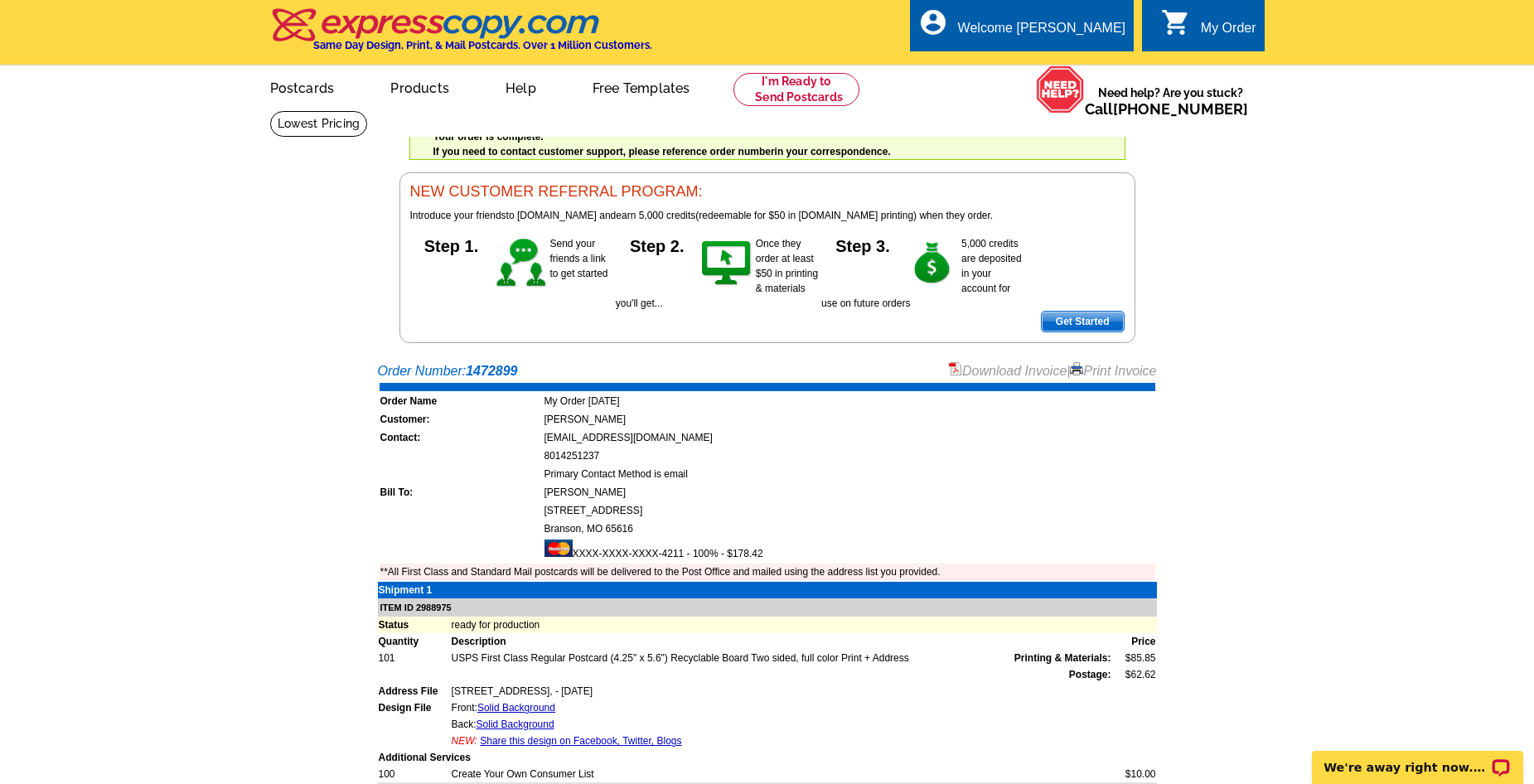
click at [1030, 373] on link "Download Invoice" at bounding box center [1007, 370] width 117 height 14
